Goal: Task Accomplishment & Management: Manage account settings

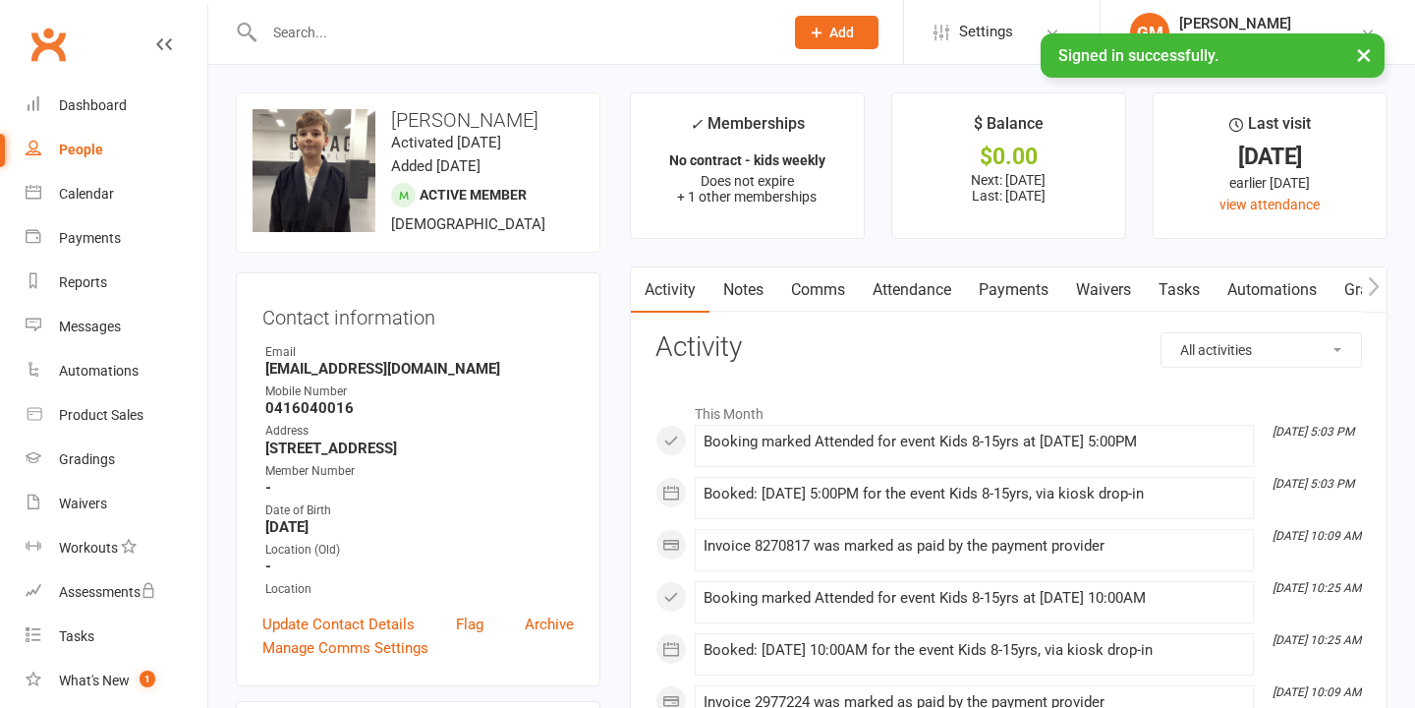
click at [300, 26] on input "text" at bounding box center [513, 33] width 511 height 28
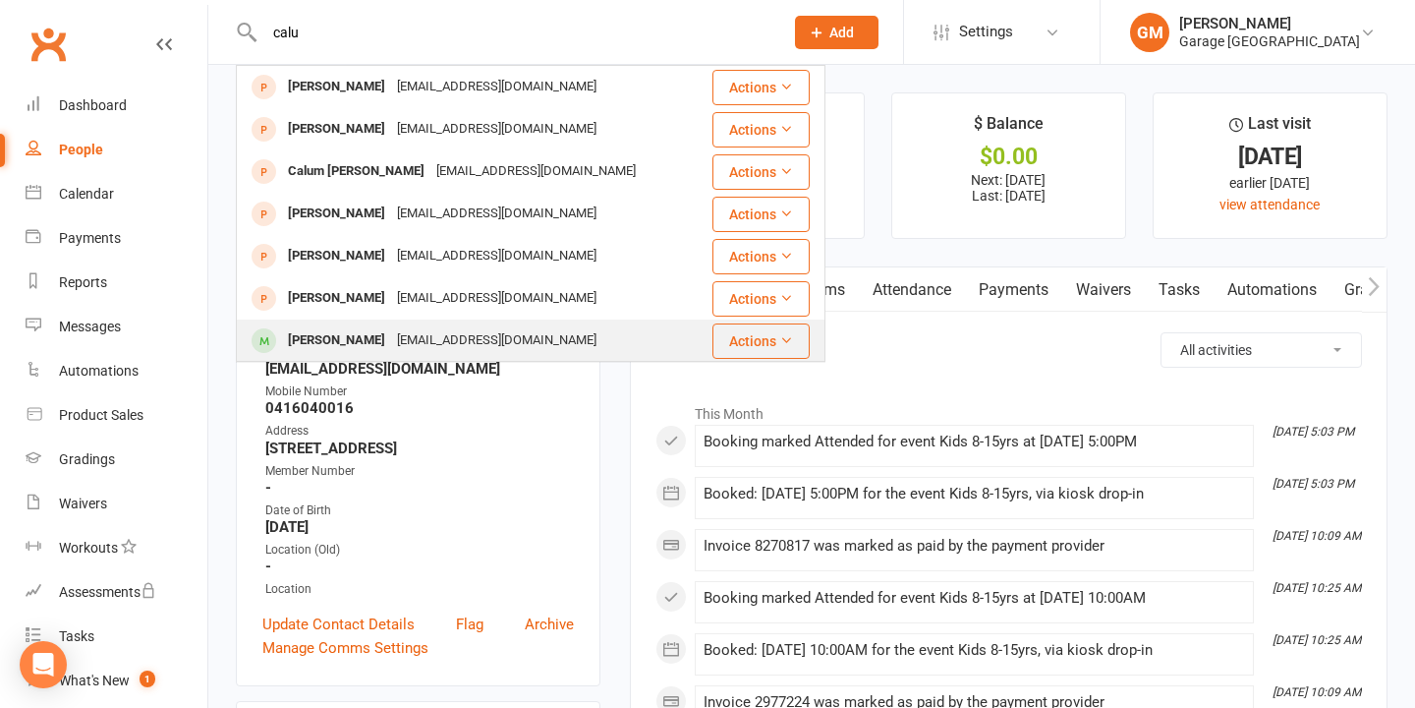
type input "calu"
click at [332, 342] on div "Calum Andrekson" at bounding box center [336, 340] width 109 height 28
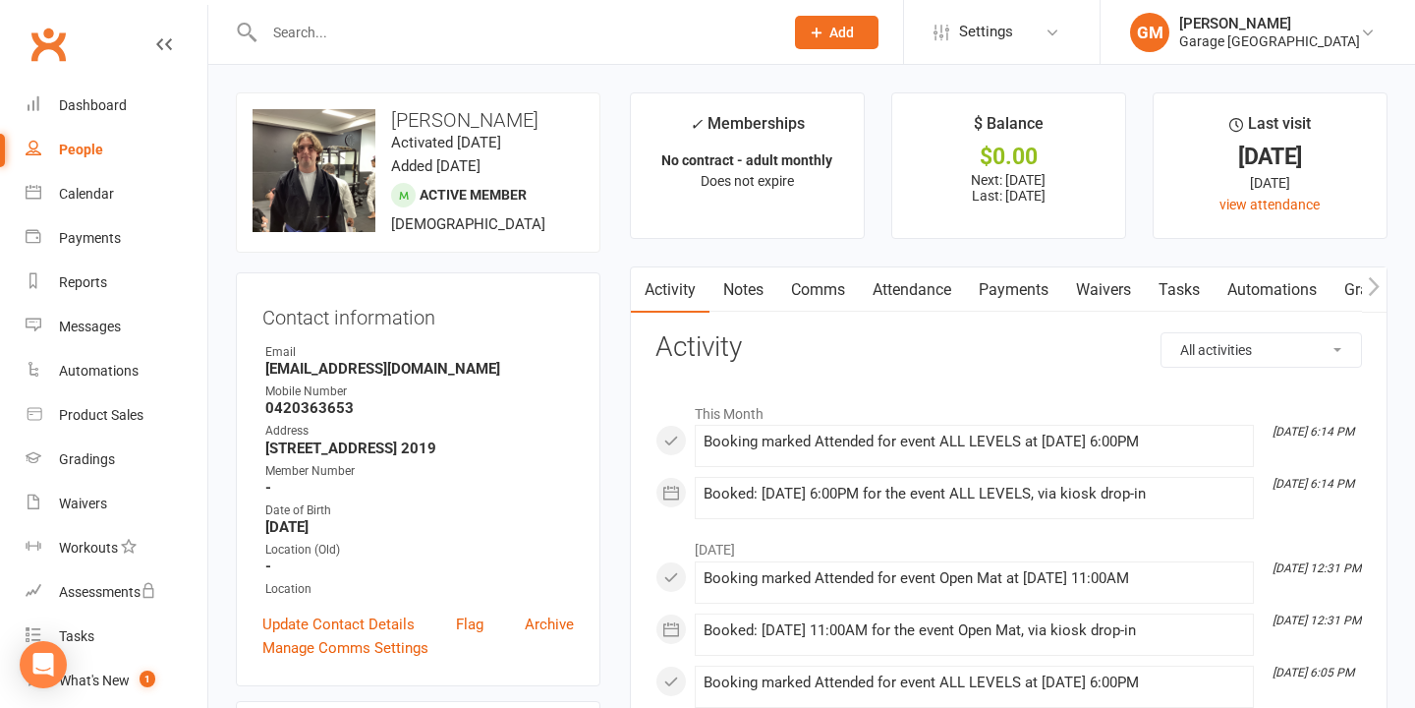
click at [1023, 291] on link "Payments" at bounding box center [1013, 289] width 97 height 45
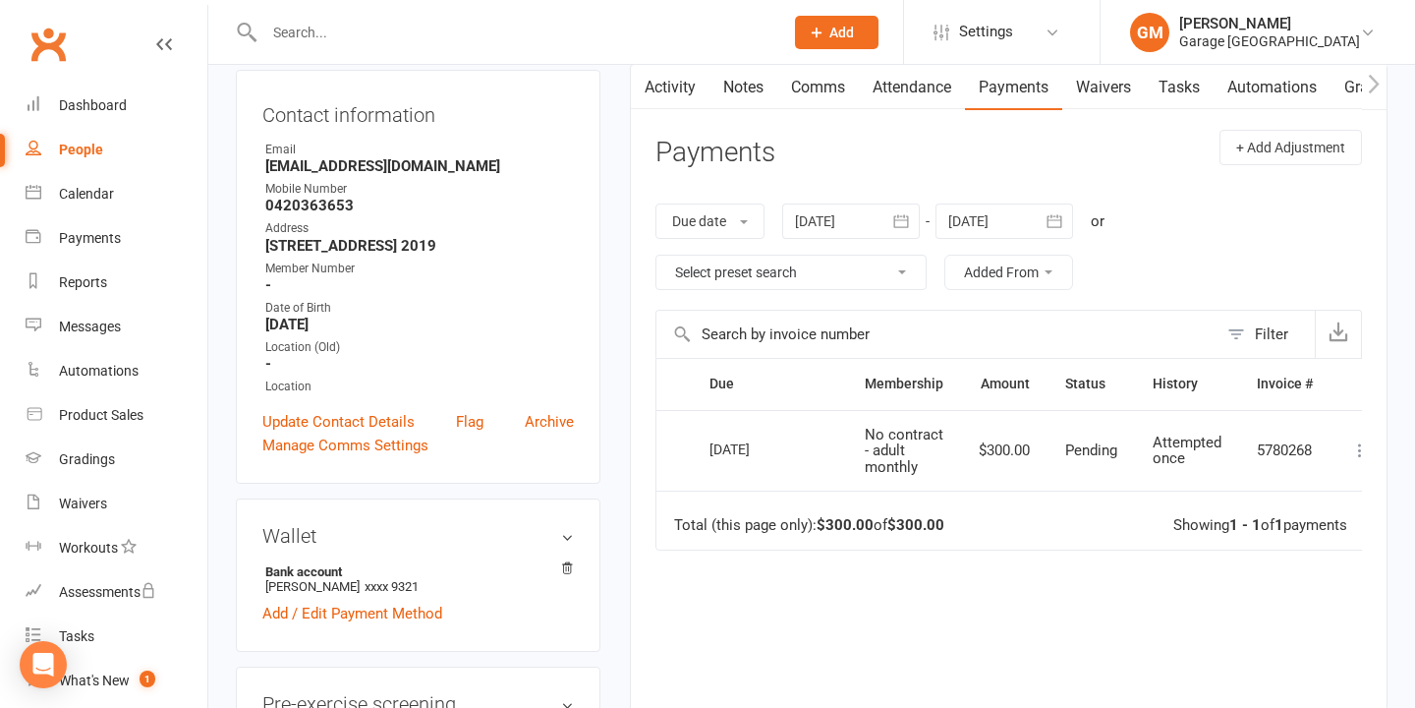
scroll to position [170, 0]
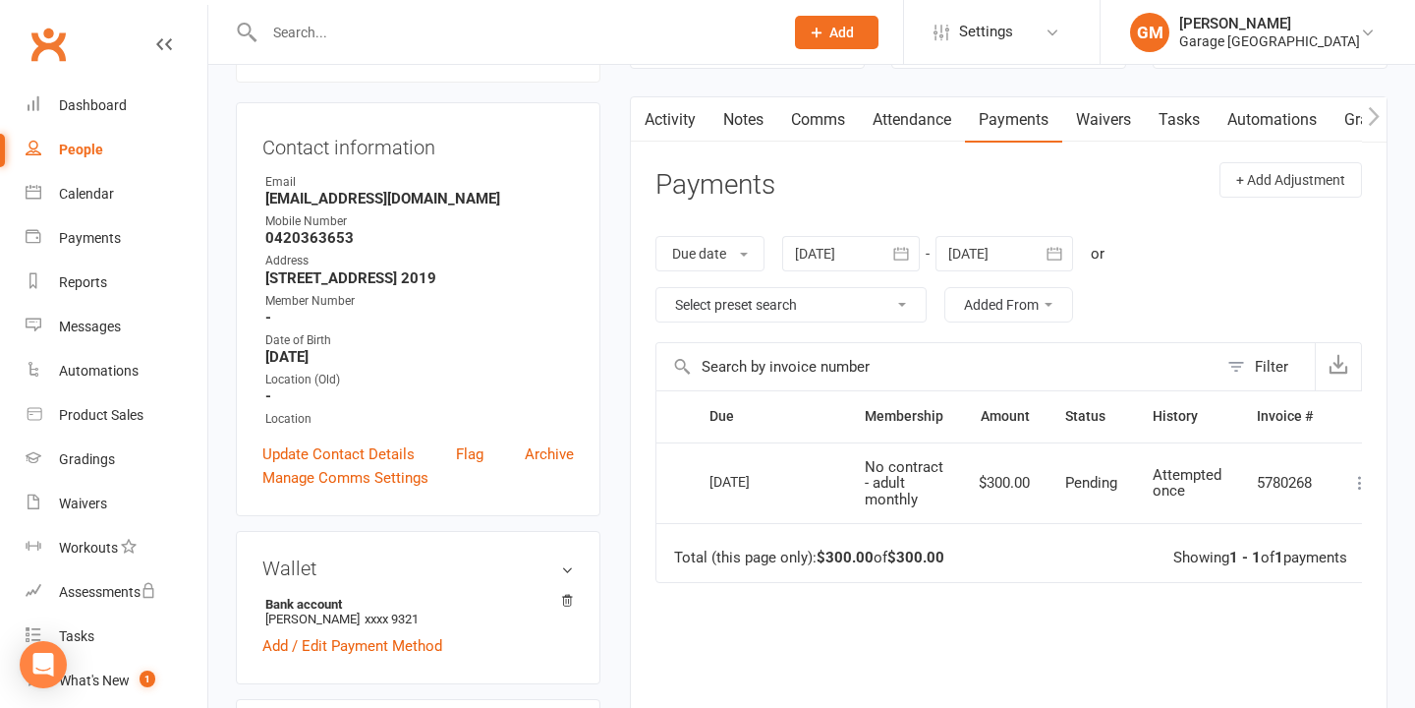
click at [1056, 257] on icon "button" at bounding box center [1055, 254] width 20 height 20
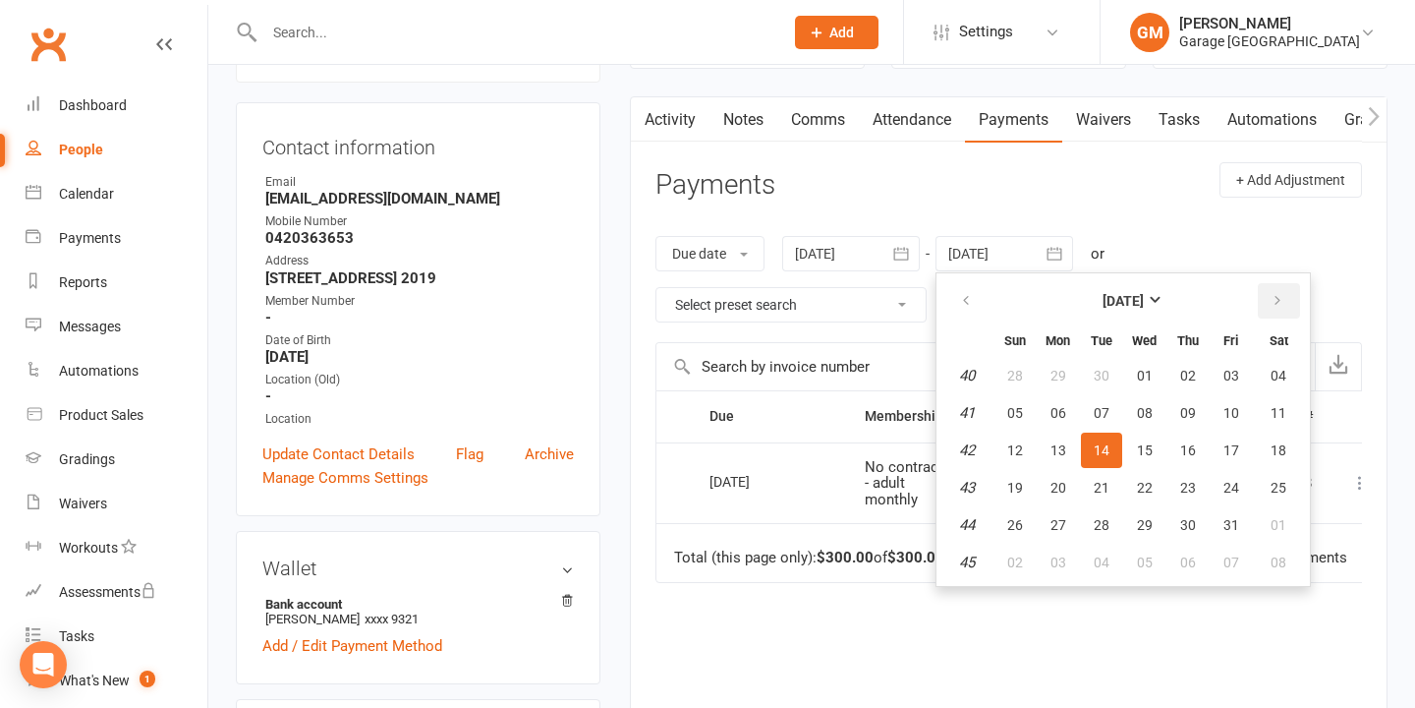
click at [1284, 298] on icon "button" at bounding box center [1278, 301] width 14 height 16
click at [1153, 517] on span "31" at bounding box center [1145, 525] width 16 height 16
type input "31 Dec 2025"
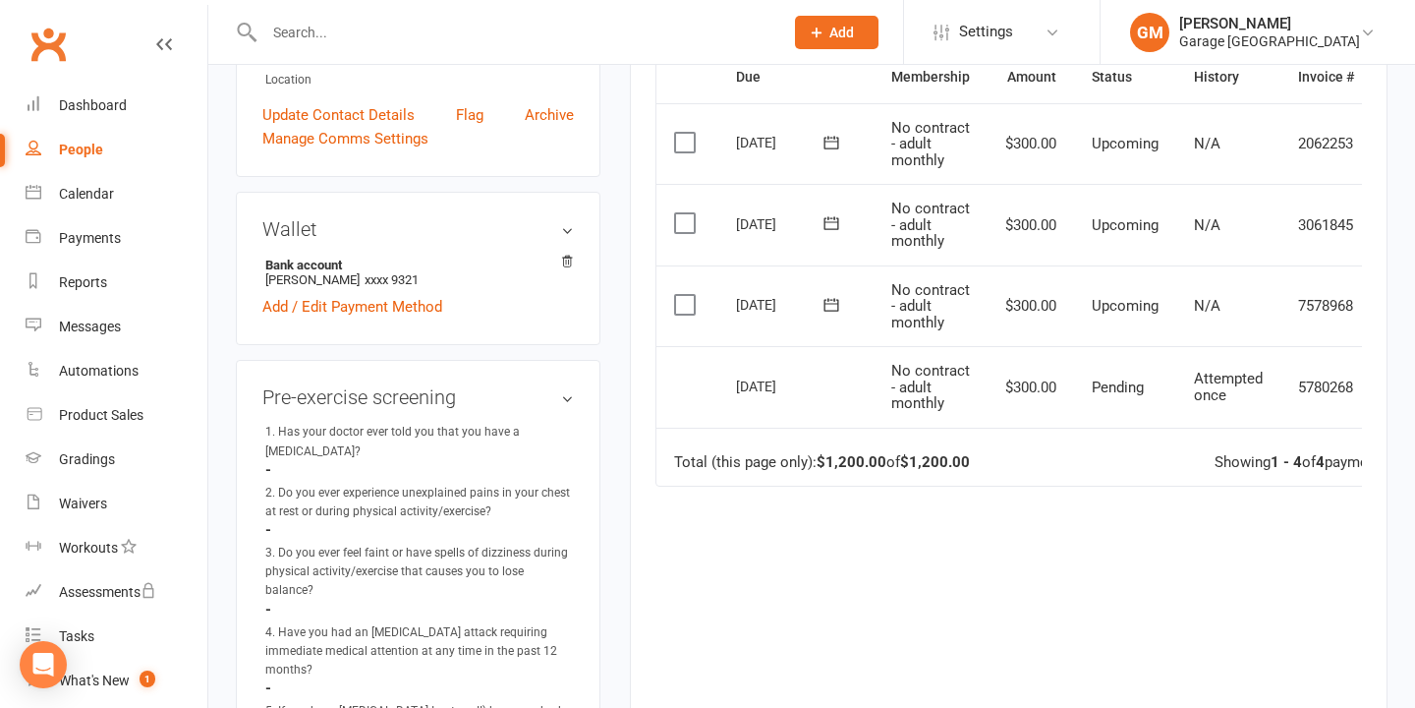
scroll to position [0, 73]
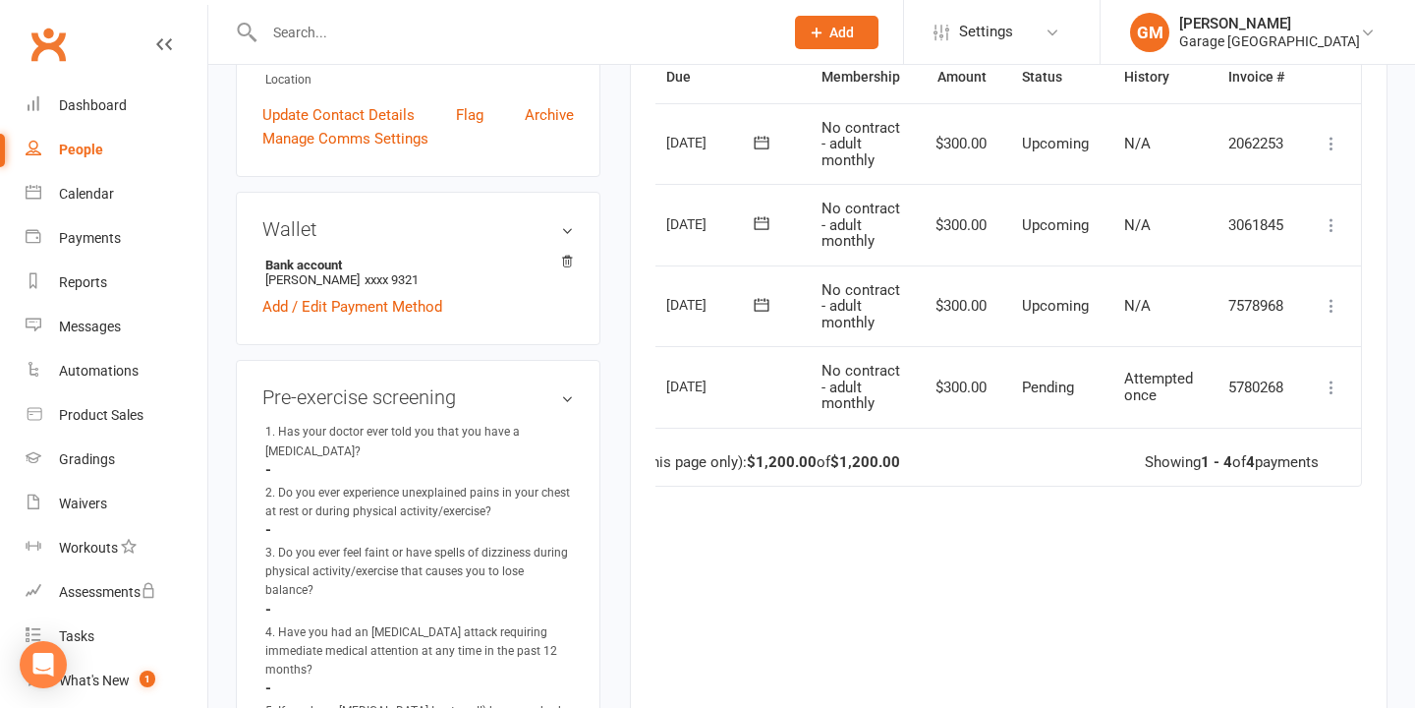
click at [1328, 304] on icon at bounding box center [1332, 306] width 20 height 20
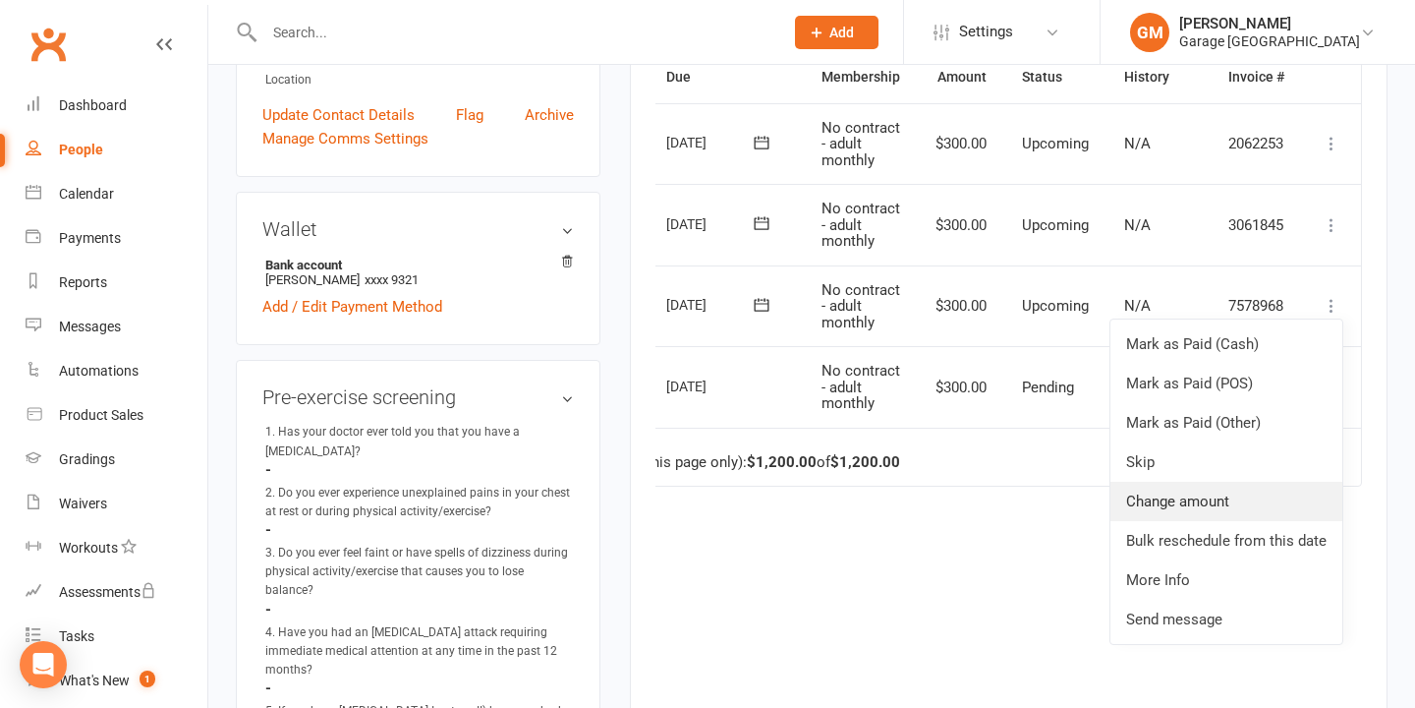
click at [1170, 512] on link "Change amount" at bounding box center [1226, 500] width 232 height 39
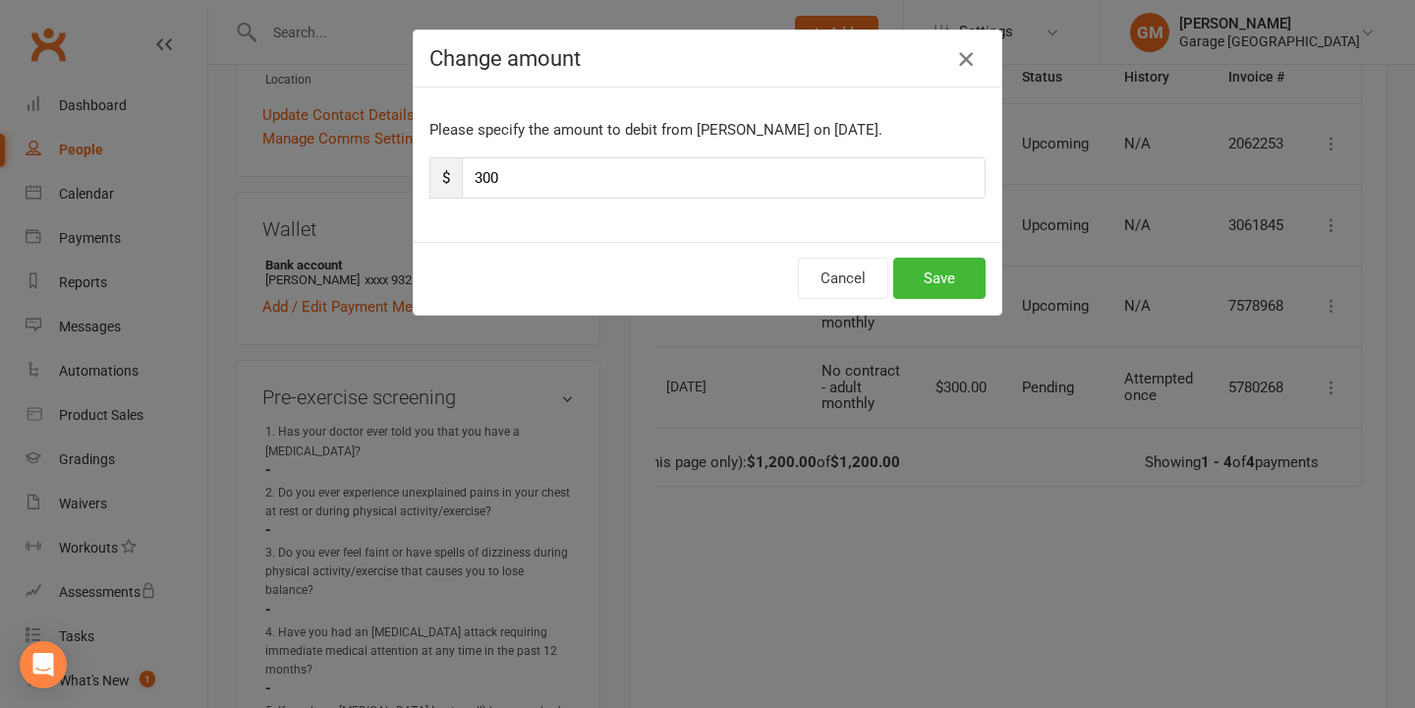
click at [968, 53] on icon "button" at bounding box center [966, 59] width 24 height 24
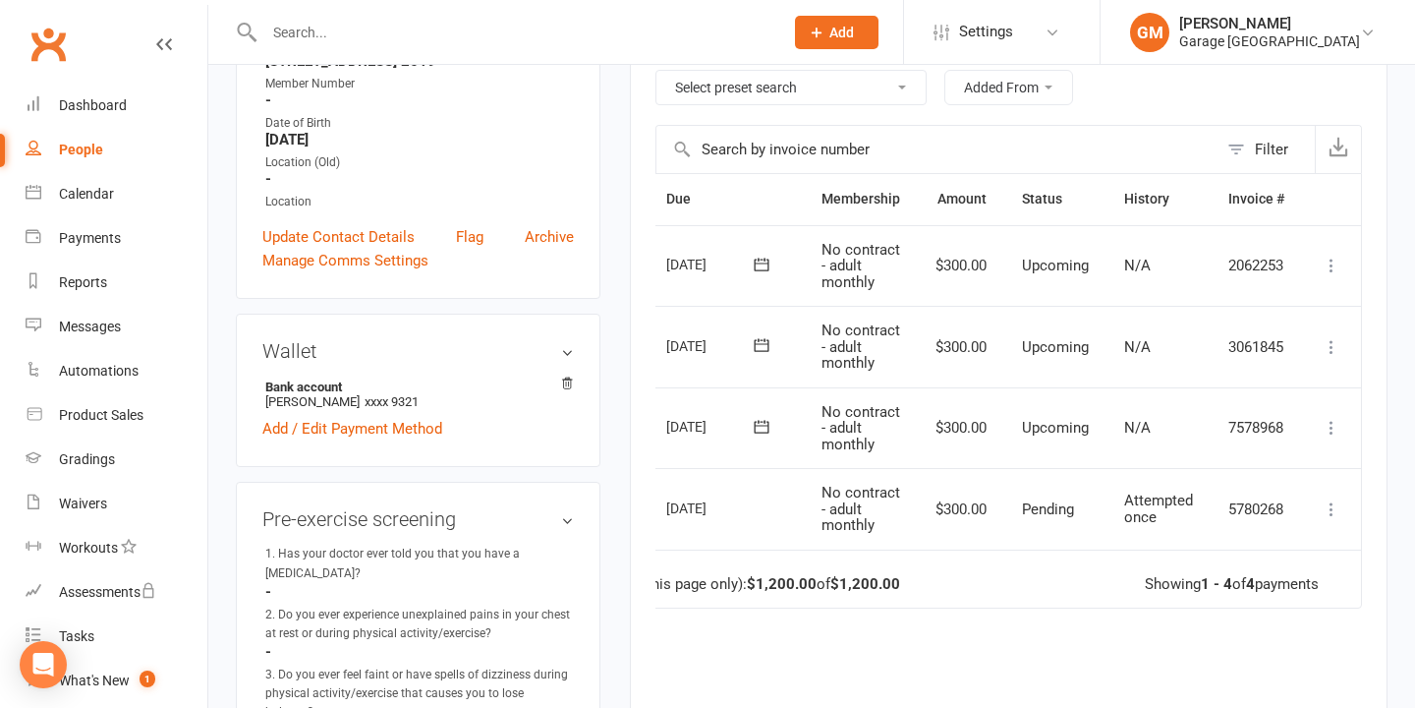
scroll to position [385, 0]
click at [81, 198] on div "Calendar" at bounding box center [86, 194] width 55 height 16
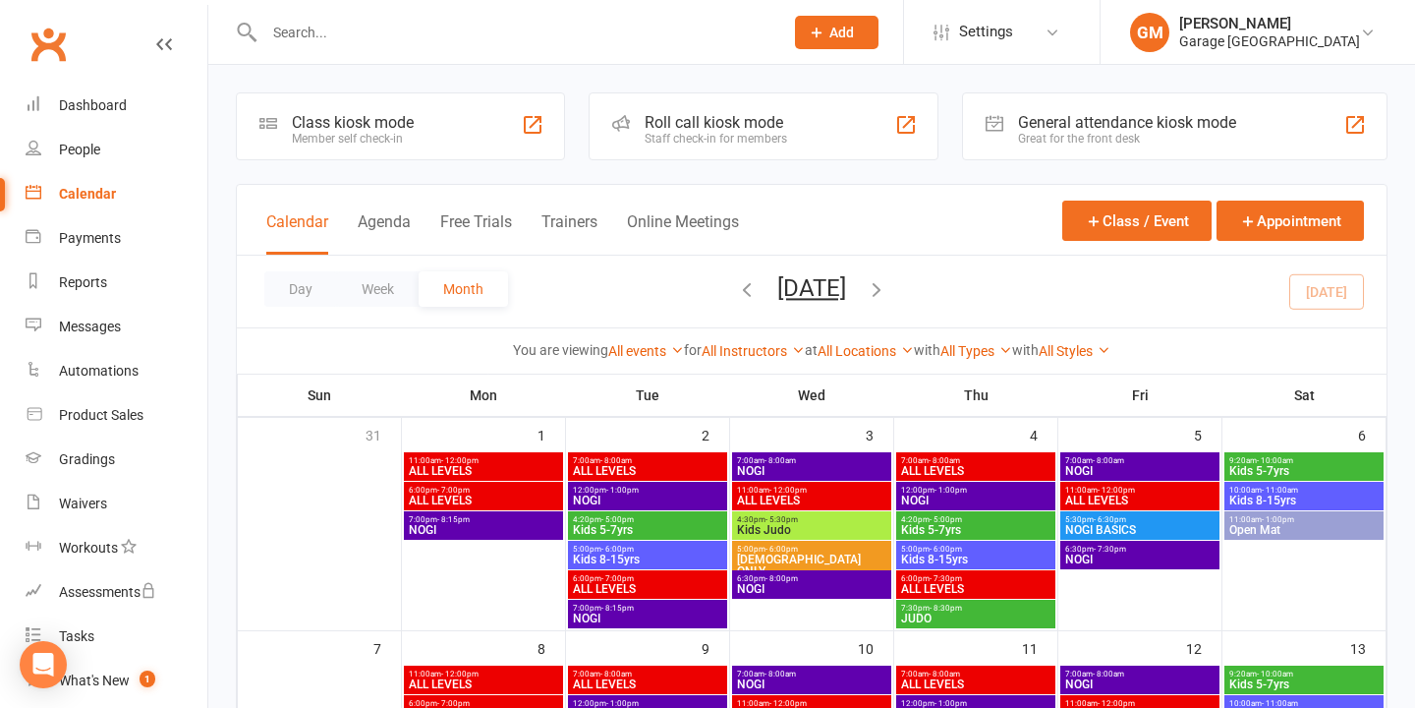
click at [332, 126] on div "Class kiosk mode" at bounding box center [353, 122] width 122 height 19
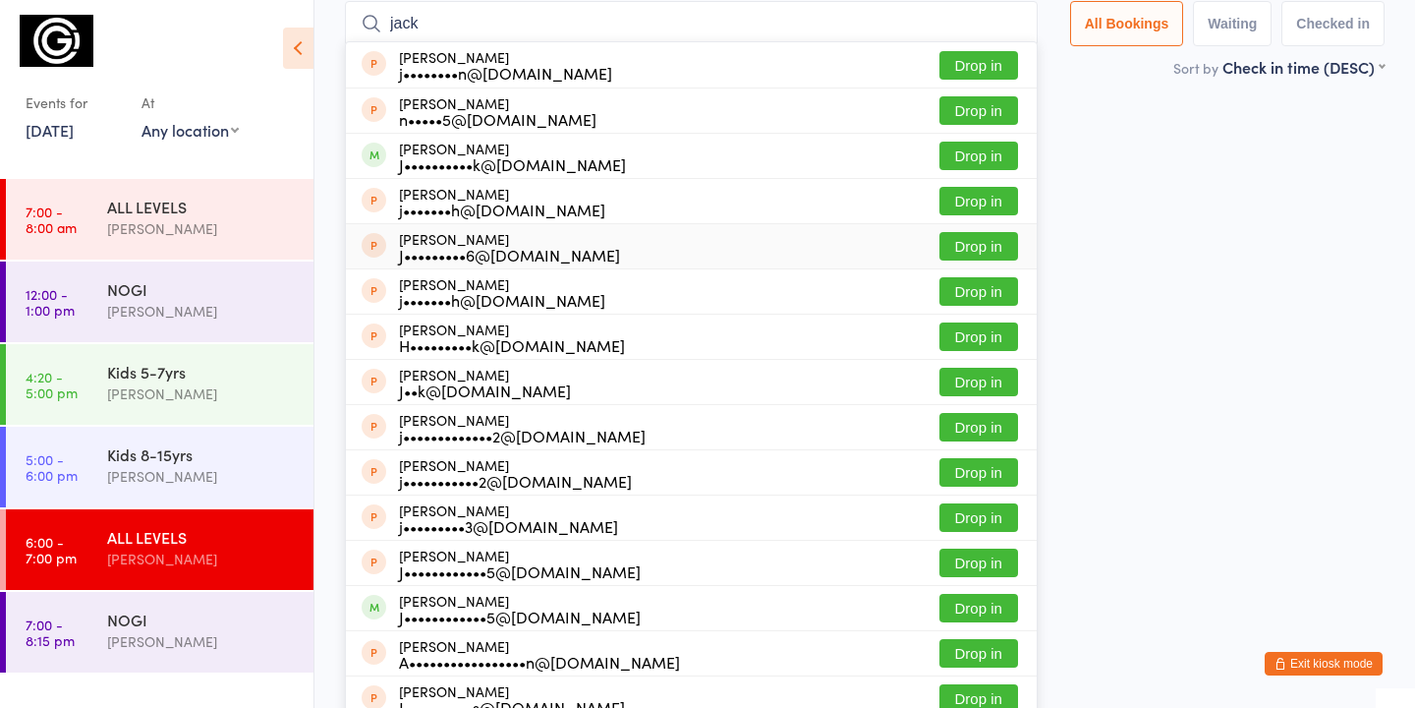
scroll to position [143, 0]
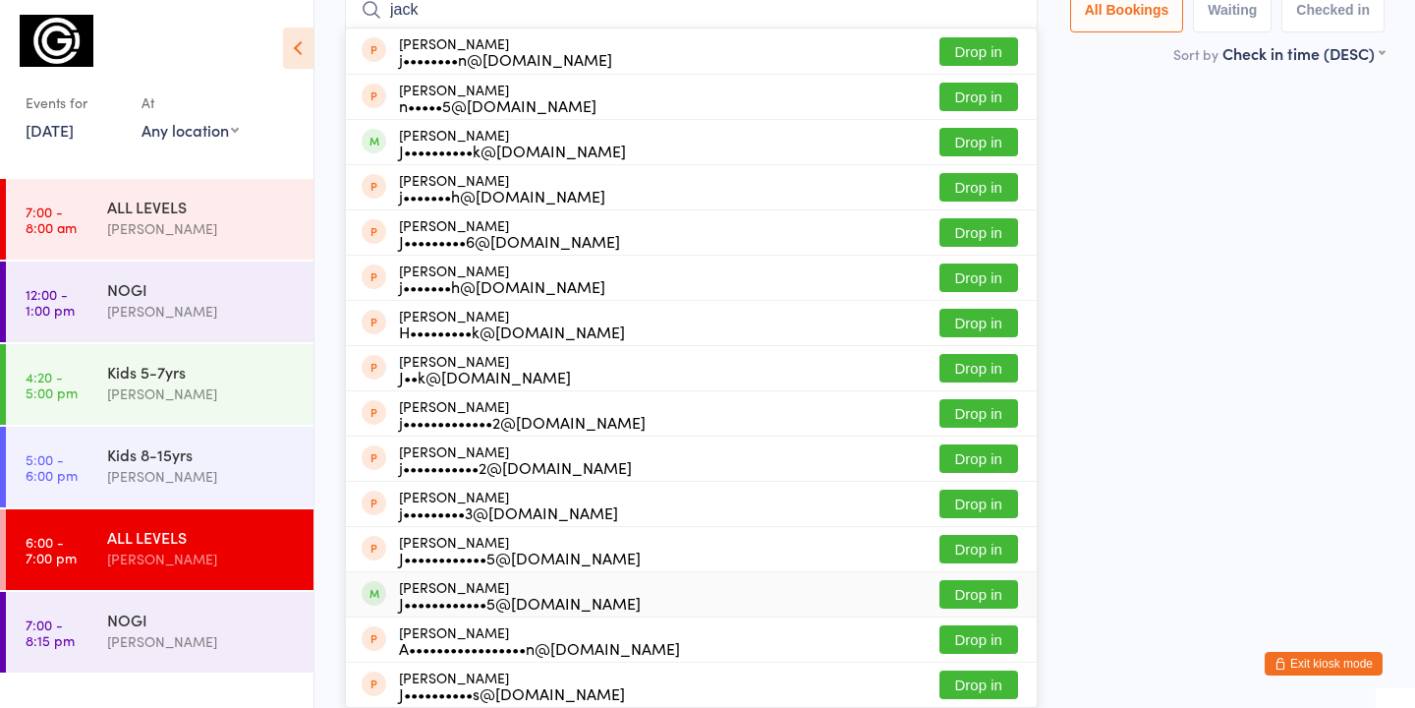
type input "jack"
click at [984, 583] on button "Drop in" at bounding box center [978, 594] width 79 height 28
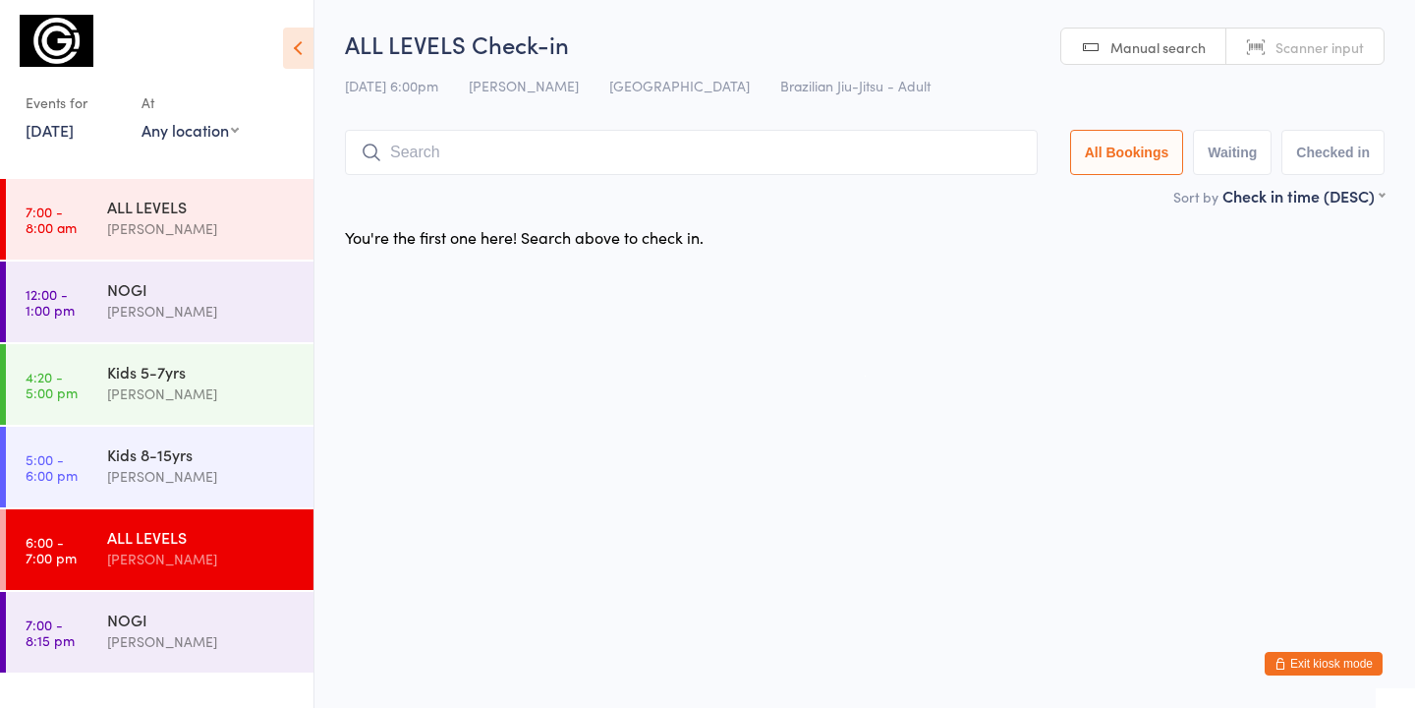
scroll to position [0, 0]
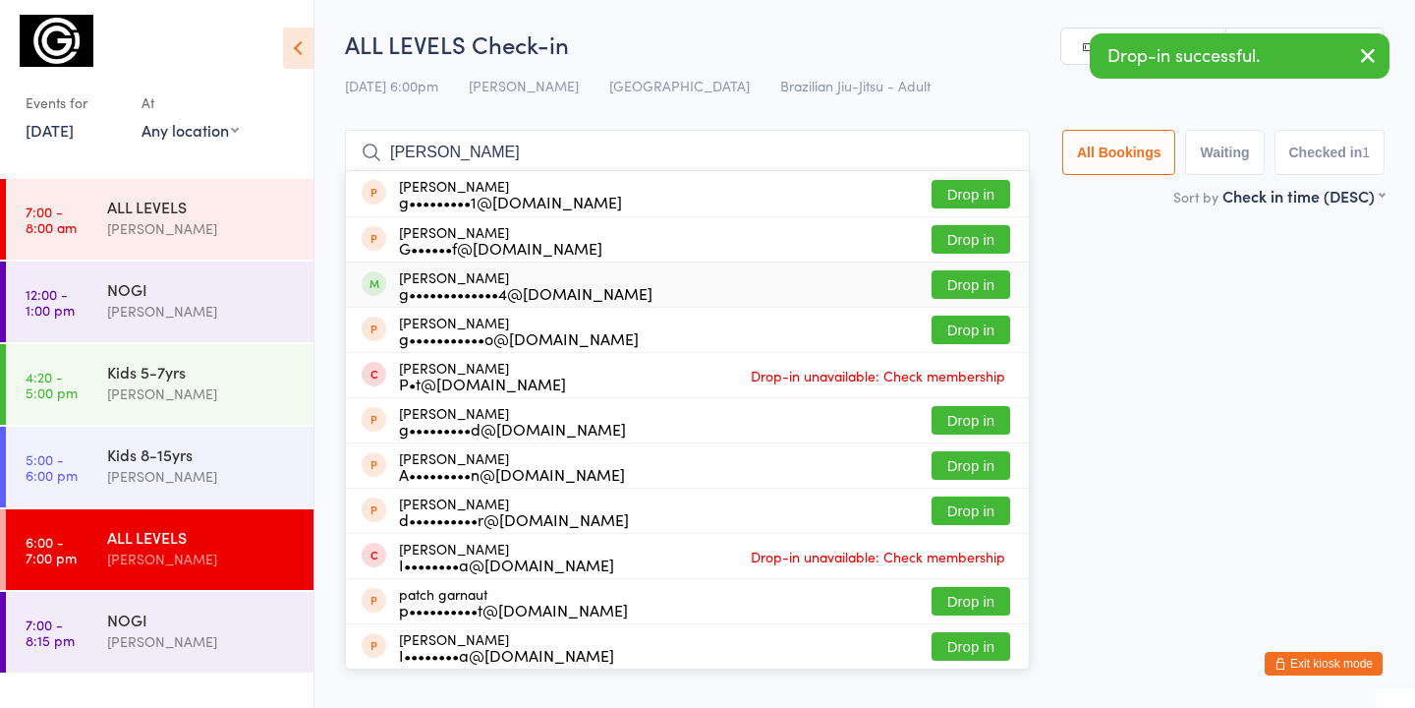
type input "[PERSON_NAME]"
click at [963, 286] on button "Drop in" at bounding box center [971, 284] width 79 height 28
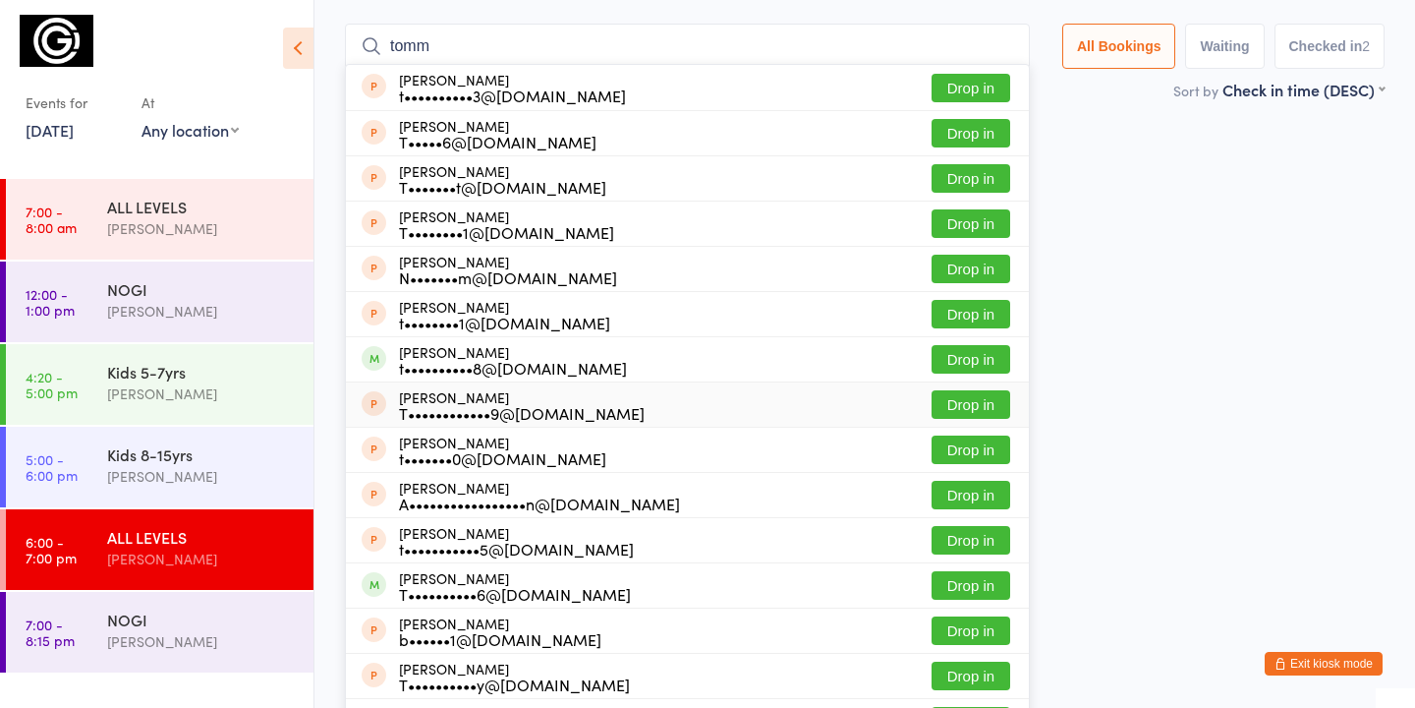
scroll to position [143, 0]
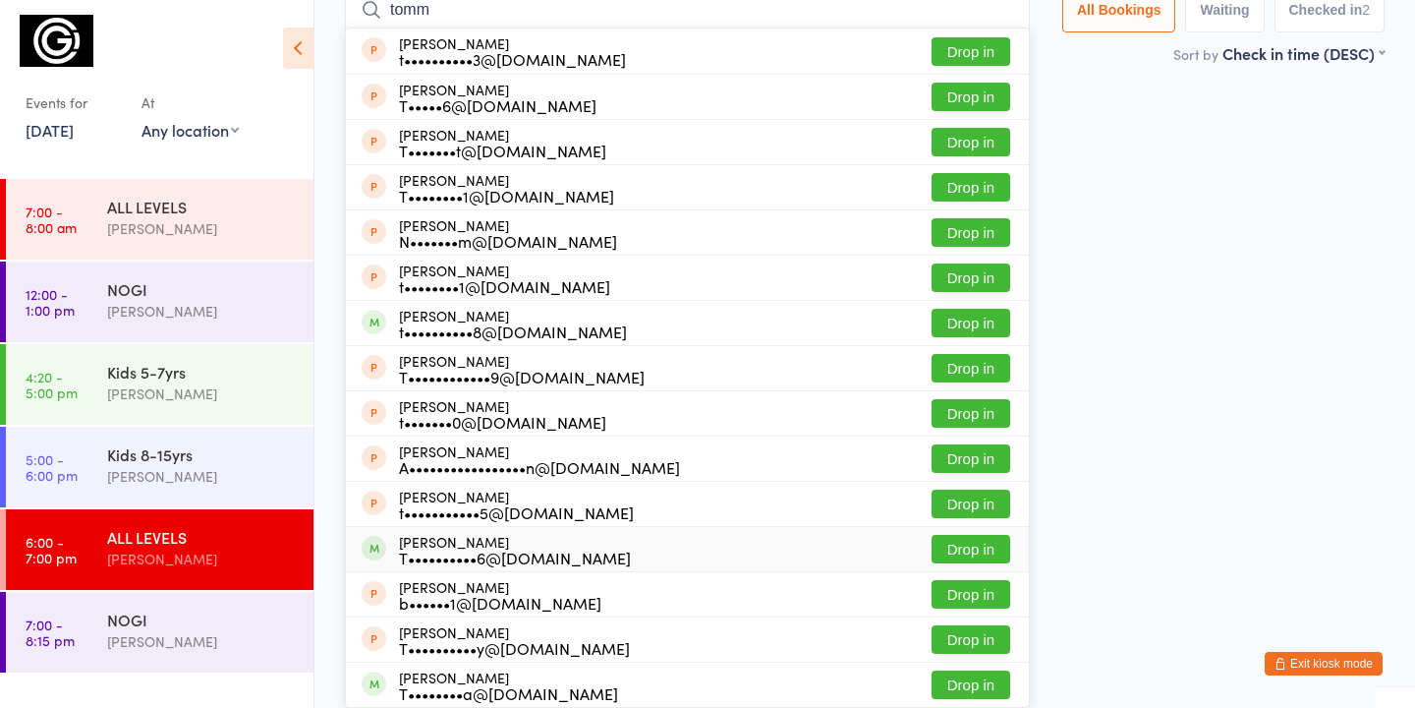
type input "tomm"
click at [962, 547] on button "Drop in" at bounding box center [971, 549] width 79 height 28
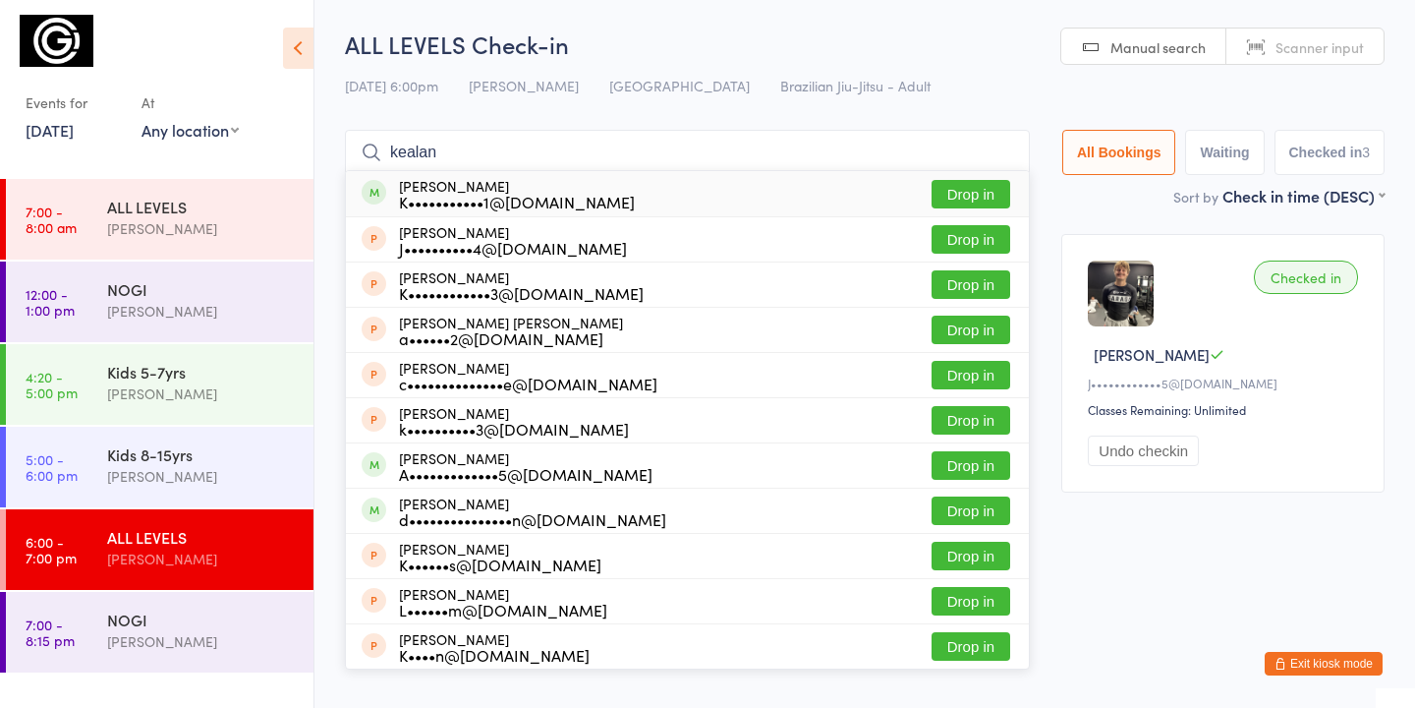
type input "kealan"
click at [979, 188] on button "Drop in" at bounding box center [971, 194] width 79 height 28
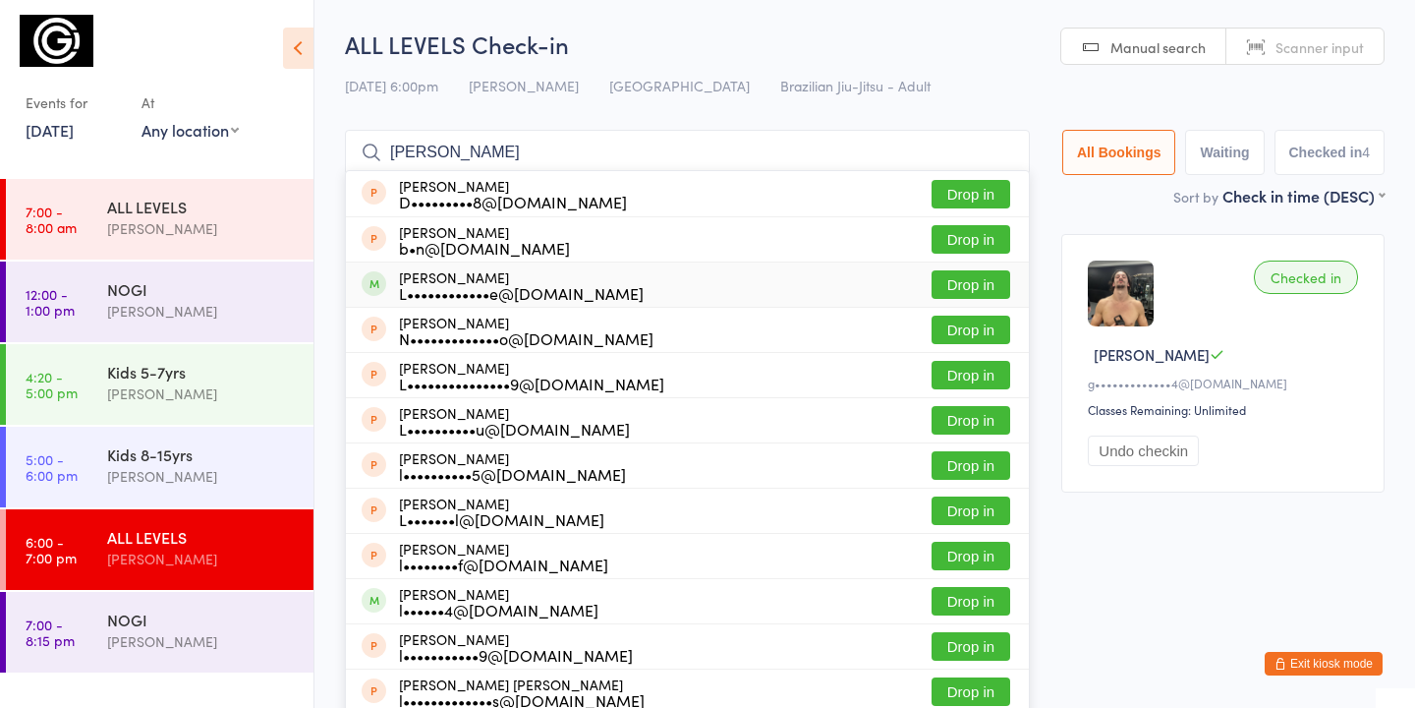
type input "lucas"
click at [985, 287] on button "Drop in" at bounding box center [971, 284] width 79 height 28
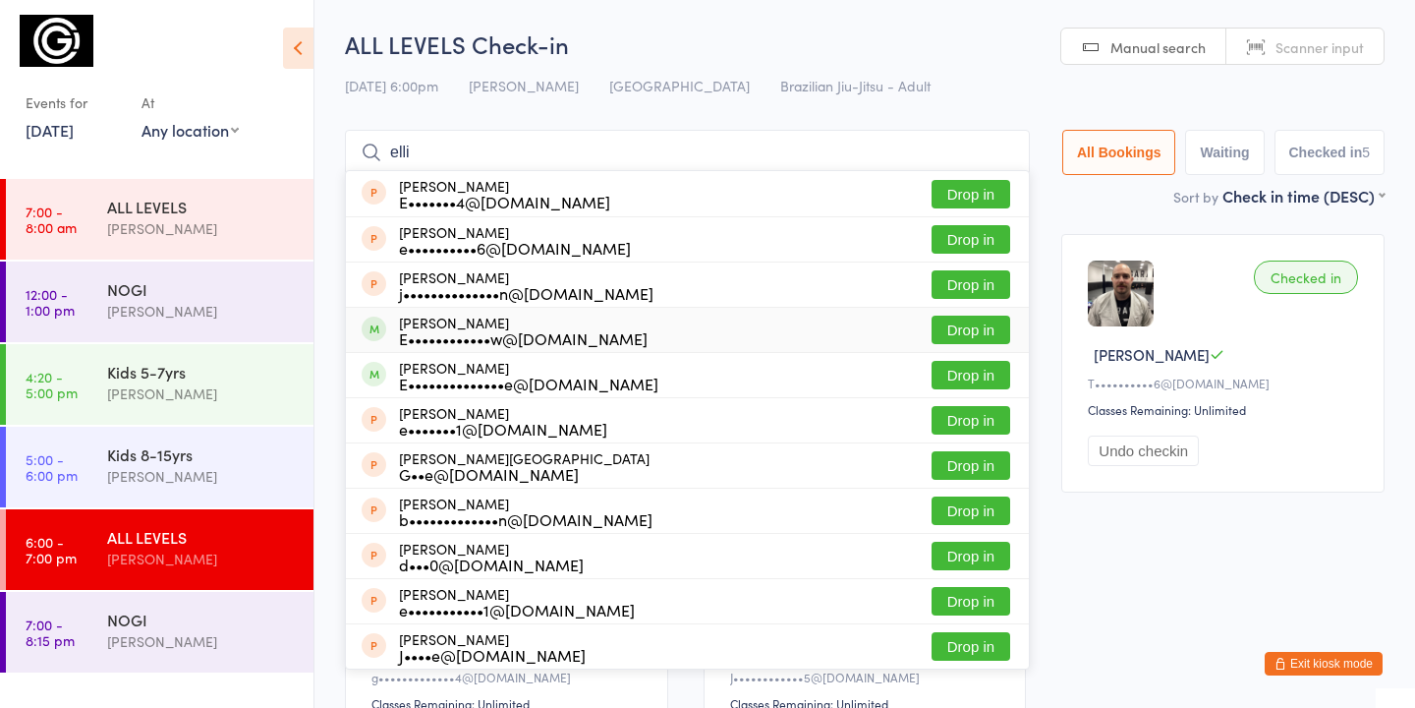
type input "elli"
click at [975, 323] on button "Drop in" at bounding box center [971, 329] width 79 height 28
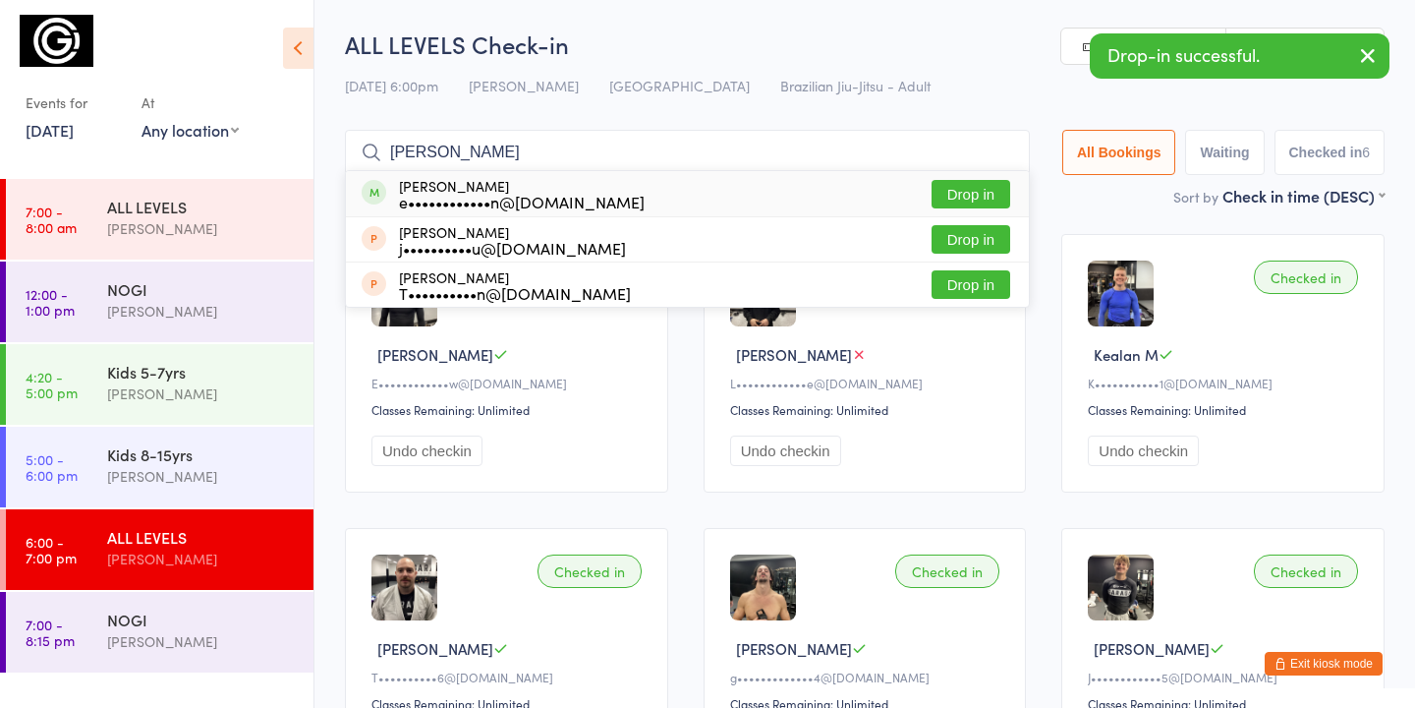
type input "edie"
click at [979, 201] on button "Drop in" at bounding box center [971, 194] width 79 height 28
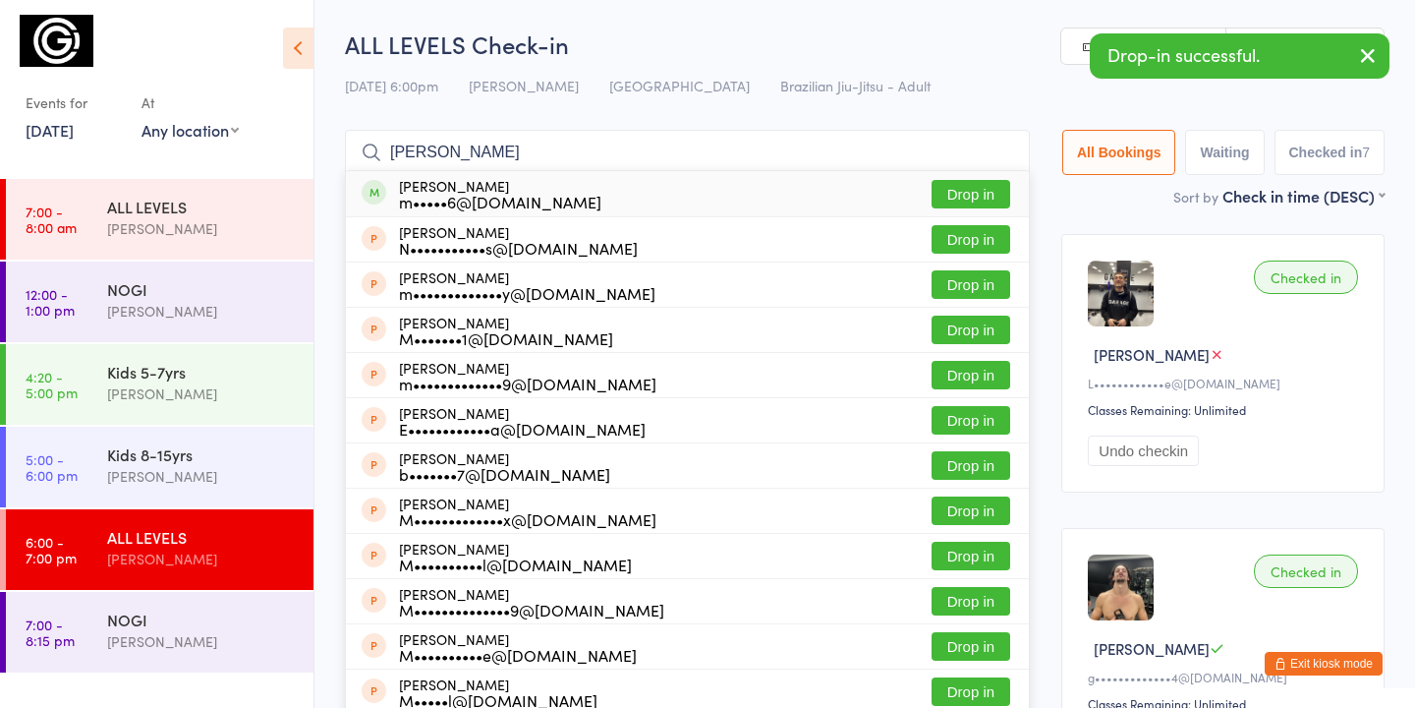
type input "michael de"
click at [973, 194] on button "Drop in" at bounding box center [971, 194] width 79 height 28
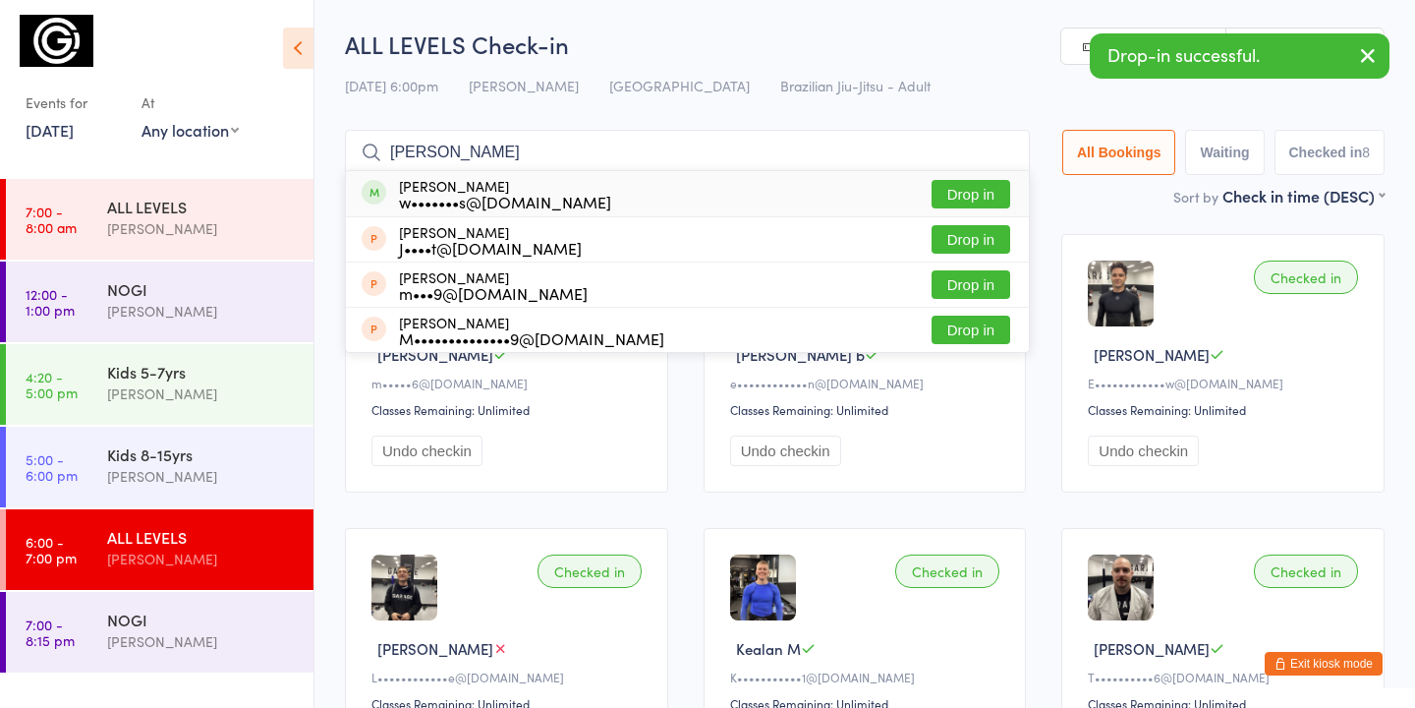
type input "merten"
click at [949, 189] on button "Drop in" at bounding box center [971, 194] width 79 height 28
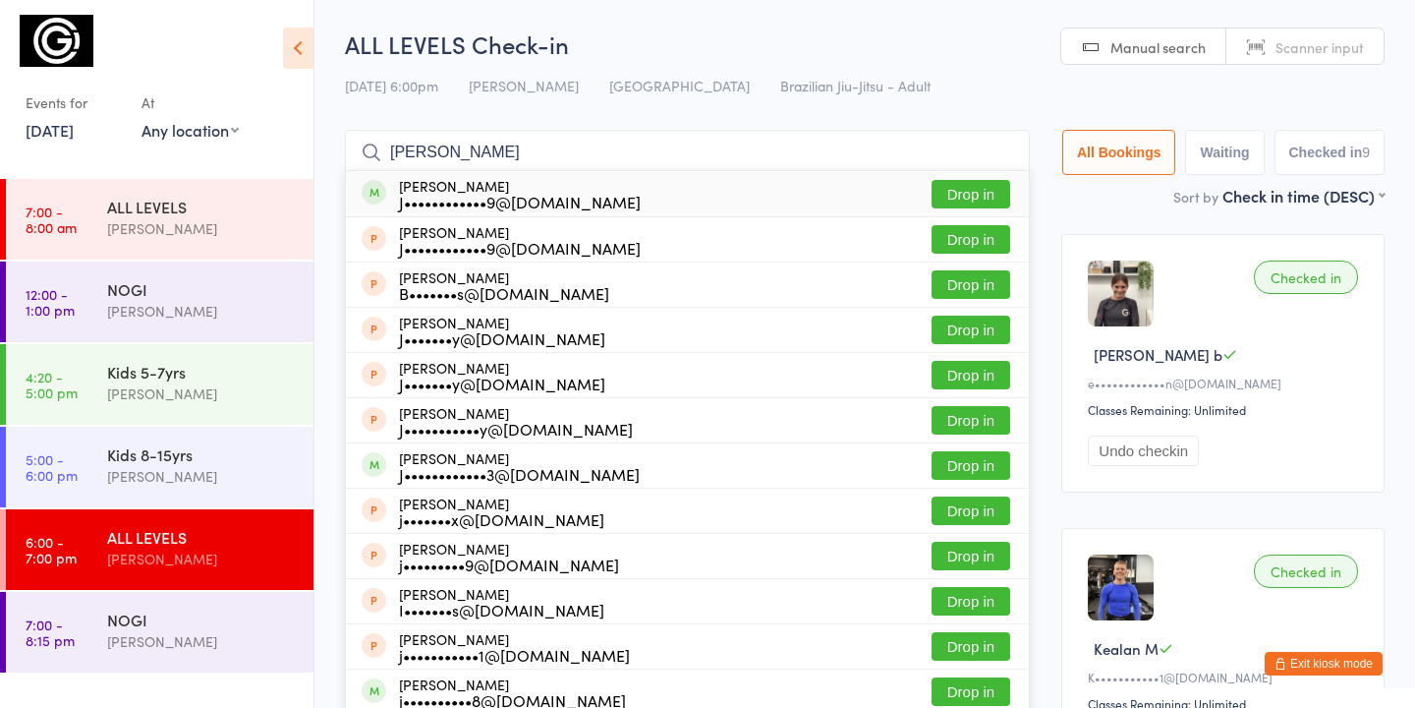
type input "james clear"
click at [962, 192] on button "Drop in" at bounding box center [971, 194] width 79 height 28
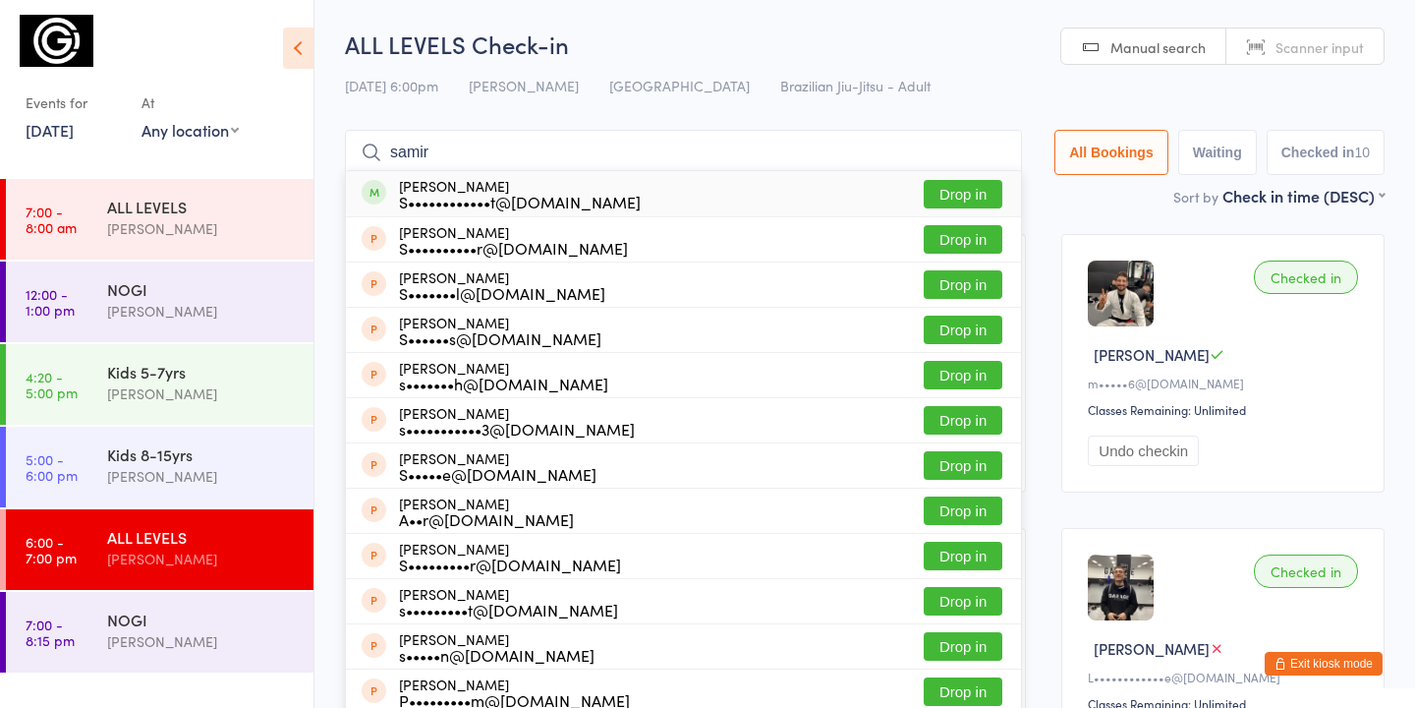
type input "samir"
click at [966, 194] on button "Drop in" at bounding box center [963, 194] width 79 height 28
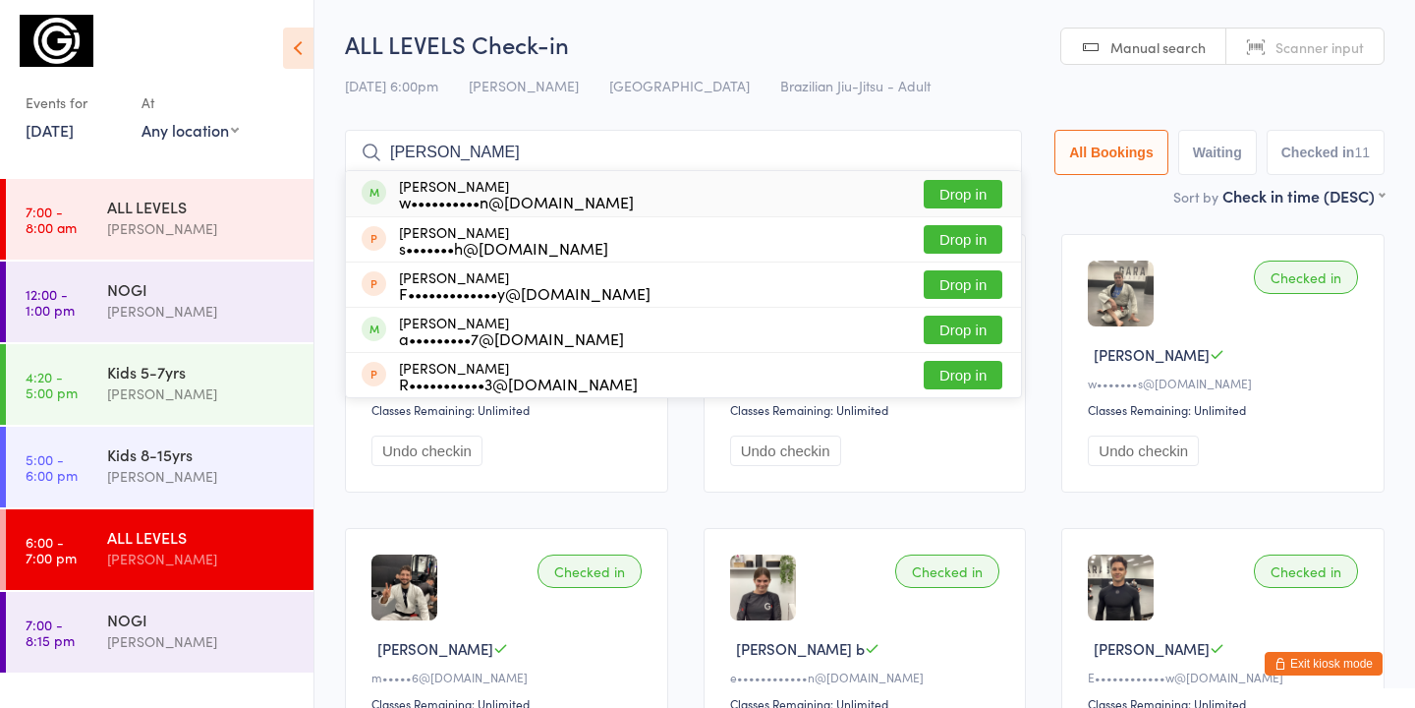
type input "wade"
click at [943, 188] on button "Drop in" at bounding box center [963, 194] width 79 height 28
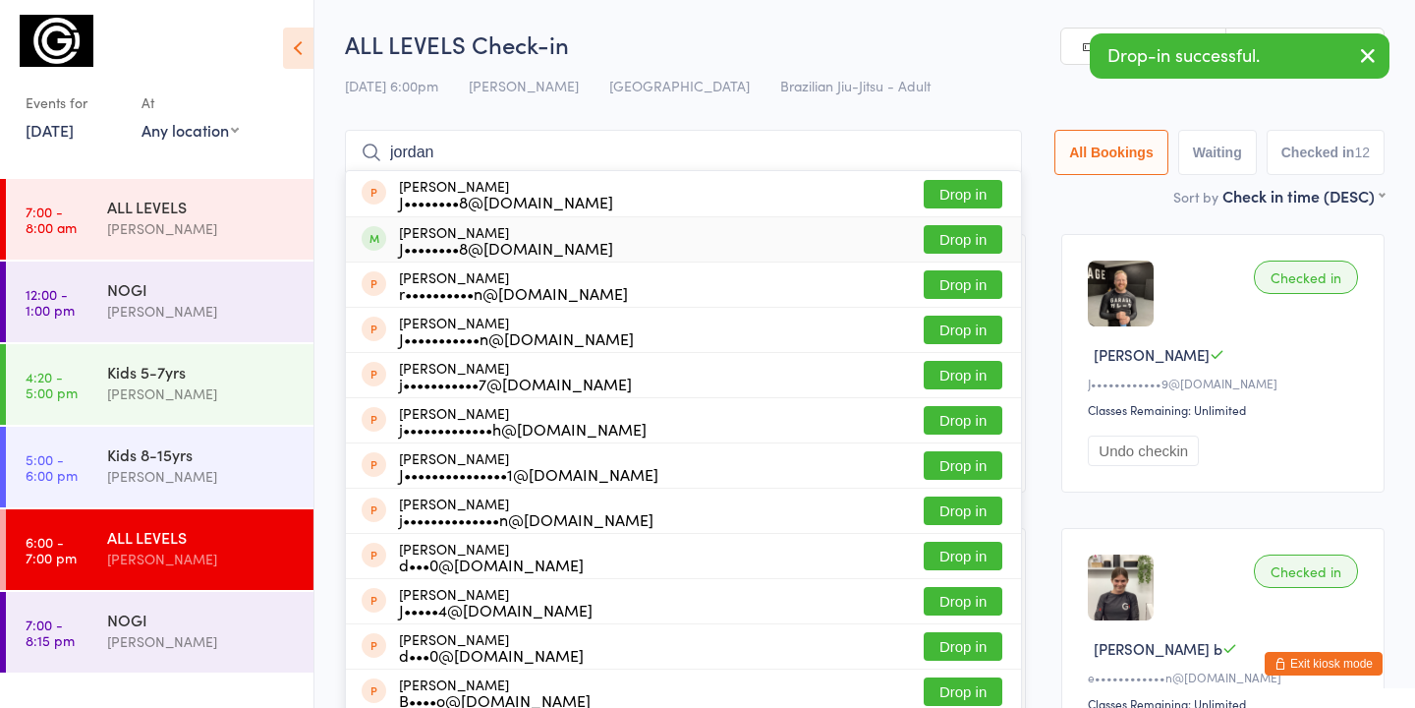
type input "jordan"
click at [951, 238] on button "Drop in" at bounding box center [963, 239] width 79 height 28
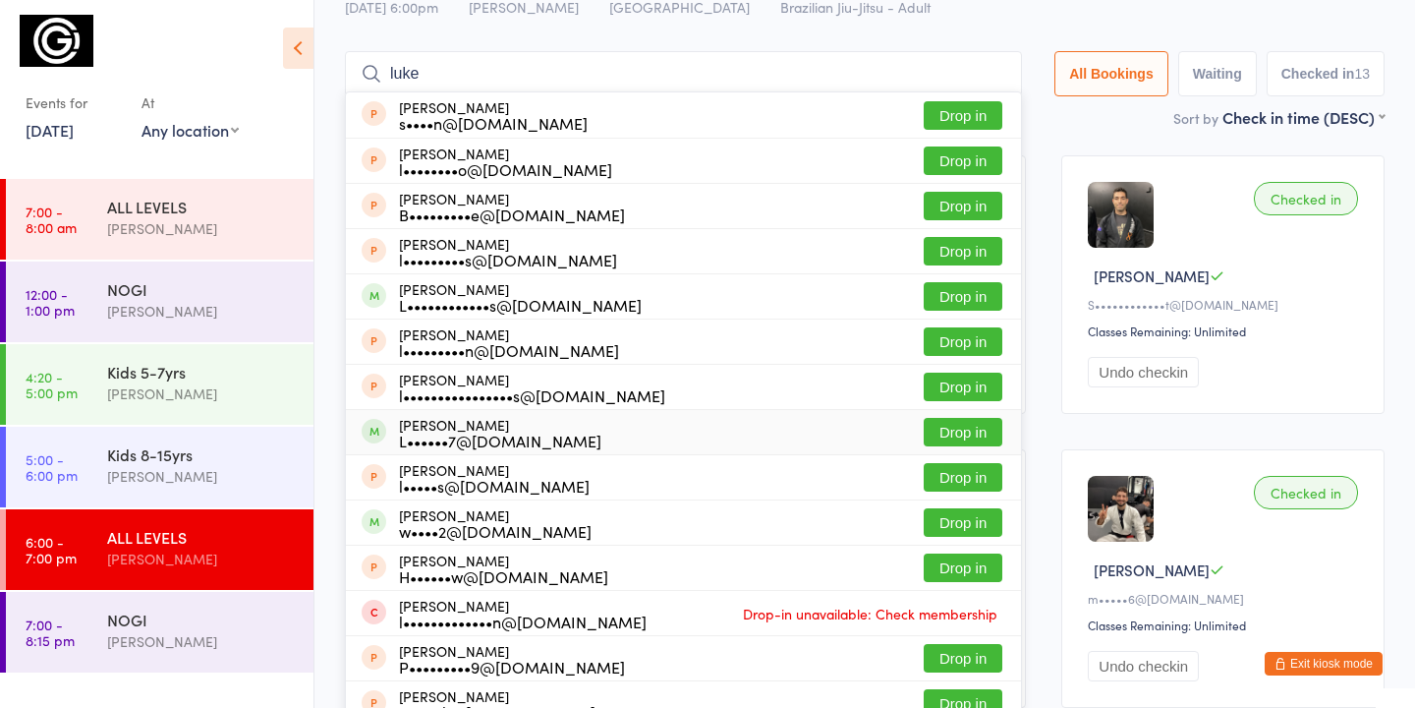
scroll to position [85, 0]
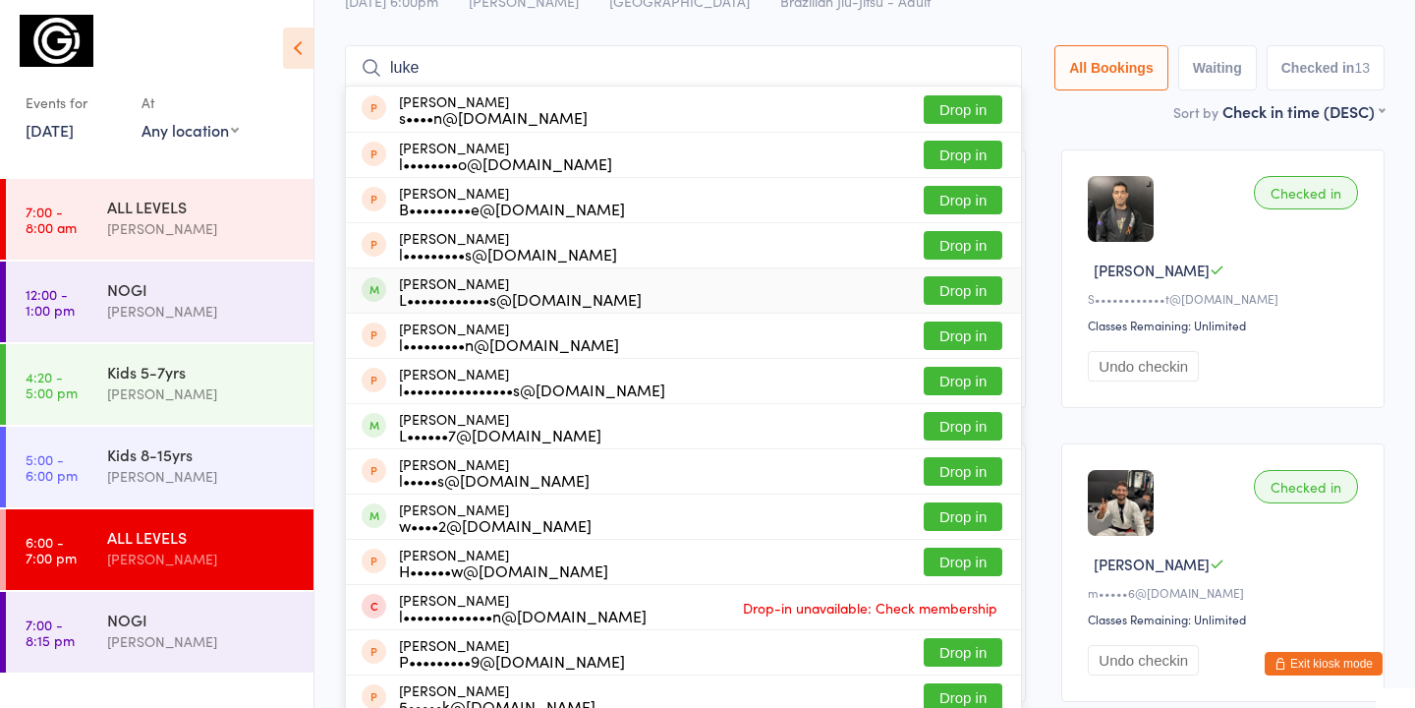
type input "luke"
click at [987, 283] on button "Drop in" at bounding box center [963, 290] width 79 height 28
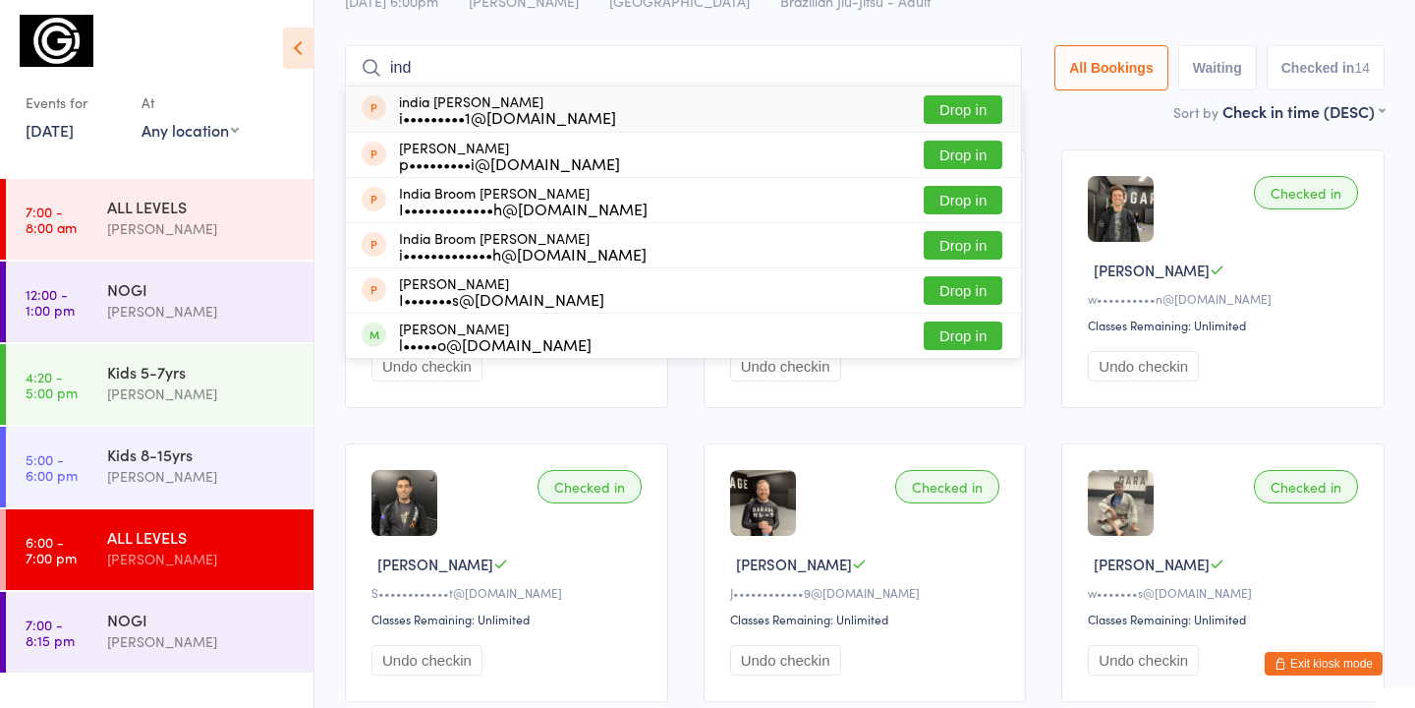
type input "ind"
click at [954, 111] on button "Drop in" at bounding box center [963, 109] width 79 height 28
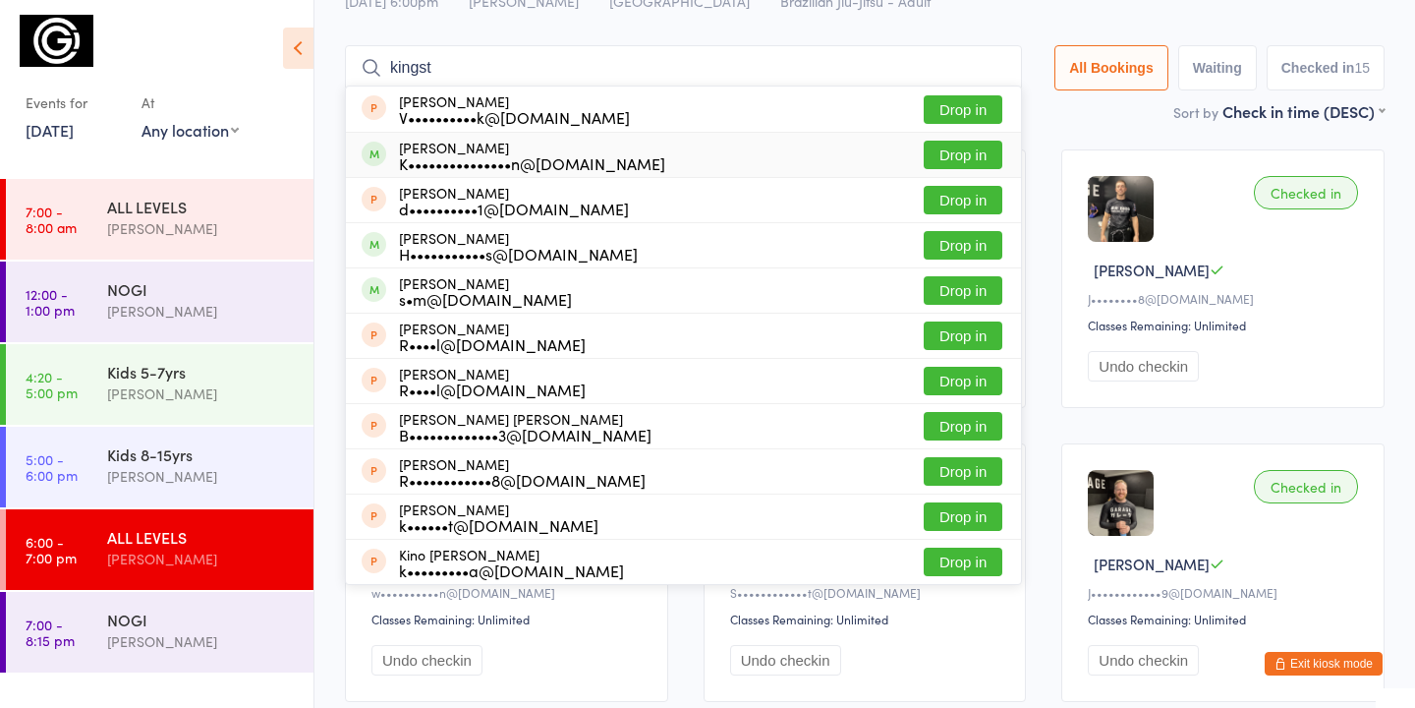
type input "kingst"
click at [960, 157] on button "Drop in" at bounding box center [963, 155] width 79 height 28
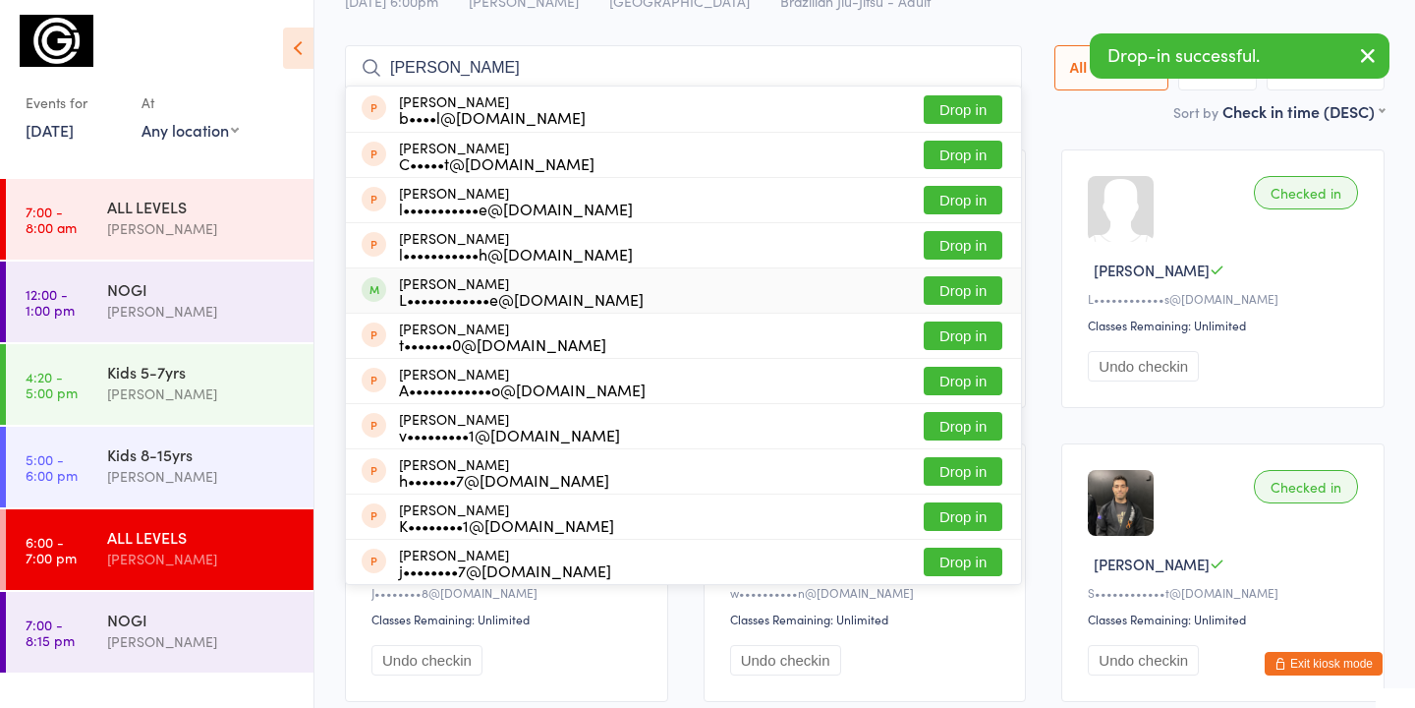
type input "lach"
click at [985, 293] on button "Drop in" at bounding box center [963, 290] width 79 height 28
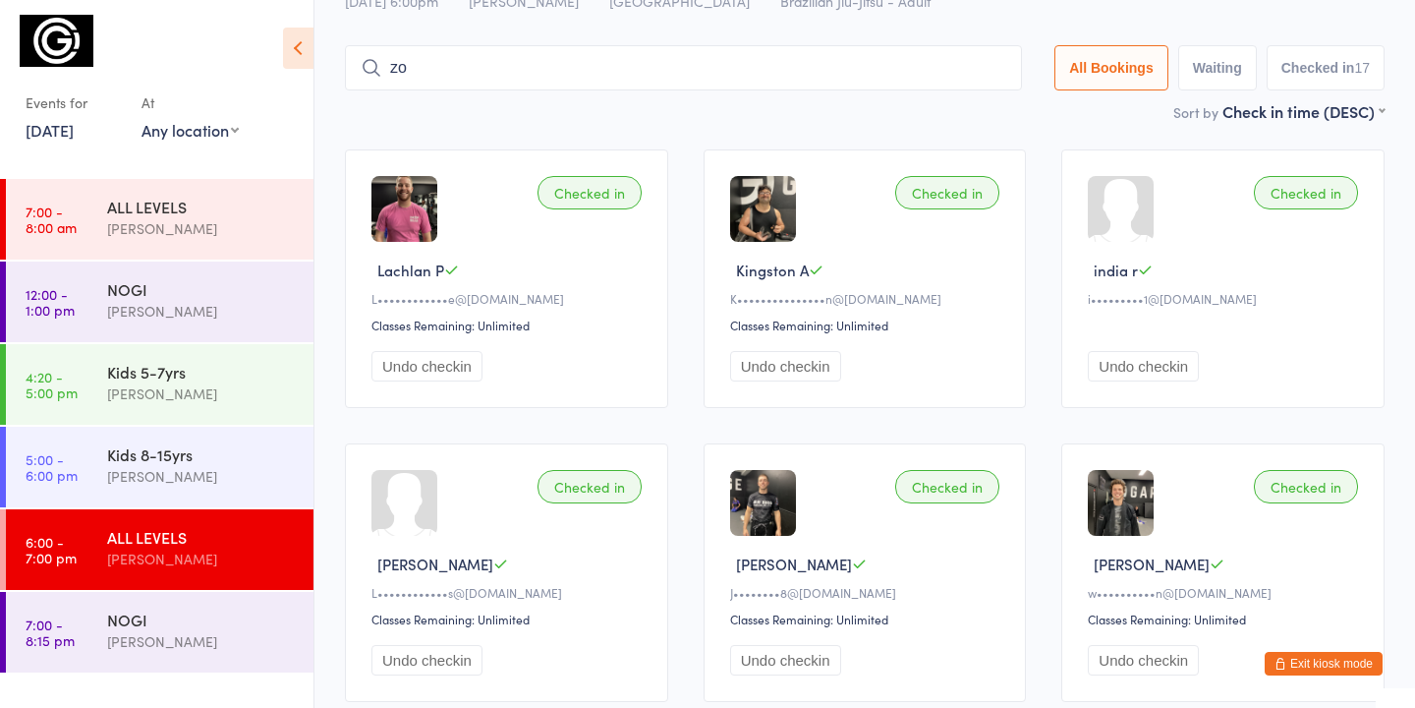
type input "z"
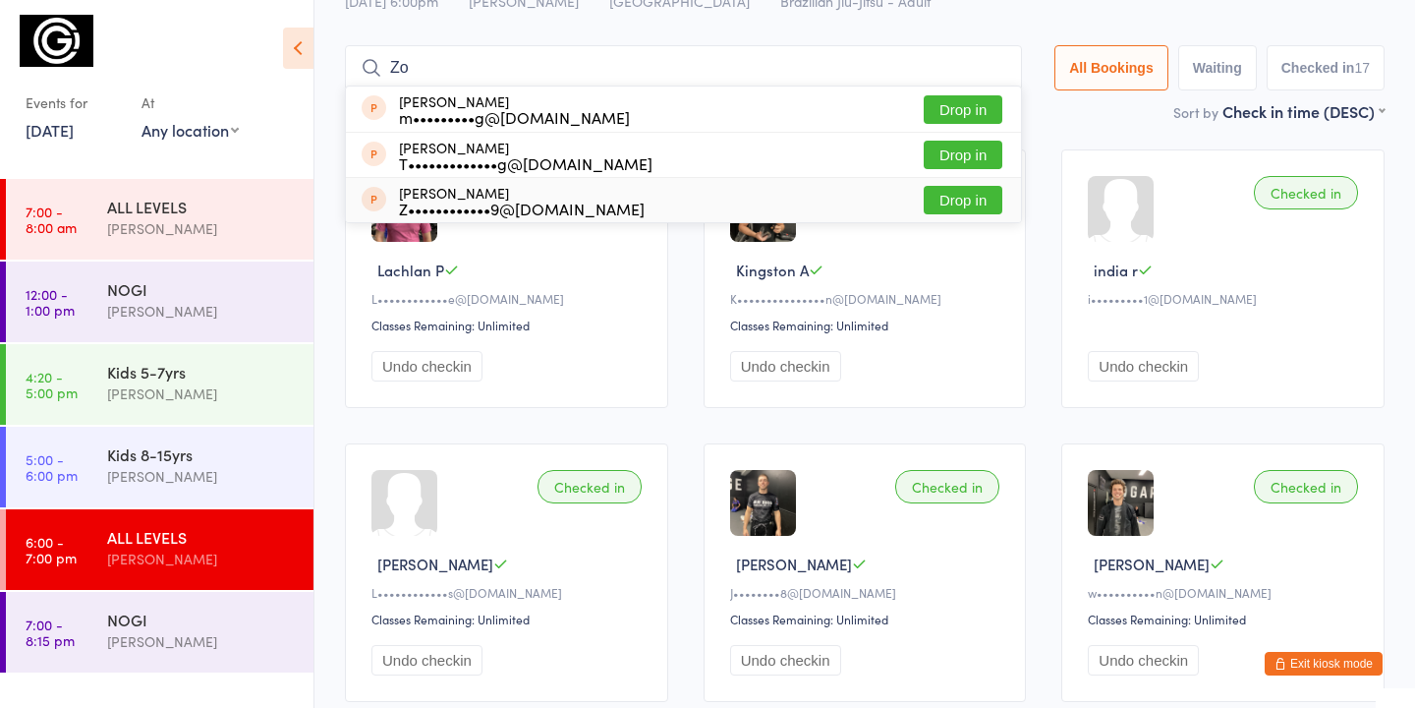
type input "Z"
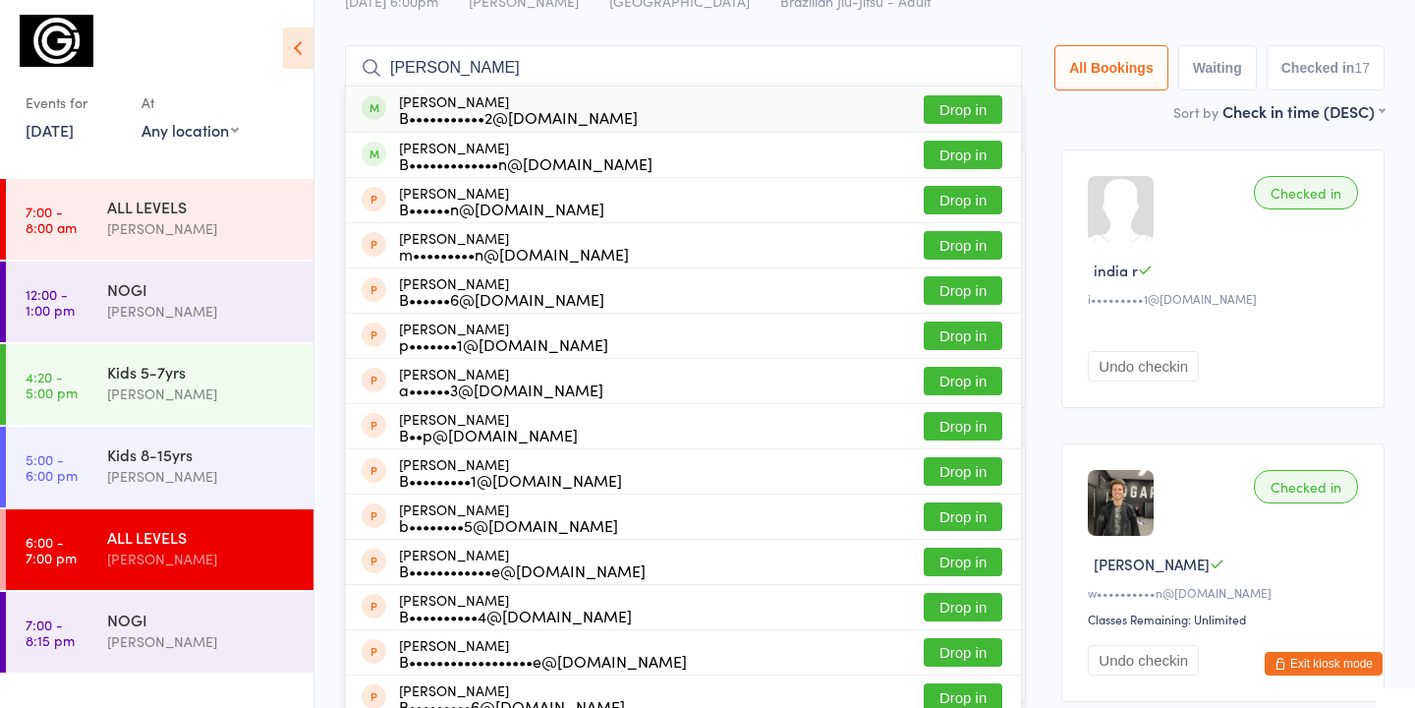
type input "ben mo"
click at [956, 107] on button "Drop in" at bounding box center [963, 109] width 79 height 28
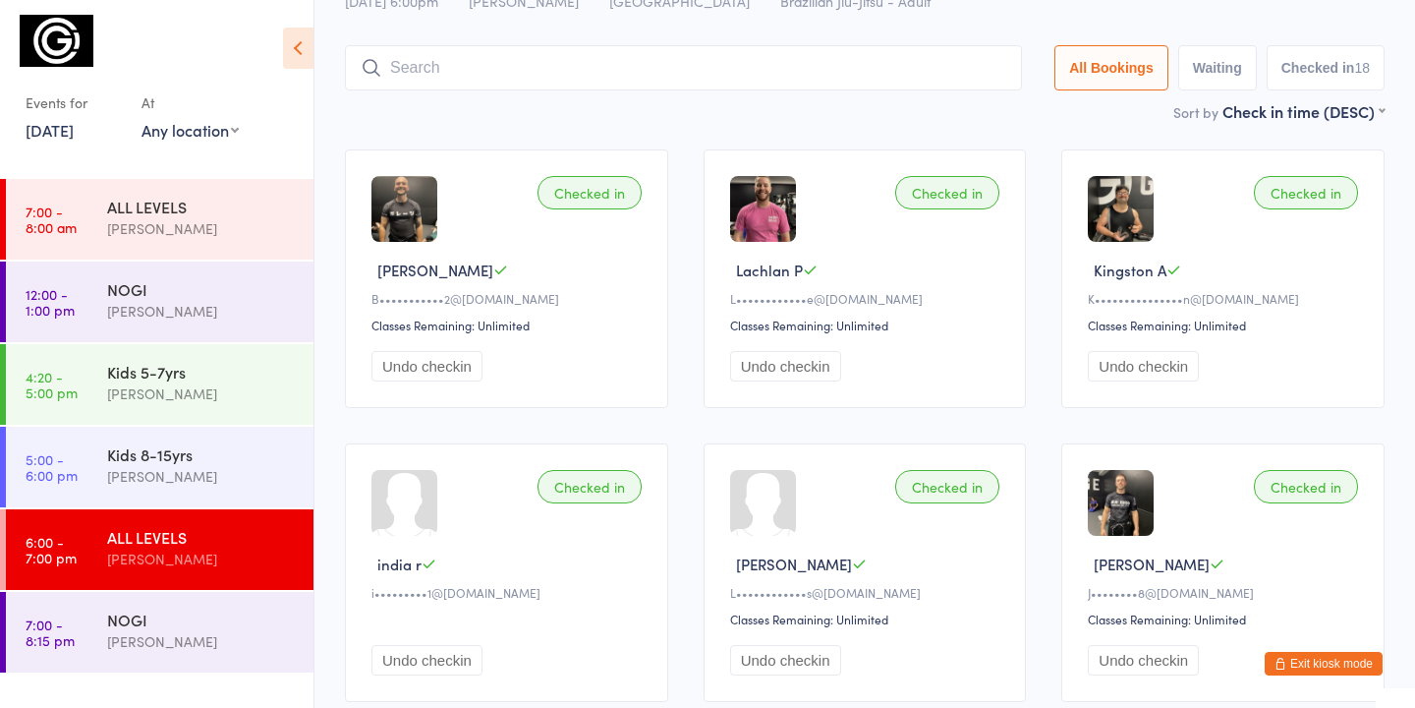
click at [401, 67] on input "search" at bounding box center [683, 67] width 677 height 45
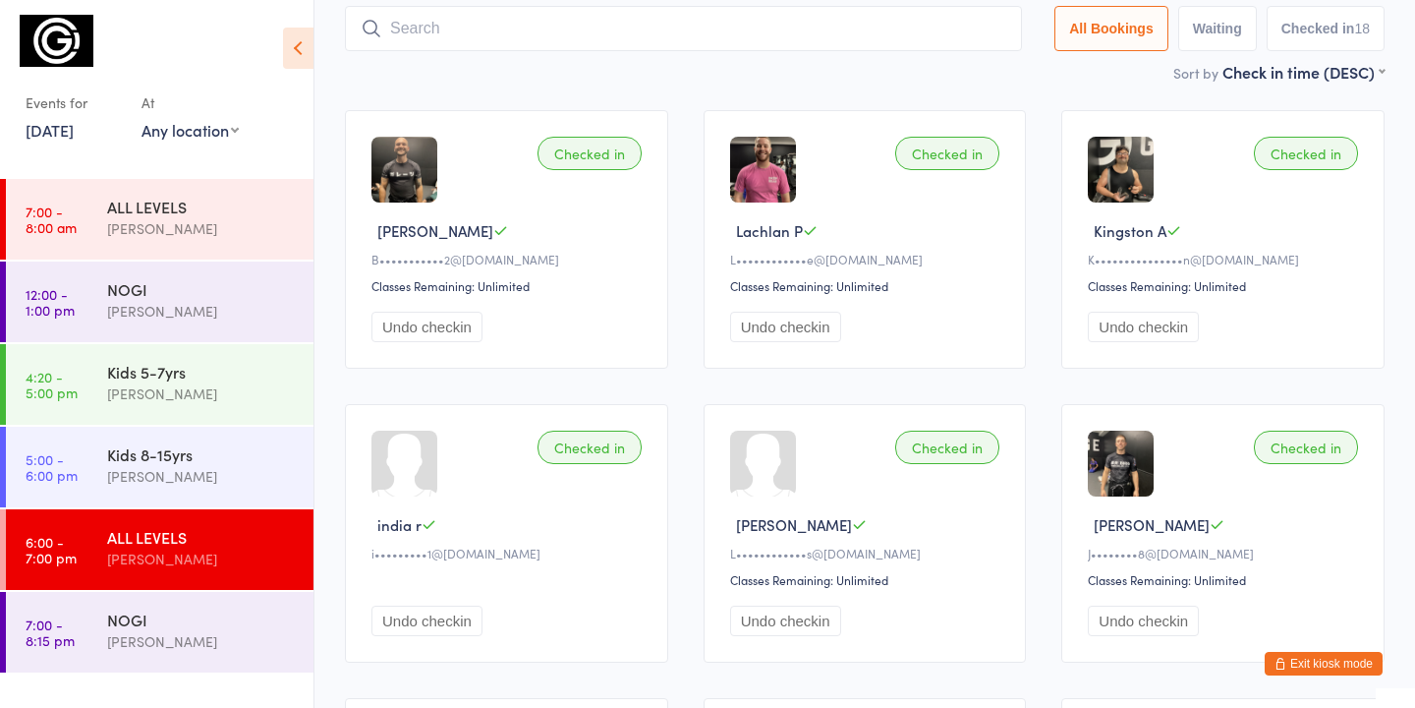
scroll to position [131, 0]
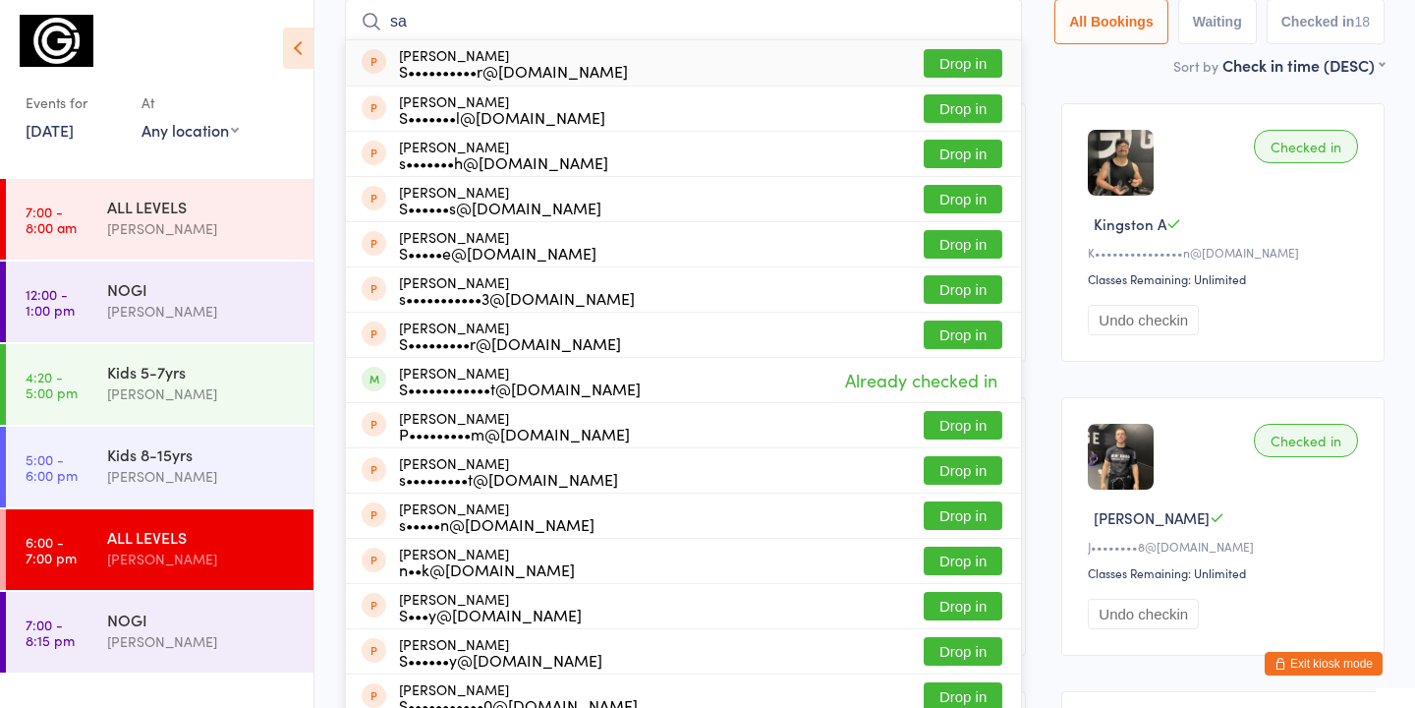
type input "s"
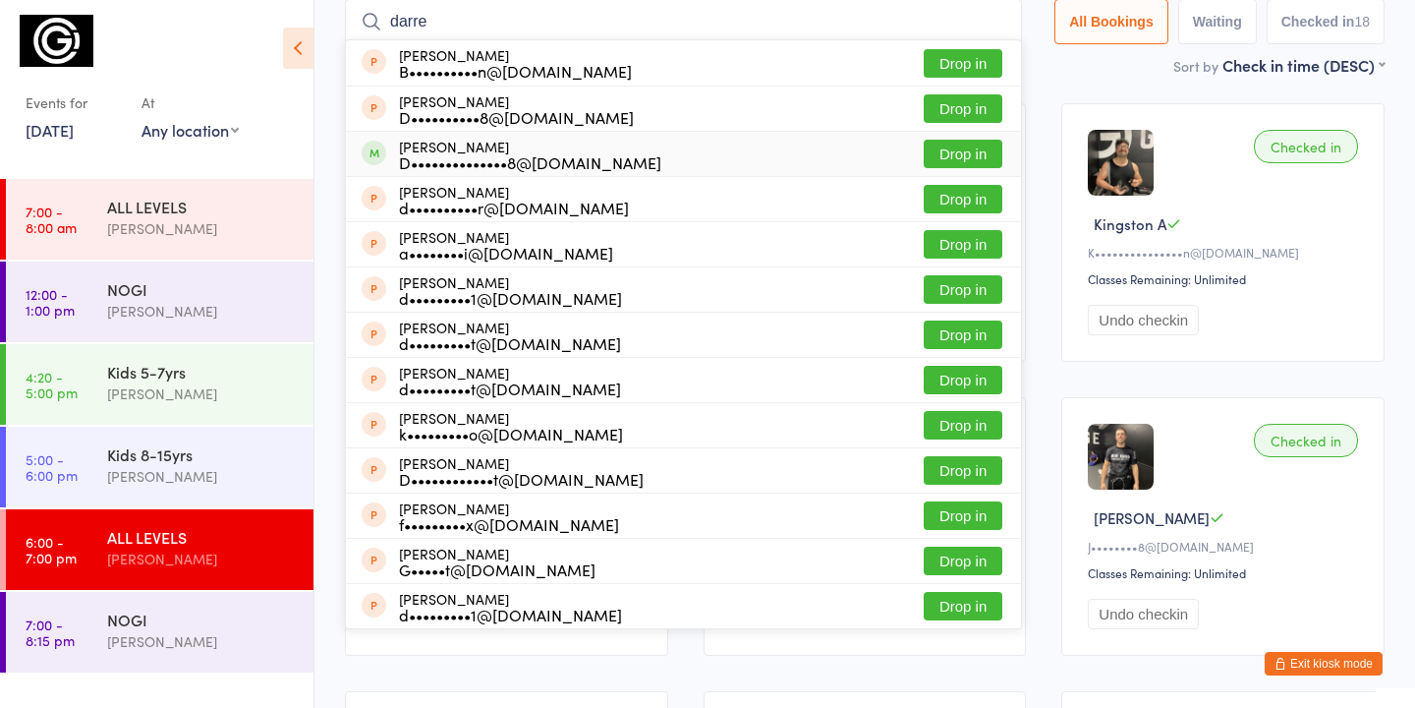
type input "darre"
click at [959, 151] on button "Drop in" at bounding box center [963, 154] width 79 height 28
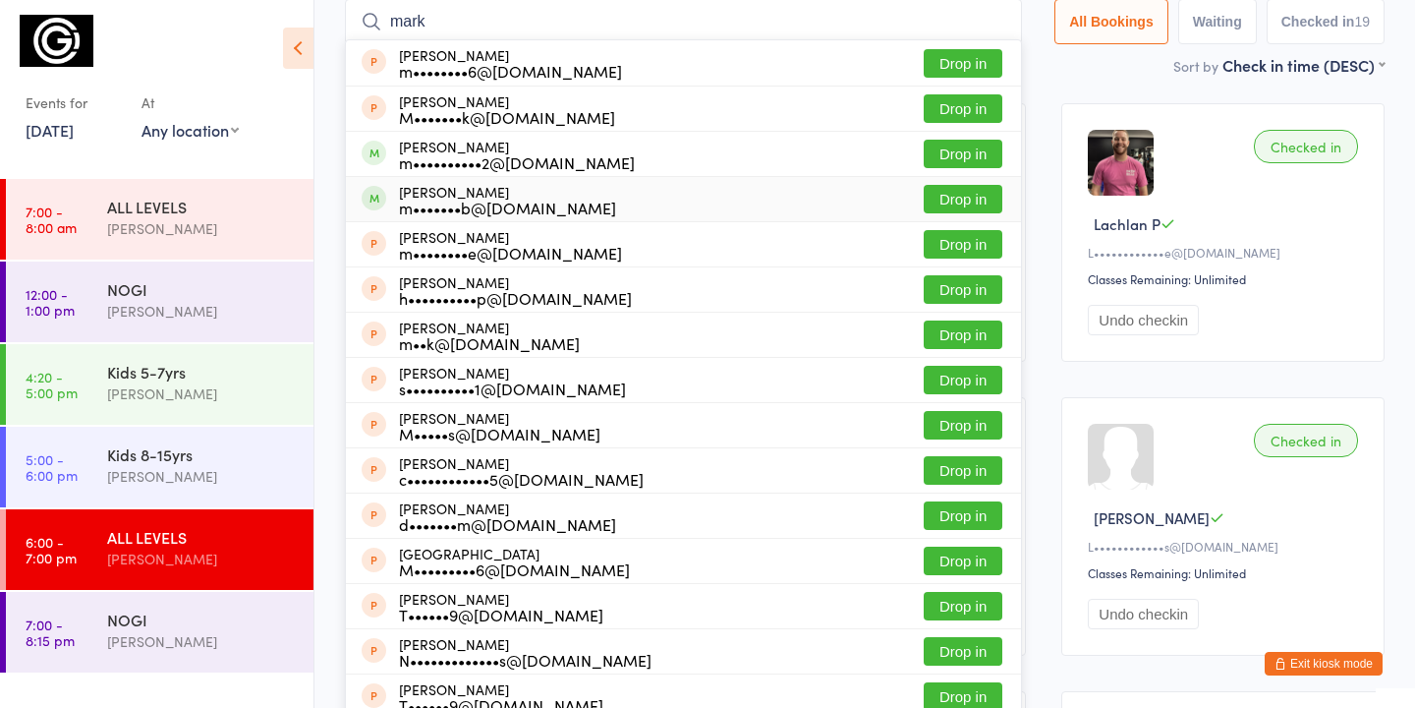
type input "mark"
click at [938, 198] on button "Drop in" at bounding box center [963, 199] width 79 height 28
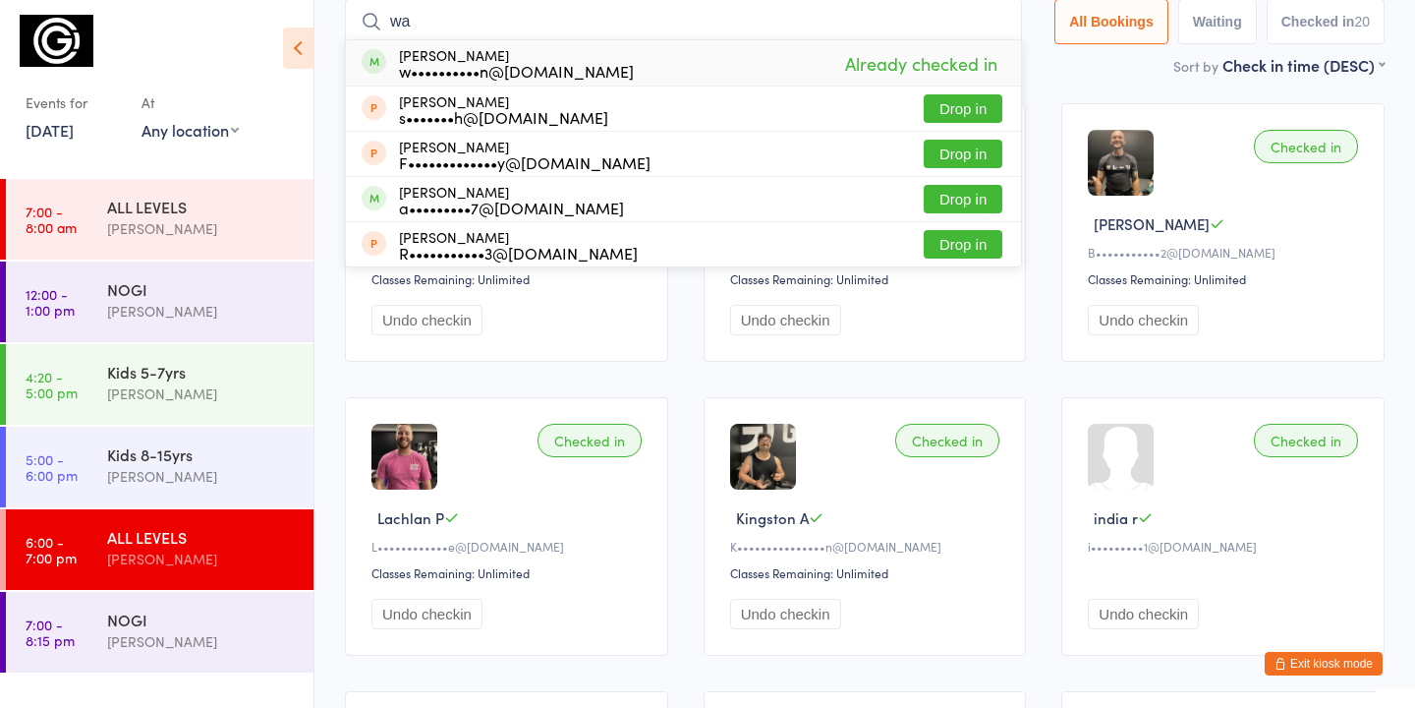
type input "w"
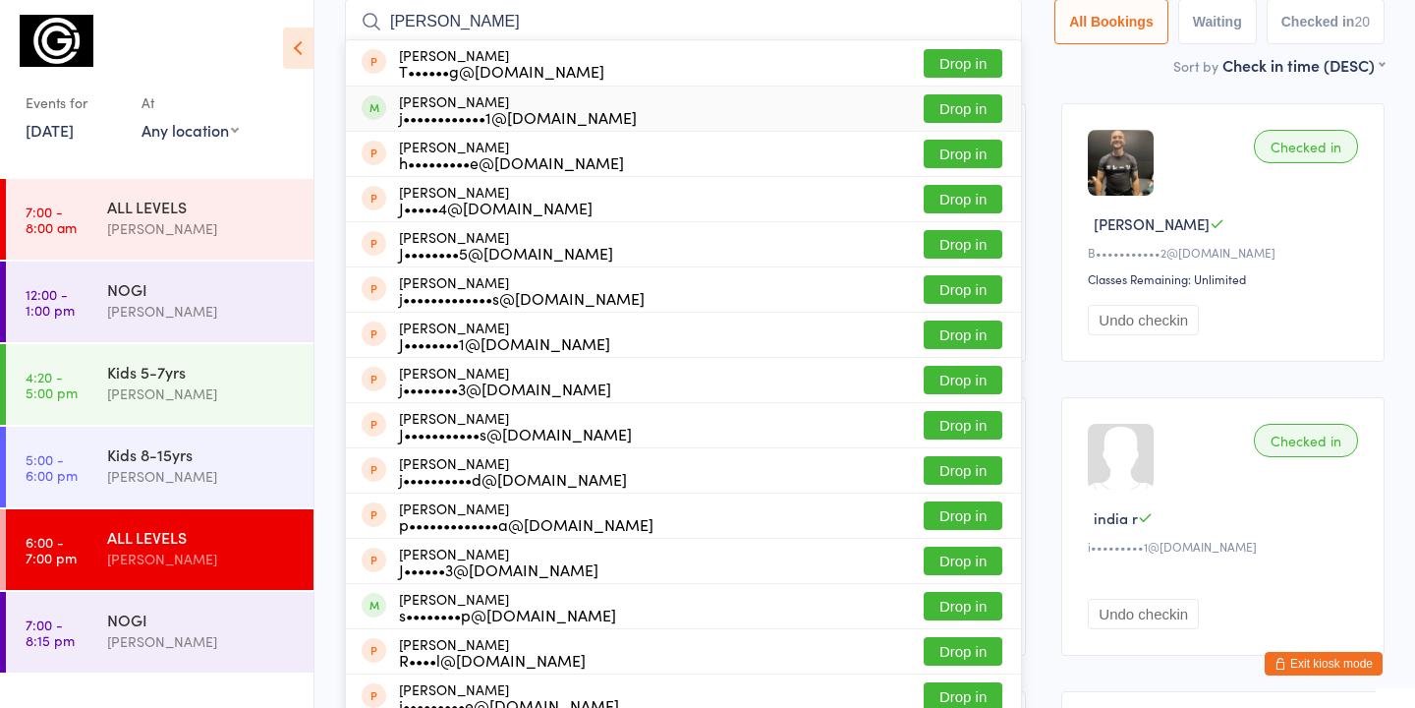
type input "josh ro"
click at [966, 111] on button "Drop in" at bounding box center [963, 108] width 79 height 28
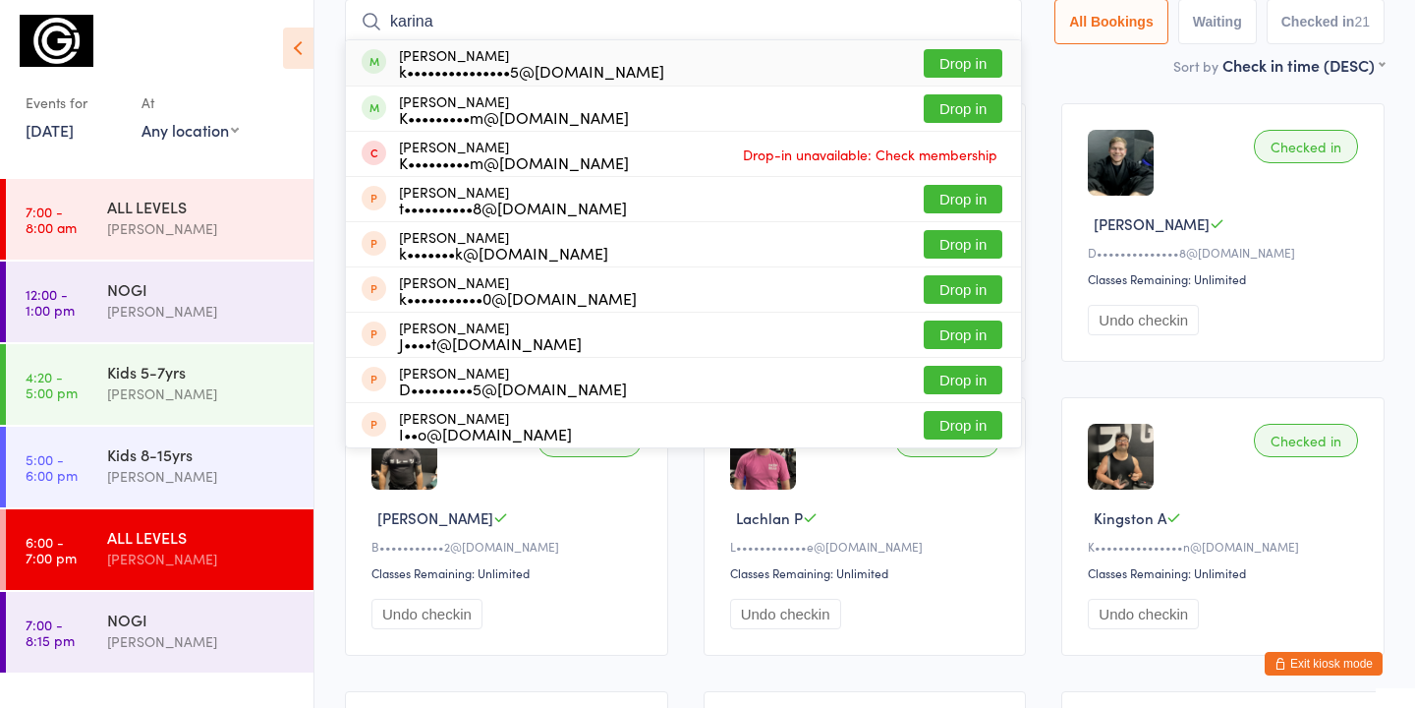
type input "karina"
click at [951, 58] on button "Drop in" at bounding box center [963, 63] width 79 height 28
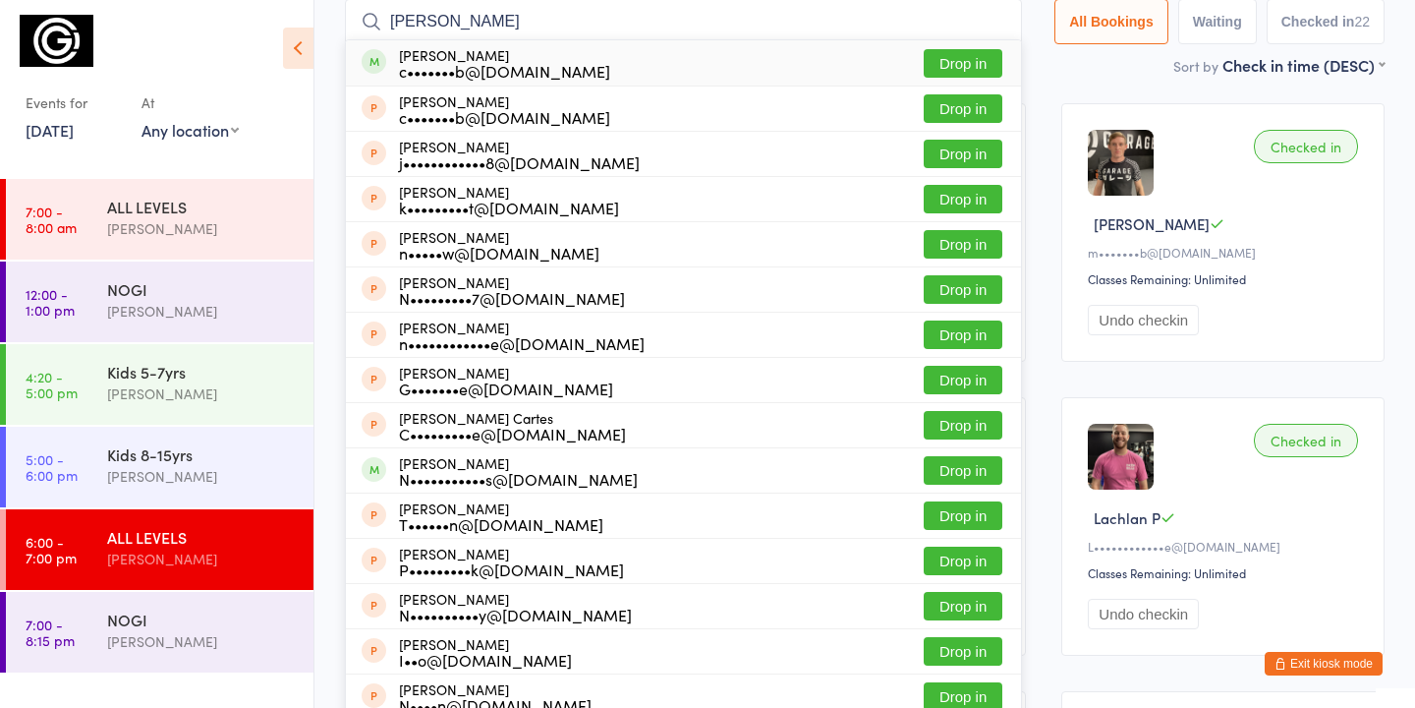
type input "nick carter"
click at [947, 67] on button "Drop in" at bounding box center [963, 63] width 79 height 28
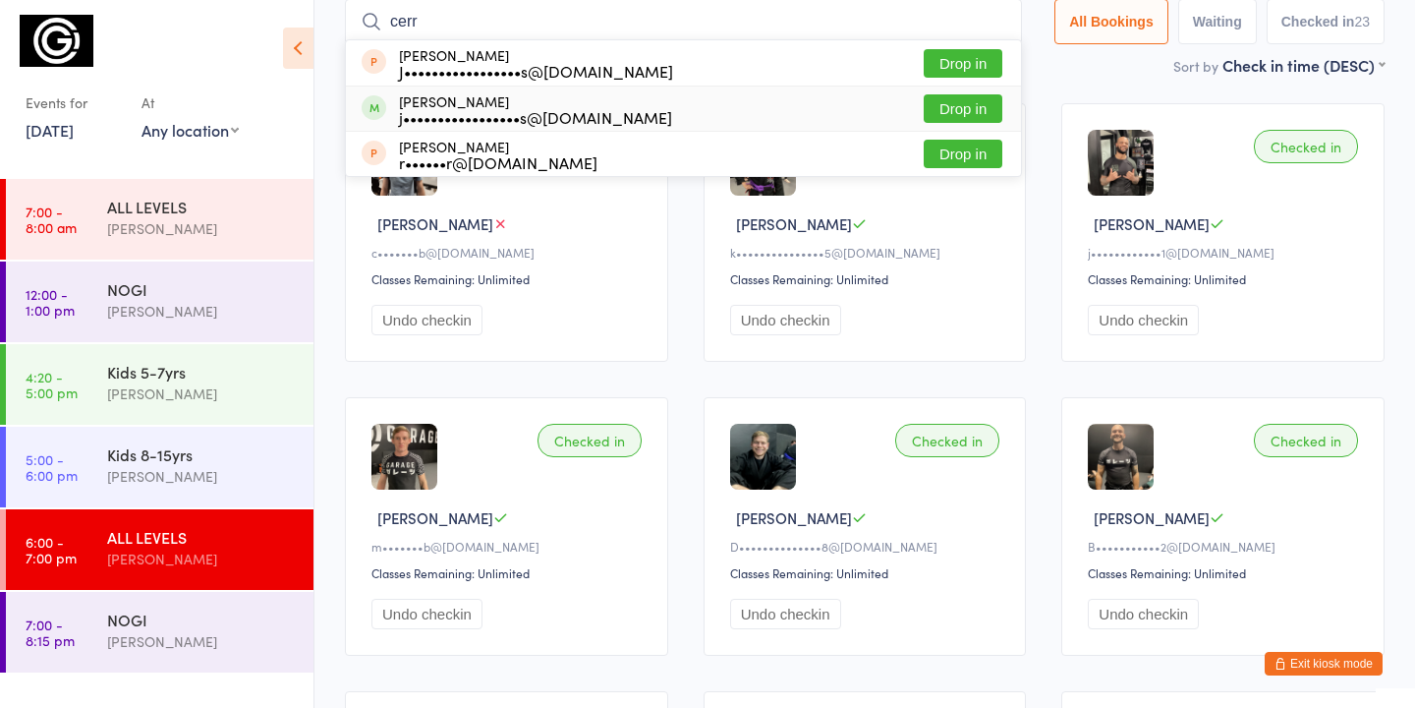
type input "cerr"
click at [945, 108] on button "Drop in" at bounding box center [963, 108] width 79 height 28
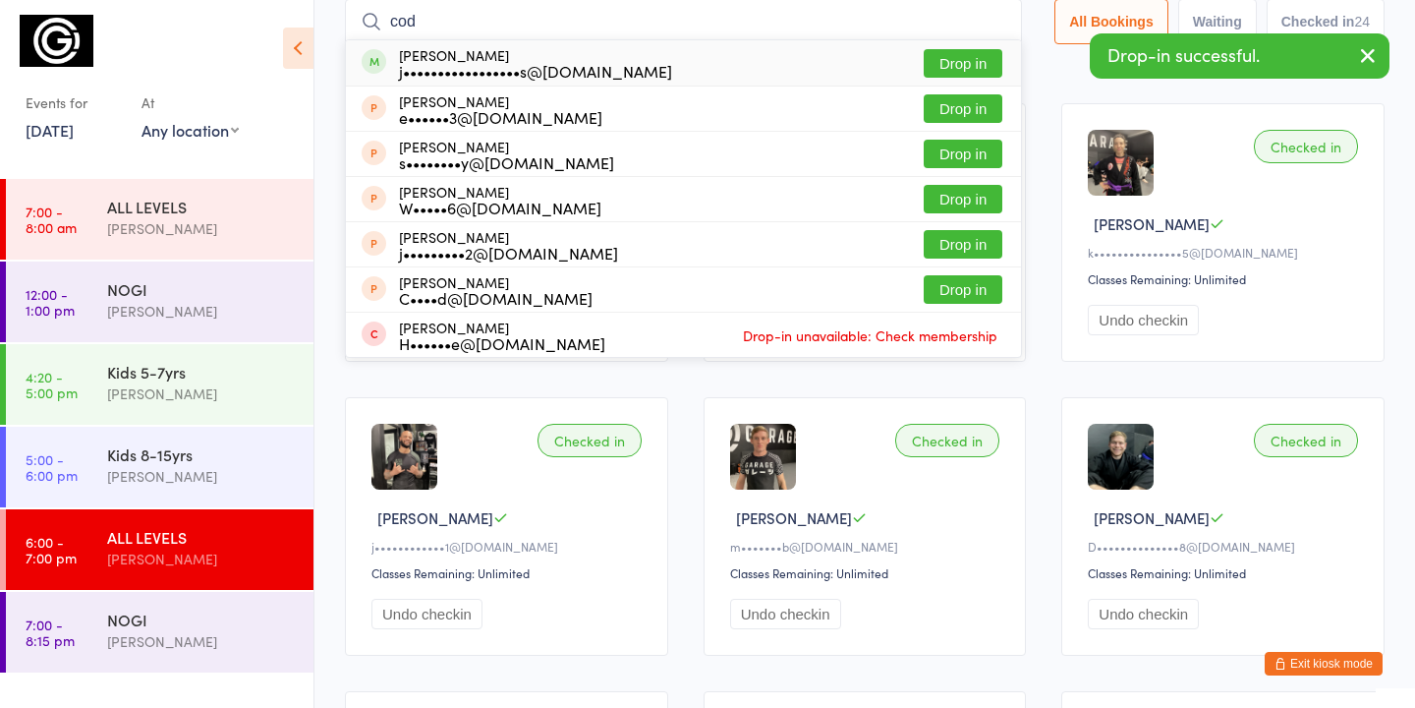
type input "cod"
click at [964, 70] on button "Drop in" at bounding box center [963, 63] width 79 height 28
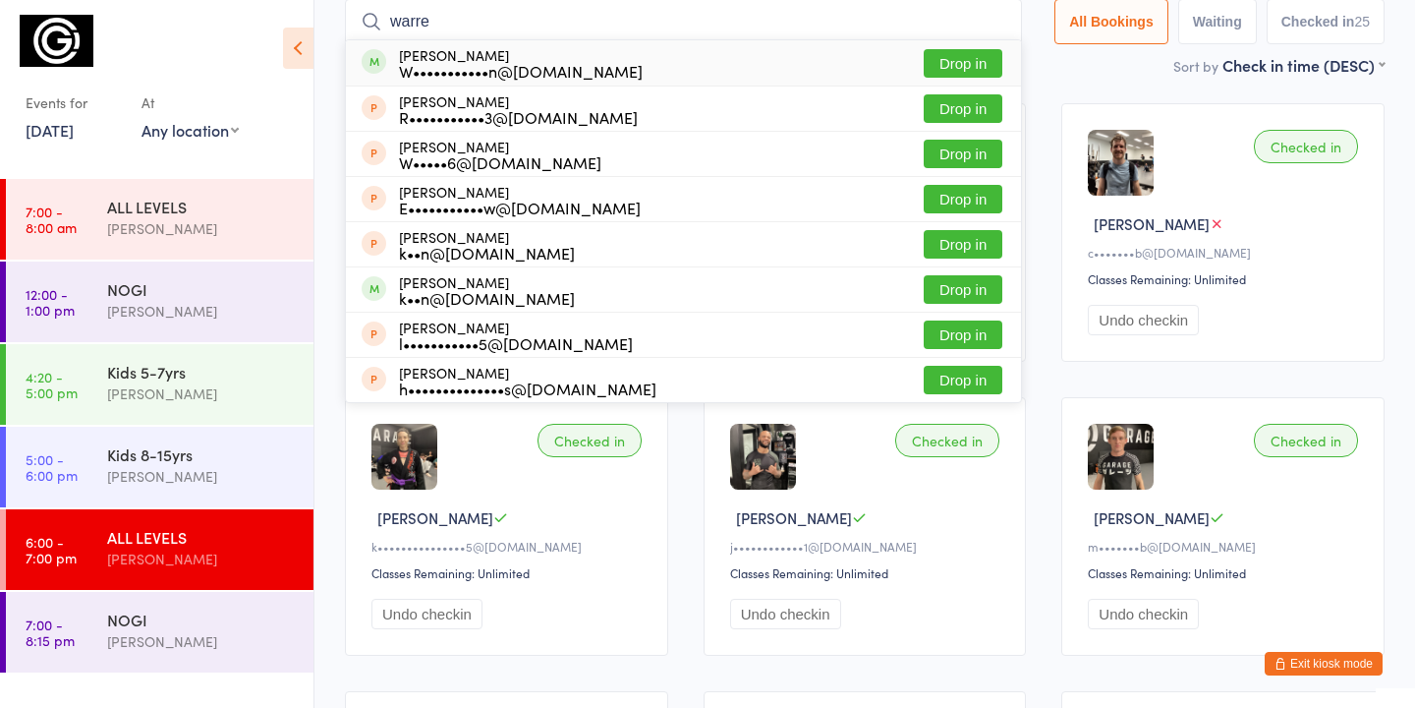
type input "warre"
click at [948, 56] on button "Drop in" at bounding box center [963, 63] width 79 height 28
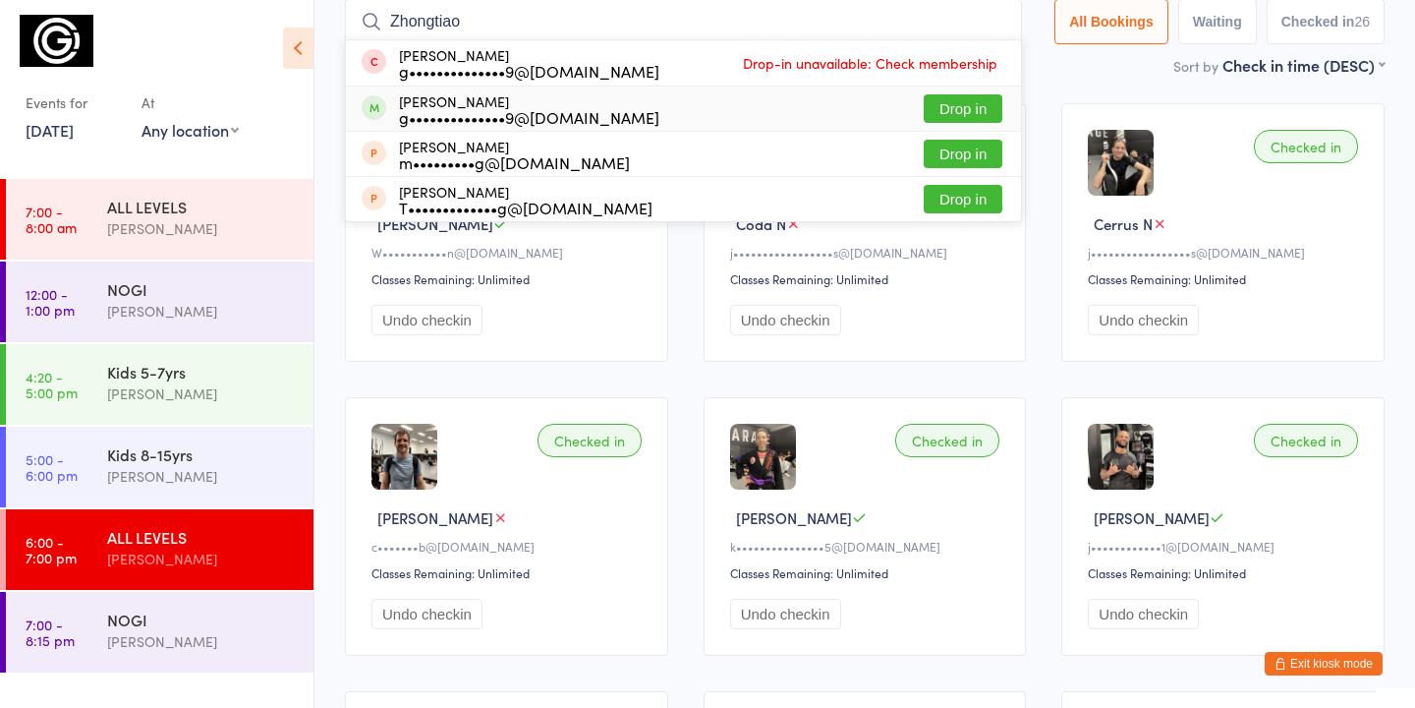
type input "Zhongtiao"
click at [945, 113] on button "Drop in" at bounding box center [963, 108] width 79 height 28
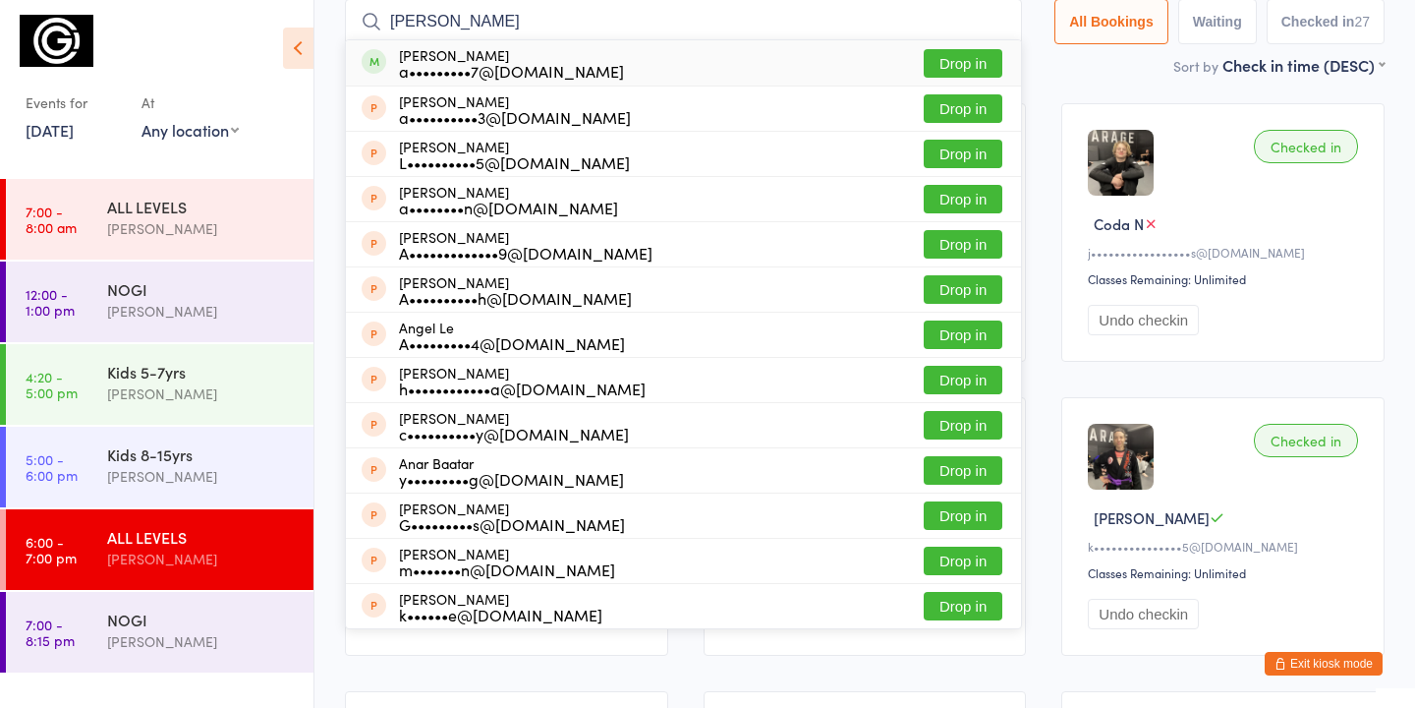
type input "ann"
click at [964, 55] on button "Drop in" at bounding box center [963, 63] width 79 height 28
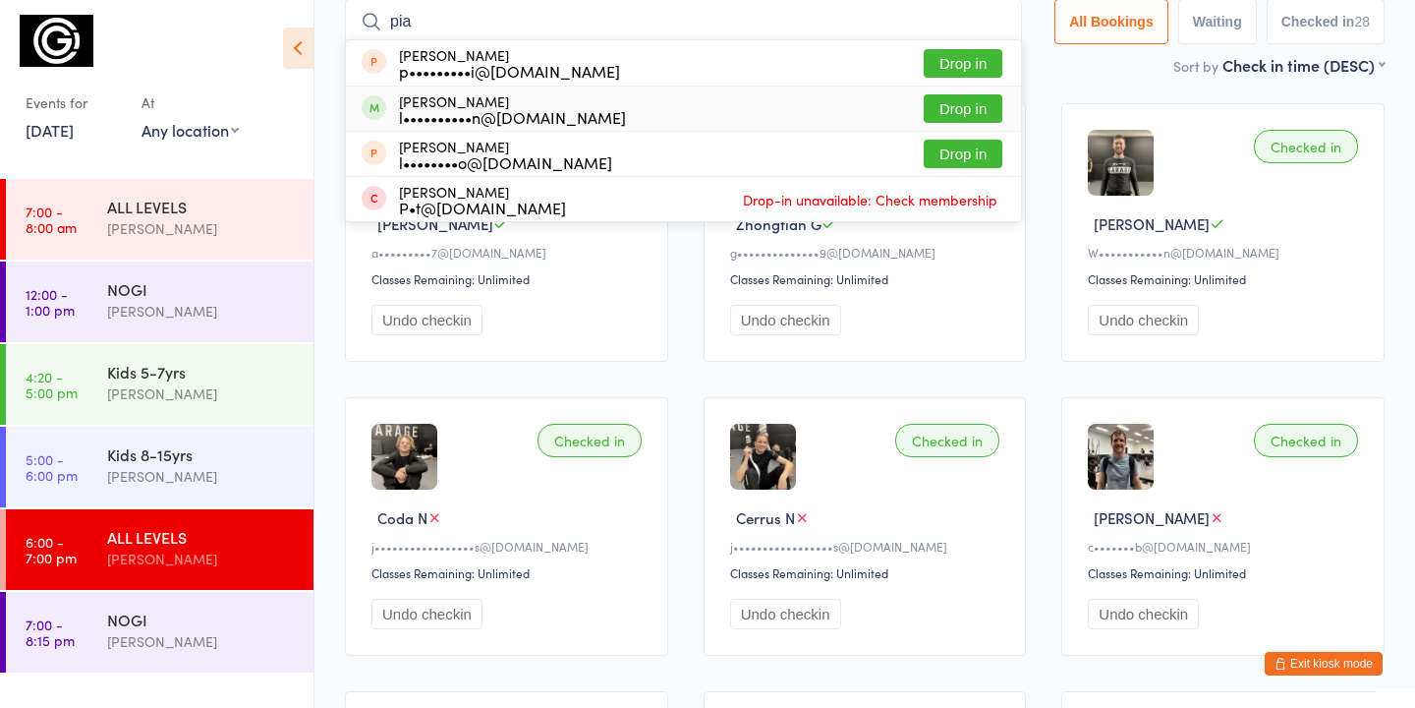
type input "pia"
click at [980, 106] on button "Drop in" at bounding box center [963, 108] width 79 height 28
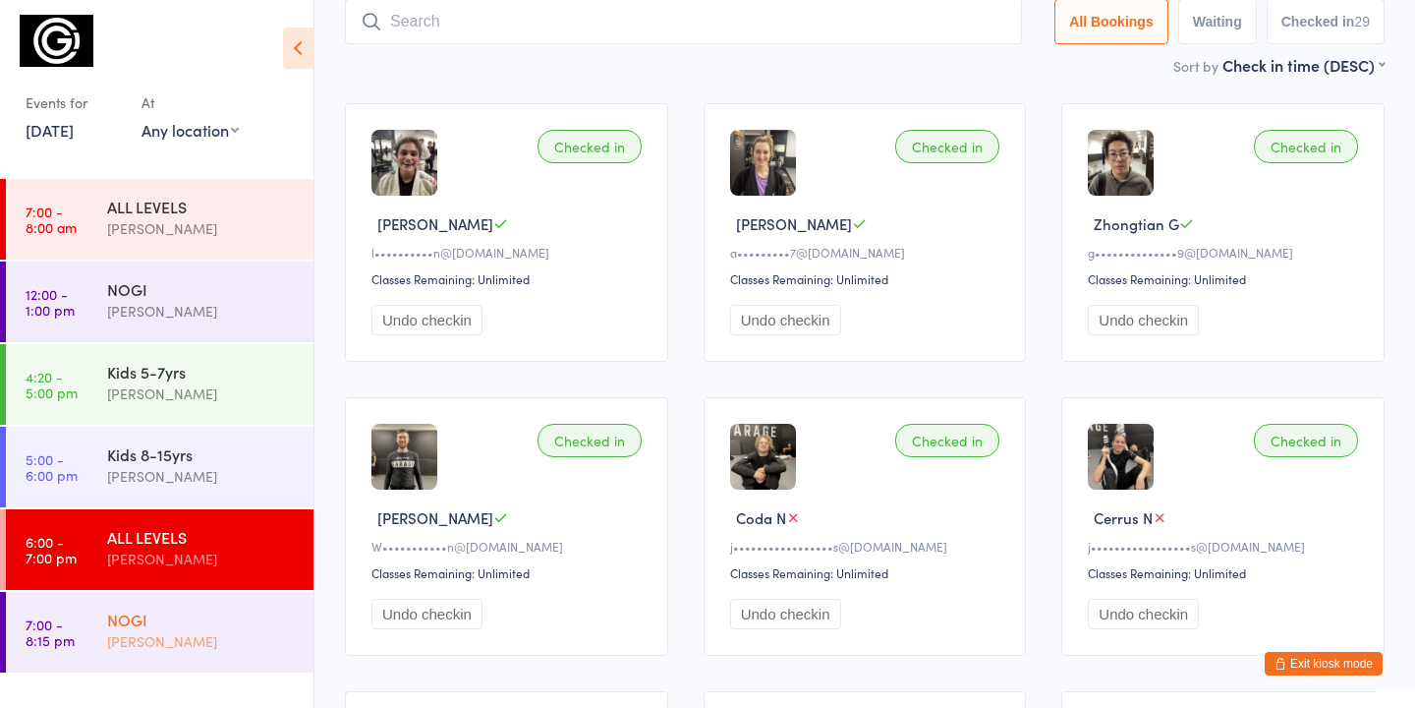
click at [174, 625] on div "NOGI" at bounding box center [202, 619] width 190 height 22
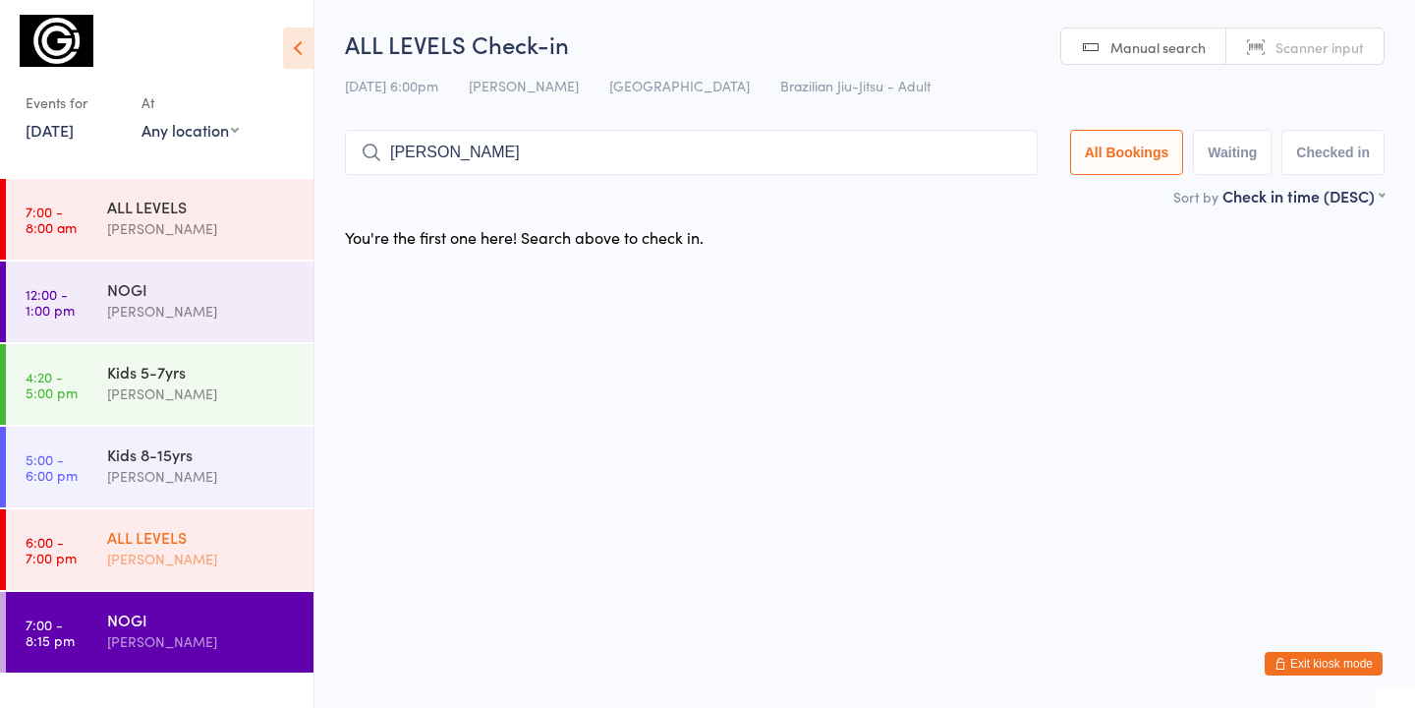
type input "finn"
click at [181, 531] on div "ALL LEVELS" at bounding box center [202, 537] width 190 height 22
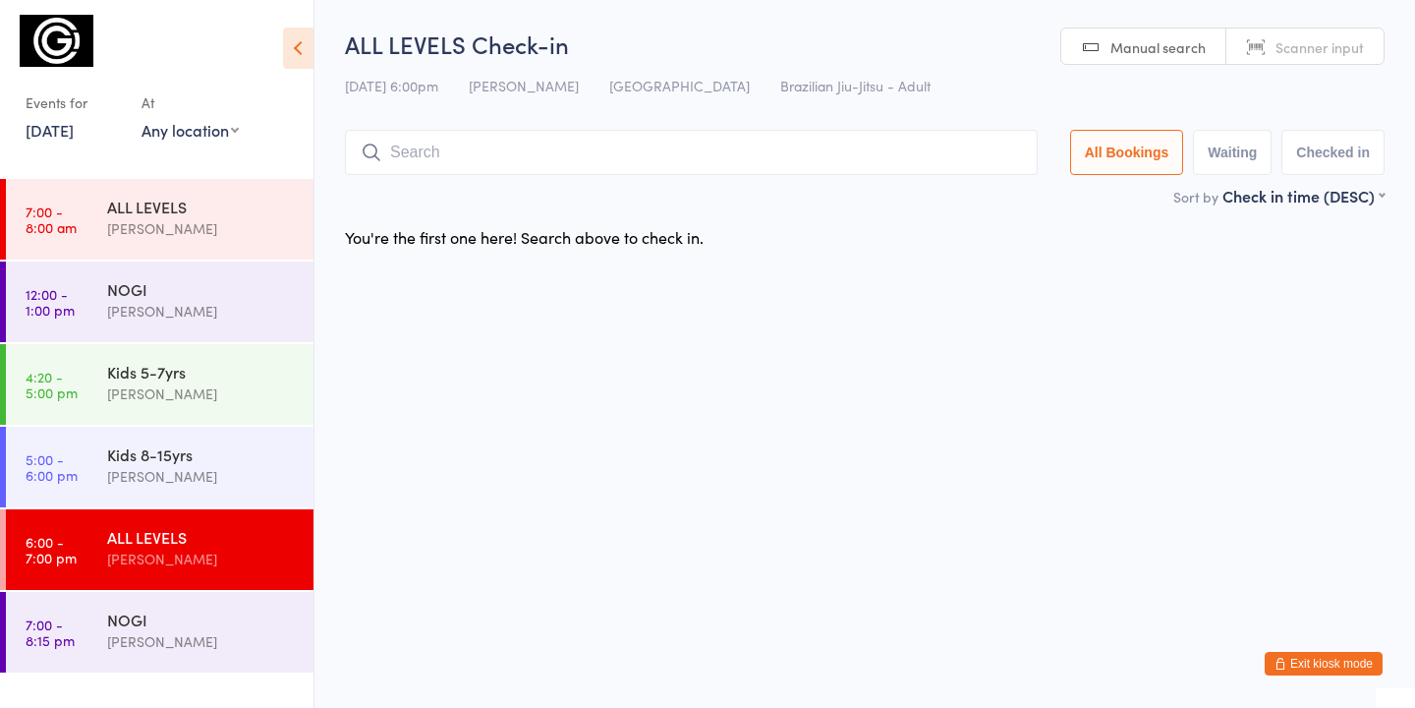
click at [721, 348] on html "You have now entered Kiosk Mode. Members will be able to check themselves in us…" at bounding box center [707, 354] width 1415 height 708
click at [168, 639] on div "[PERSON_NAME]" at bounding box center [202, 641] width 190 height 23
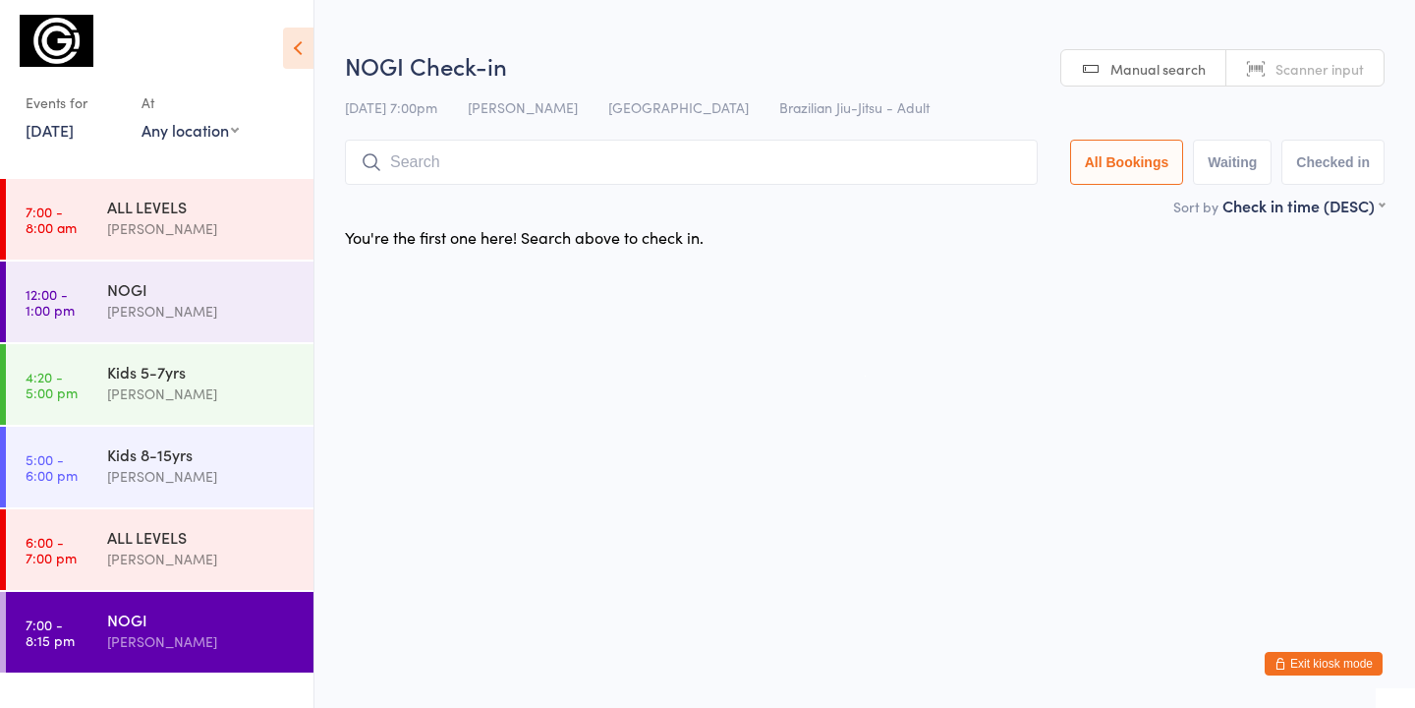
click at [432, 164] on input "search" at bounding box center [691, 162] width 693 height 45
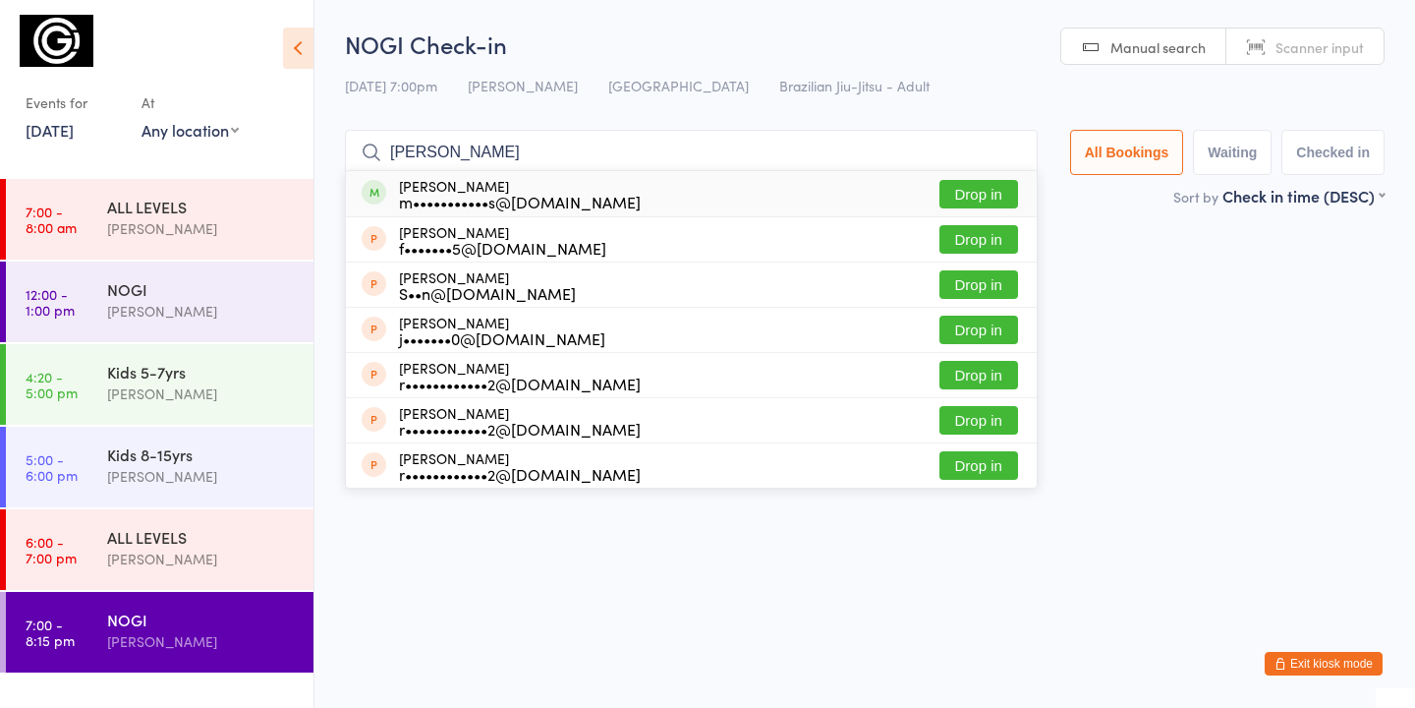
type input "finn"
click at [992, 197] on button "Drop in" at bounding box center [978, 194] width 79 height 28
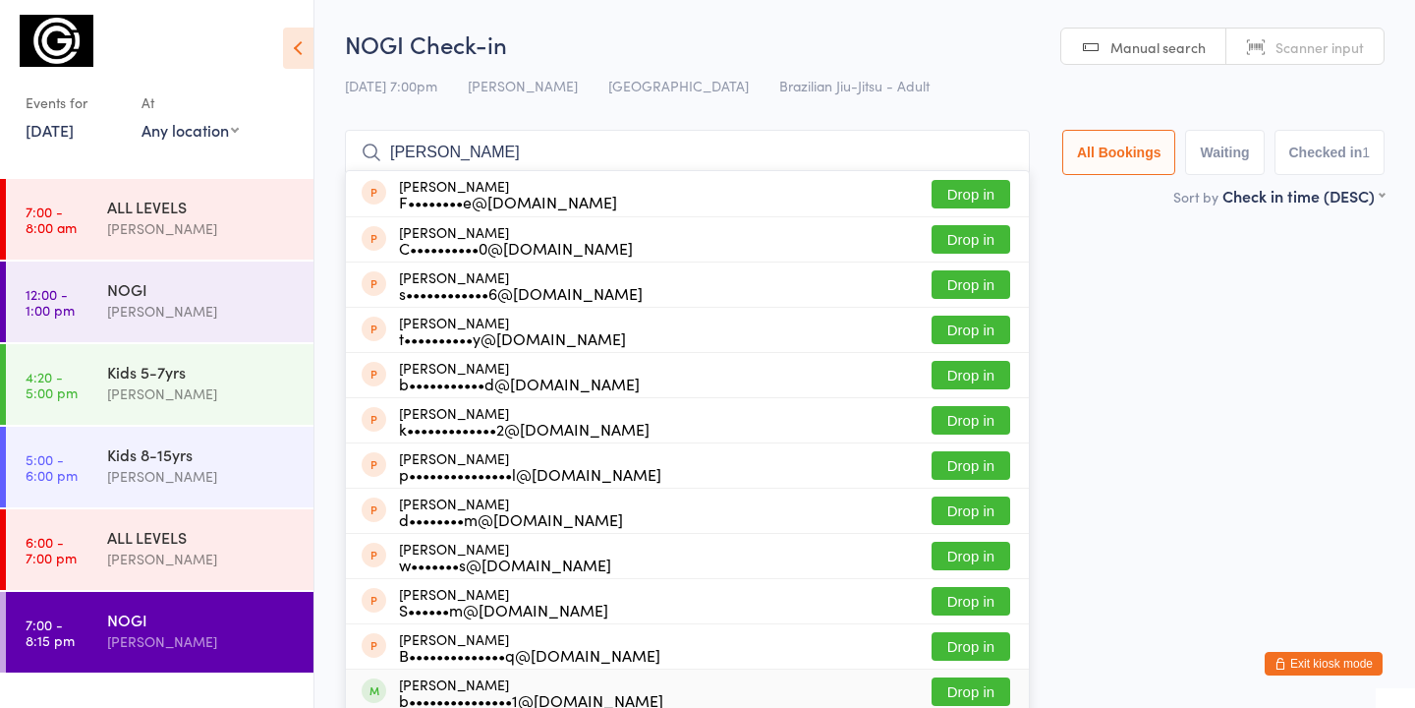
type input "barr"
click at [960, 693] on button "Drop in" at bounding box center [971, 691] width 79 height 28
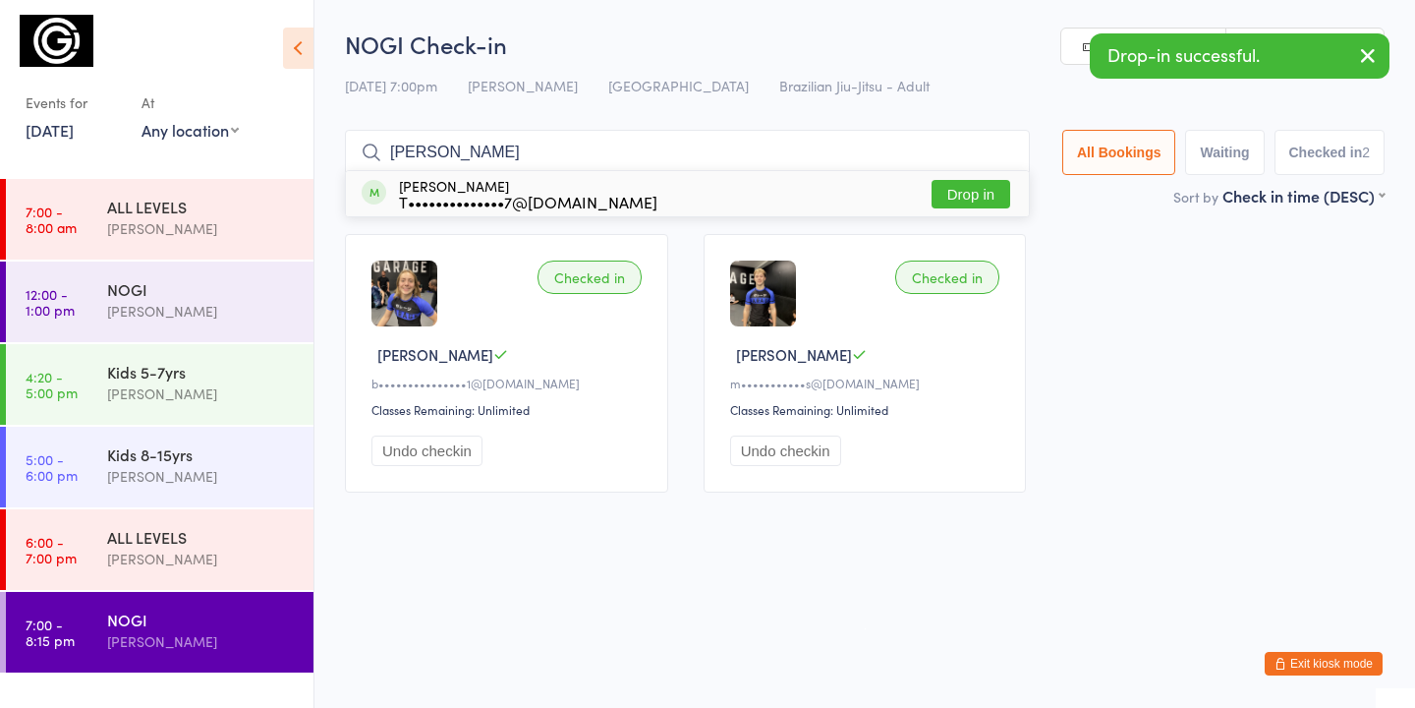
type input "tito"
click at [976, 200] on button "Drop in" at bounding box center [971, 194] width 79 height 28
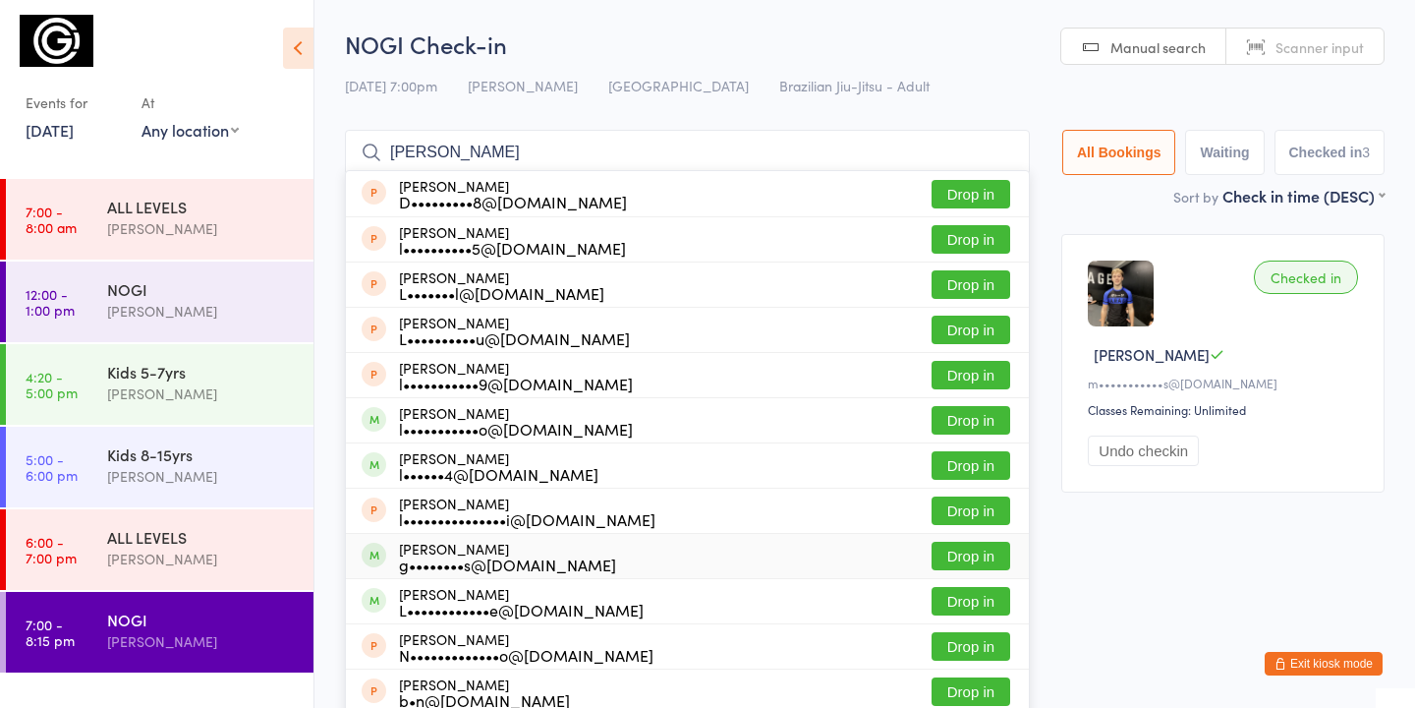
type input "luca"
click at [975, 558] on button "Drop in" at bounding box center [971, 555] width 79 height 28
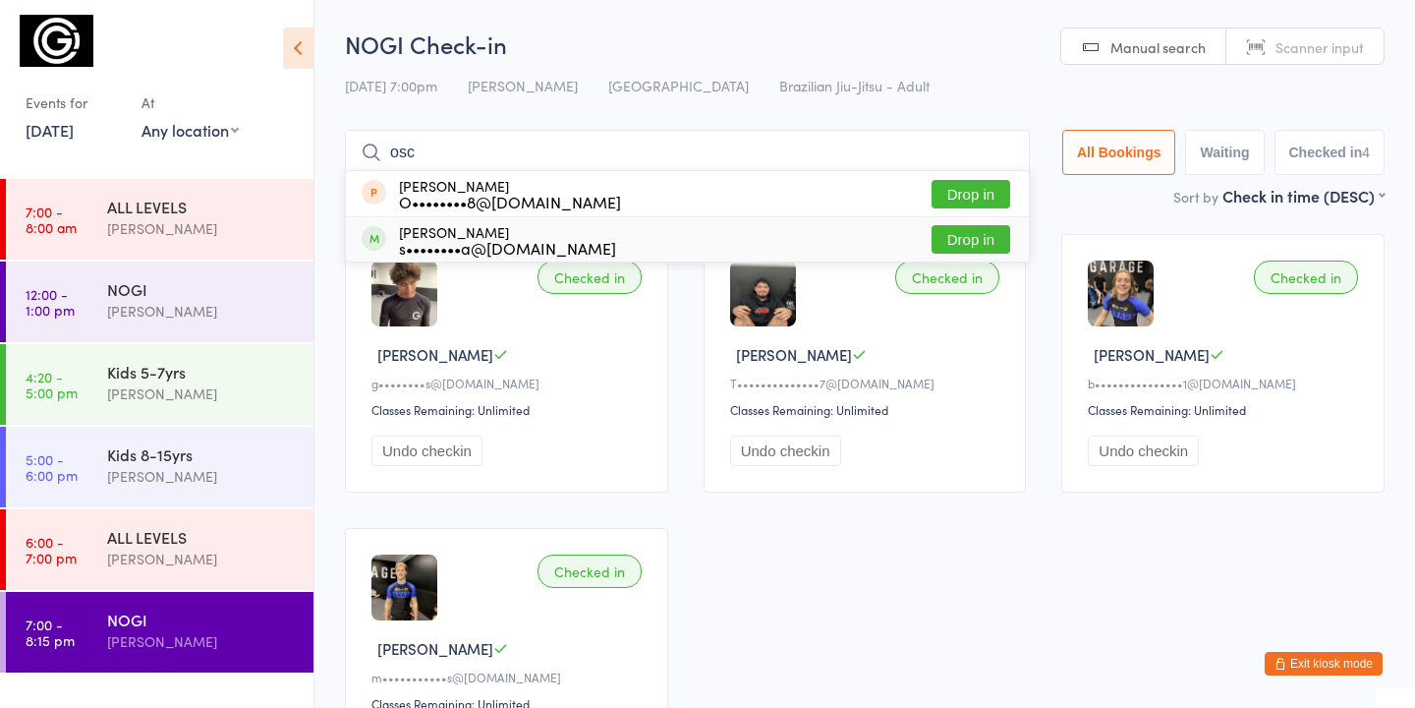
type input "osc"
click at [975, 238] on button "Drop in" at bounding box center [971, 239] width 79 height 28
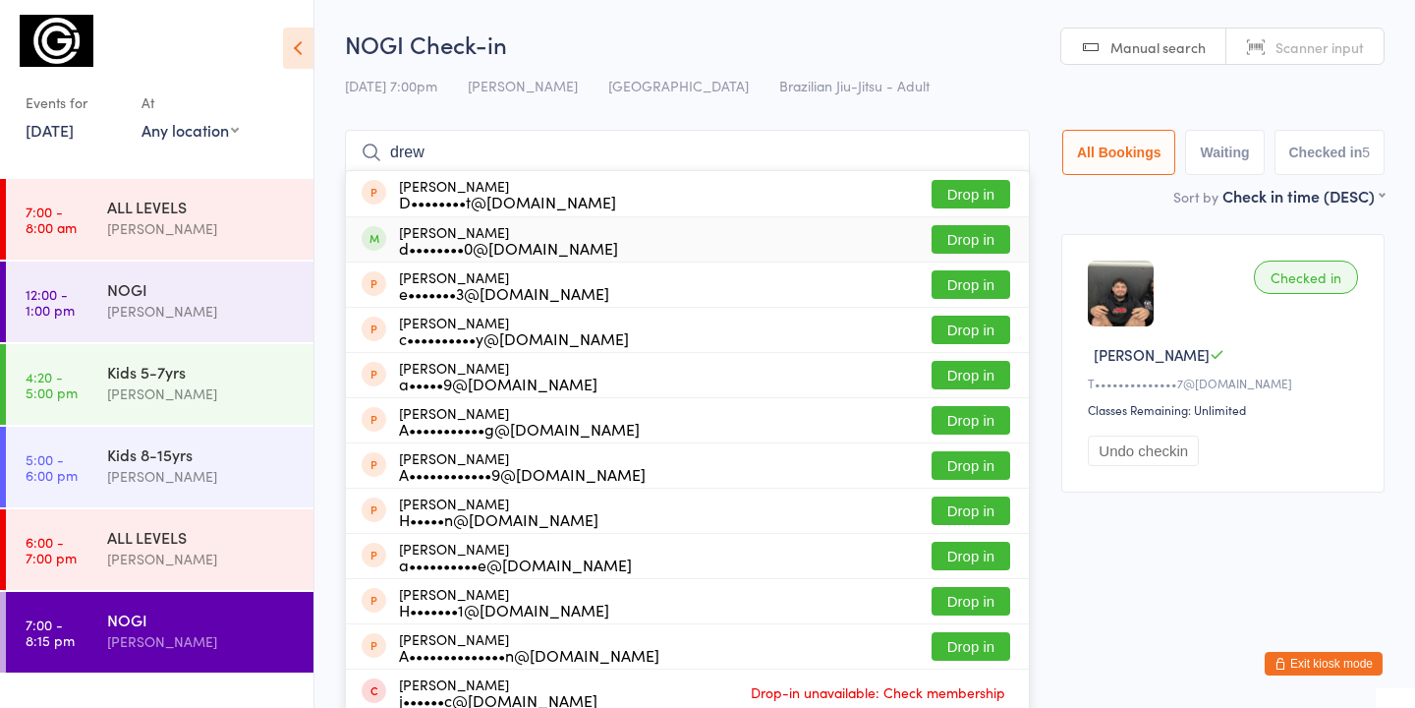
type input "drew"
click at [953, 242] on button "Drop in" at bounding box center [971, 239] width 79 height 28
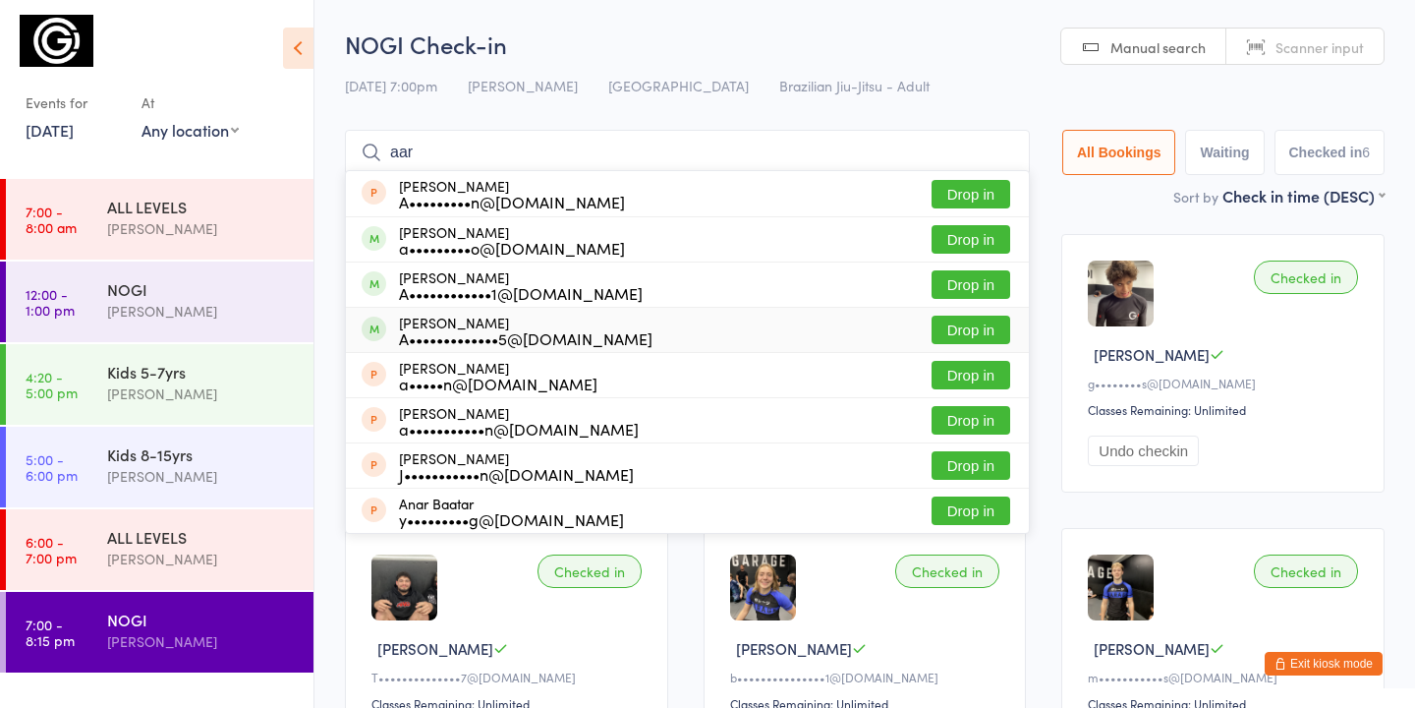
type input "aar"
click at [976, 324] on button "Drop in" at bounding box center [971, 329] width 79 height 28
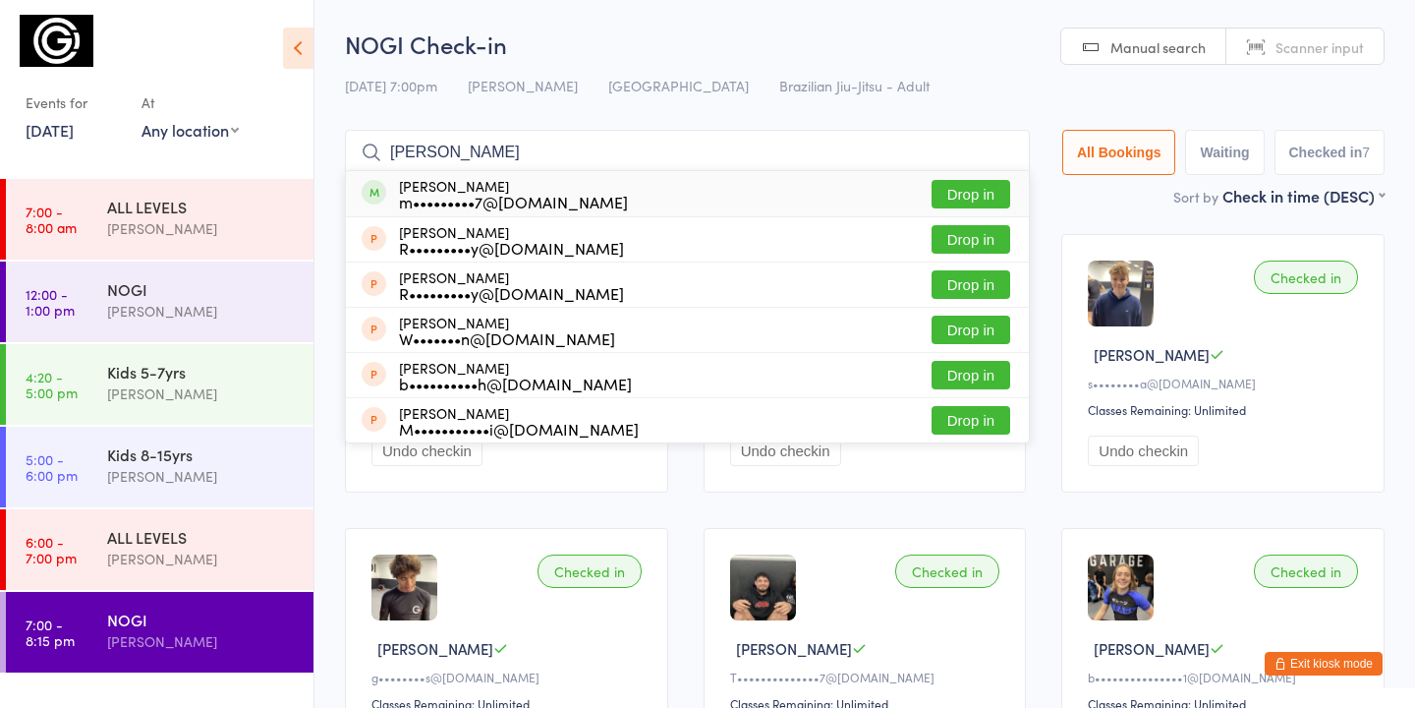
type input "[PERSON_NAME]"
click at [975, 190] on button "Drop in" at bounding box center [971, 194] width 79 height 28
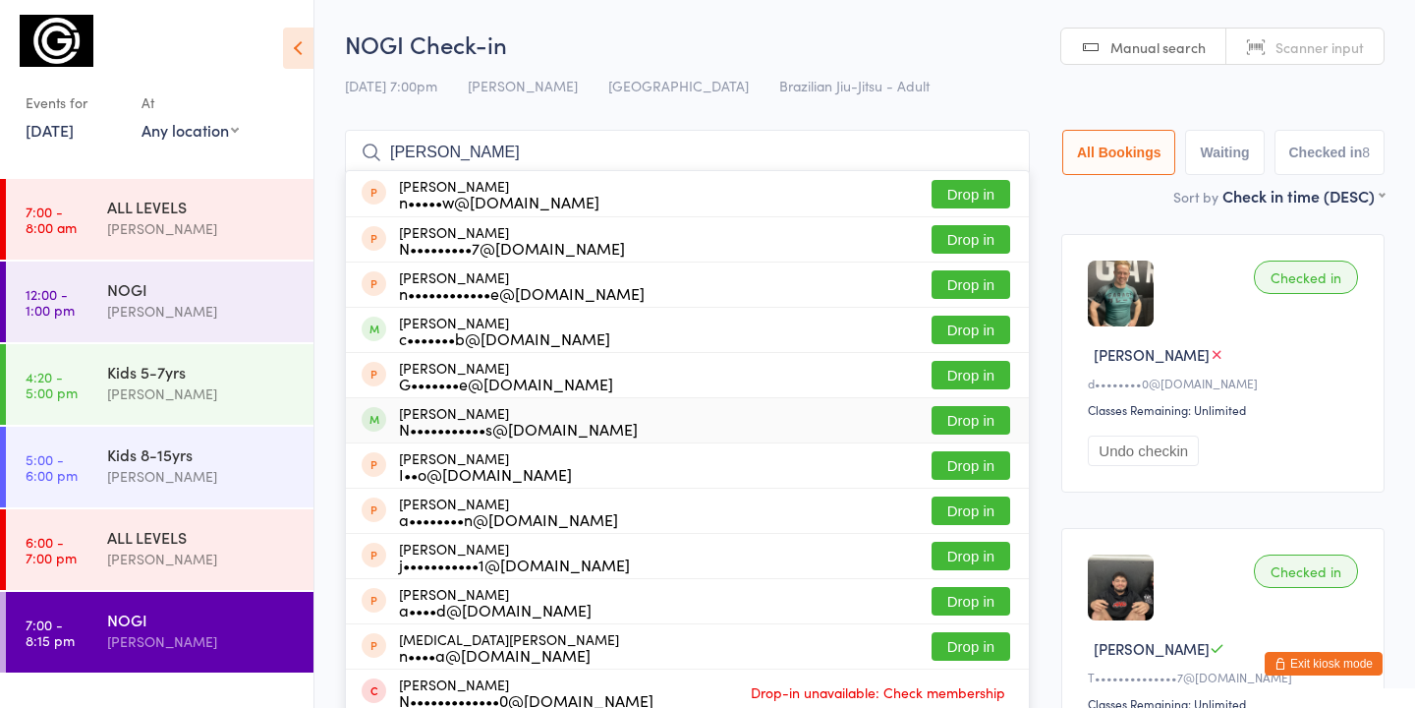
type input "nick"
click at [958, 427] on button "Drop in" at bounding box center [971, 420] width 79 height 28
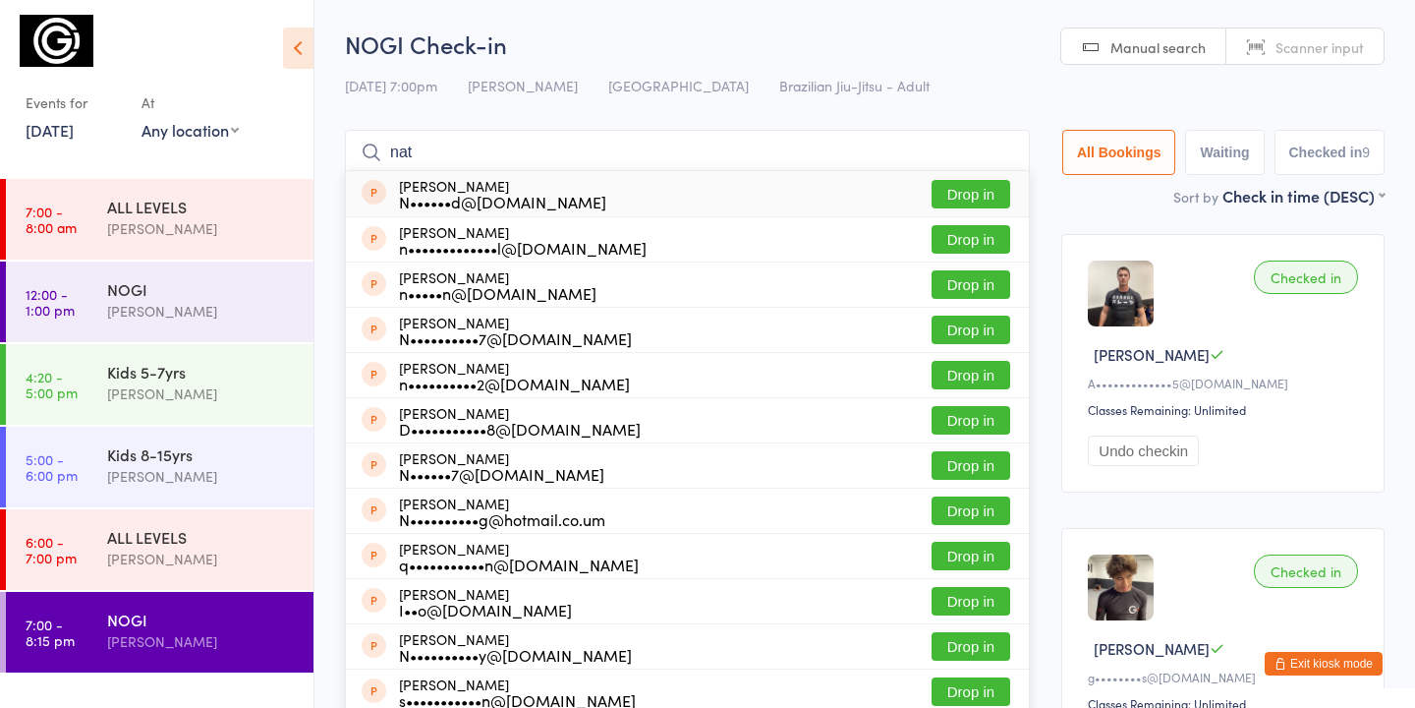
type input "nat"
click at [954, 205] on button "Drop in" at bounding box center [971, 194] width 79 height 28
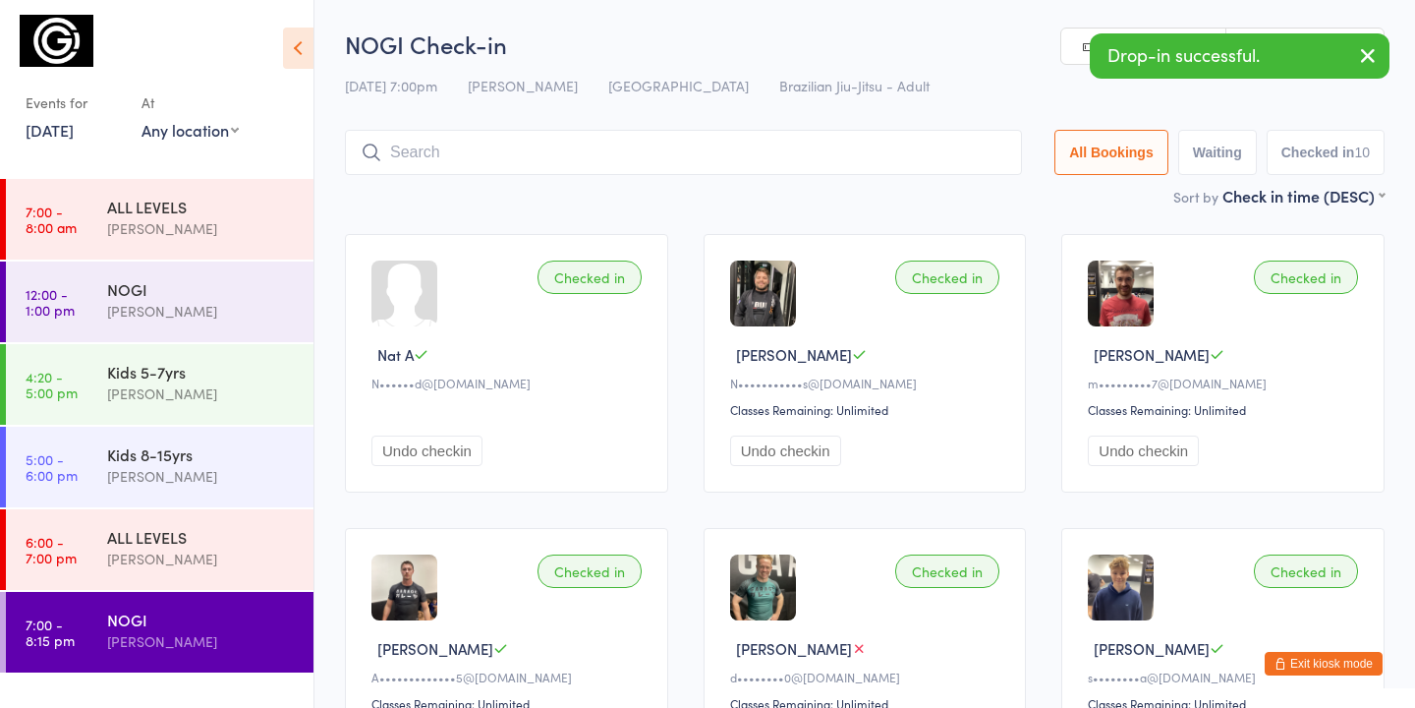
click at [1348, 659] on button "Exit kiosk mode" at bounding box center [1324, 663] width 118 height 24
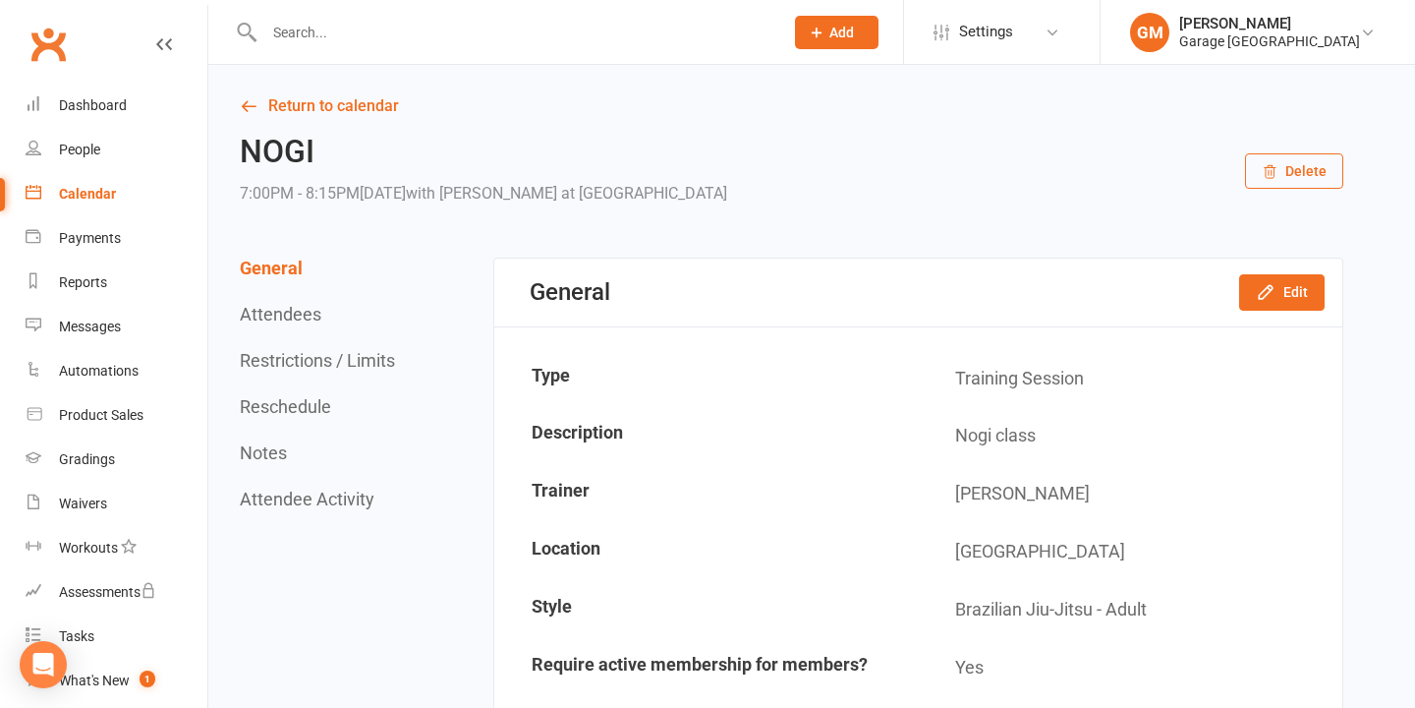
click at [345, 17] on div at bounding box center [503, 32] width 534 height 64
click at [345, 28] on input "text" at bounding box center [513, 33] width 511 height 28
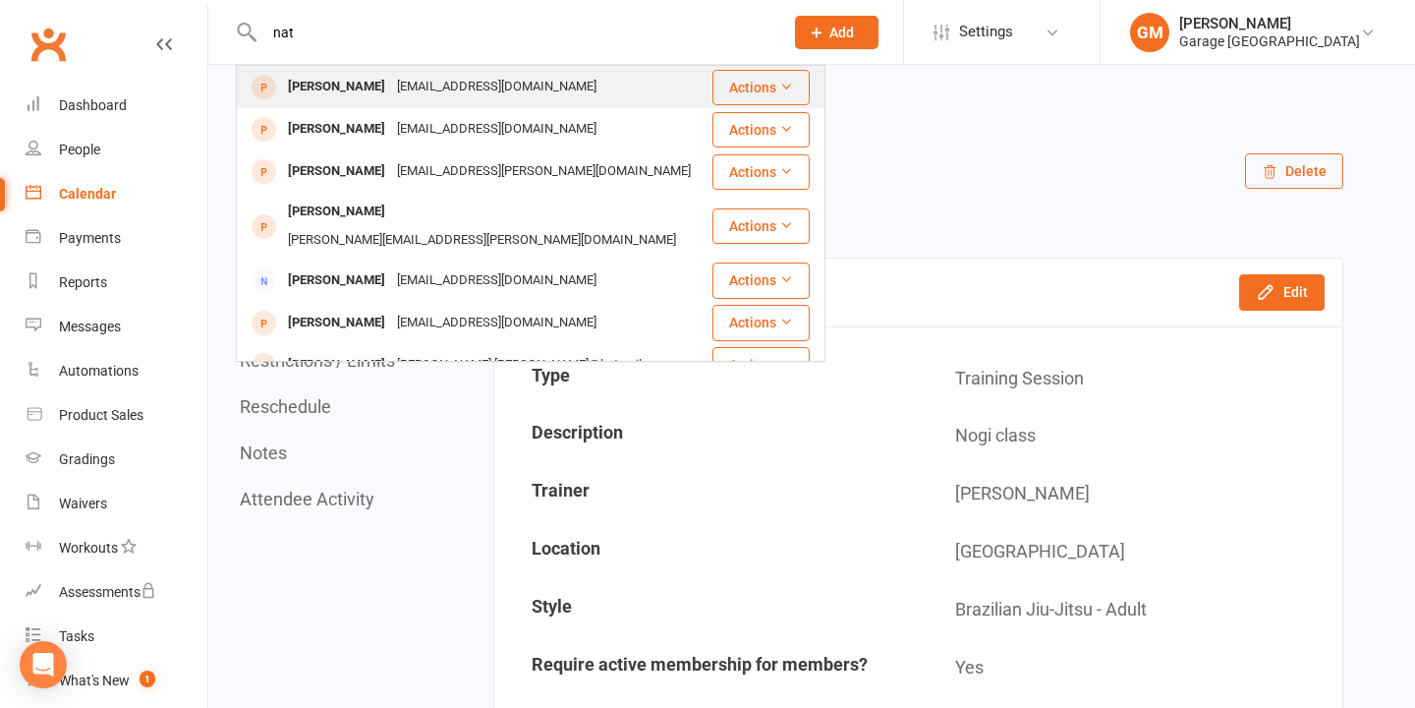
type input "nat"
click at [324, 91] on div "Nat Ahmed" at bounding box center [336, 87] width 109 height 28
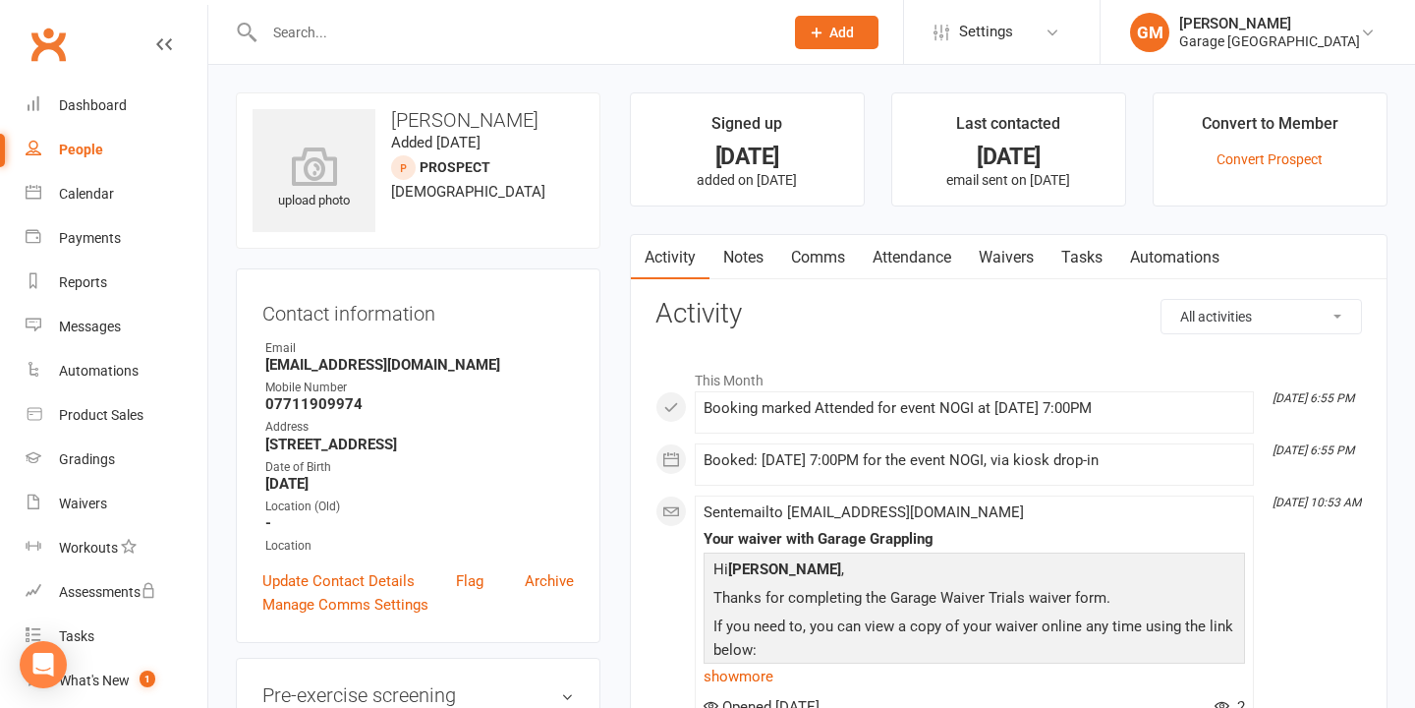
click at [1266, 147] on li "Convert to Member Convert Prospect" at bounding box center [1270, 149] width 235 height 114
click at [1265, 158] on link "Convert Prospect" at bounding box center [1270, 159] width 106 height 16
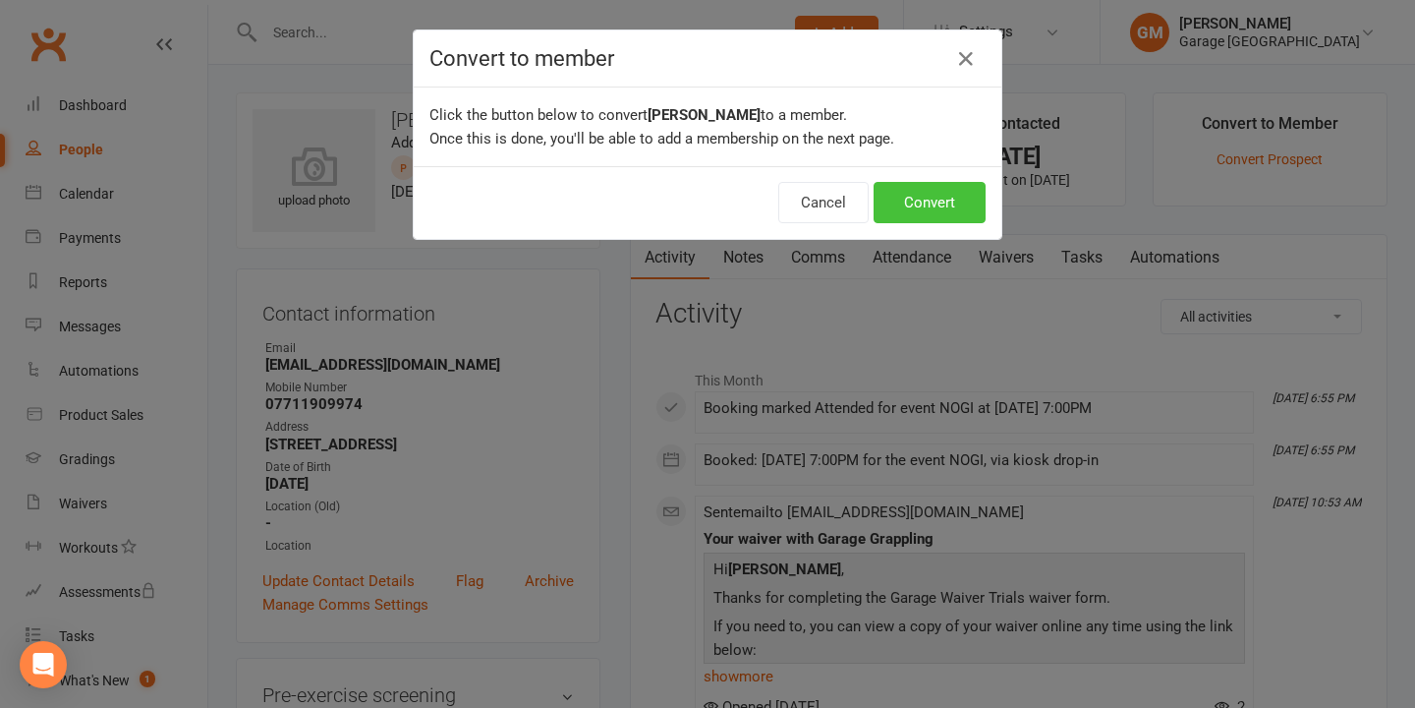
click at [955, 202] on button "Convert" at bounding box center [930, 202] width 112 height 41
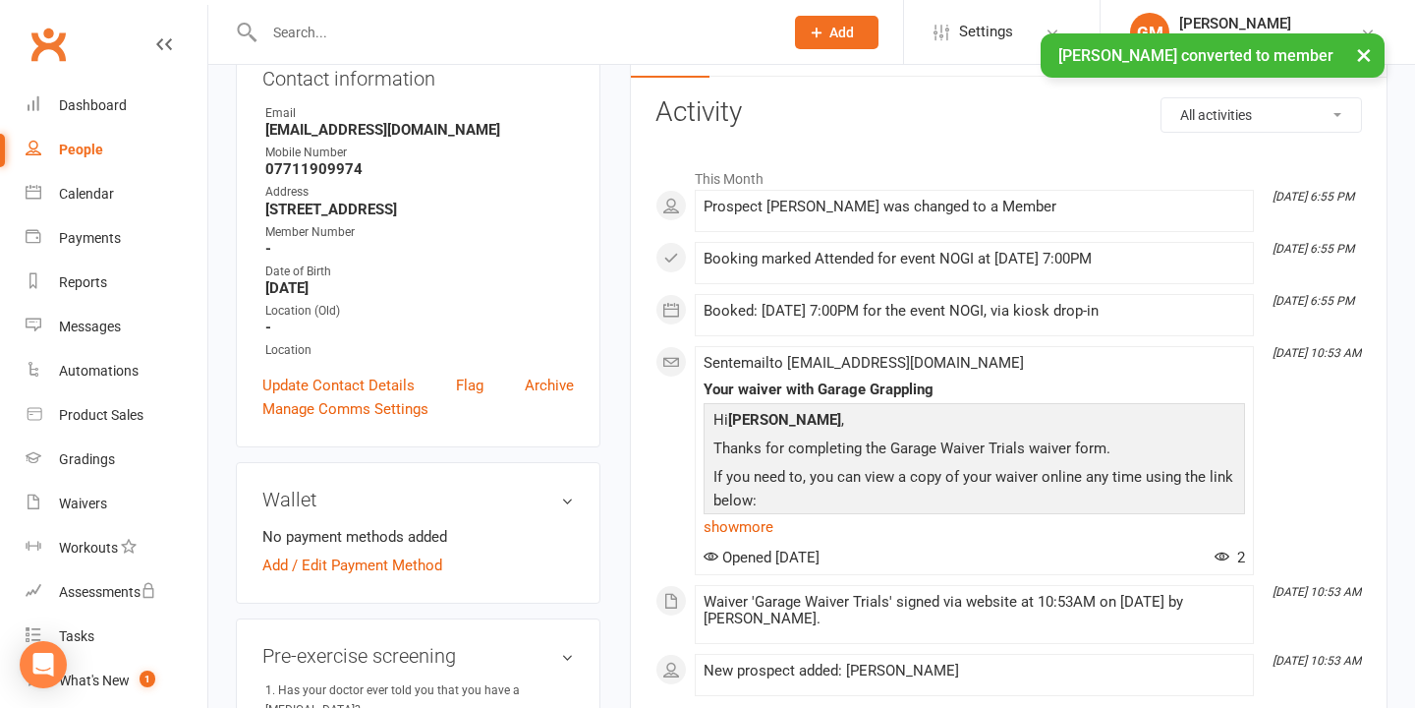
scroll to position [280, 0]
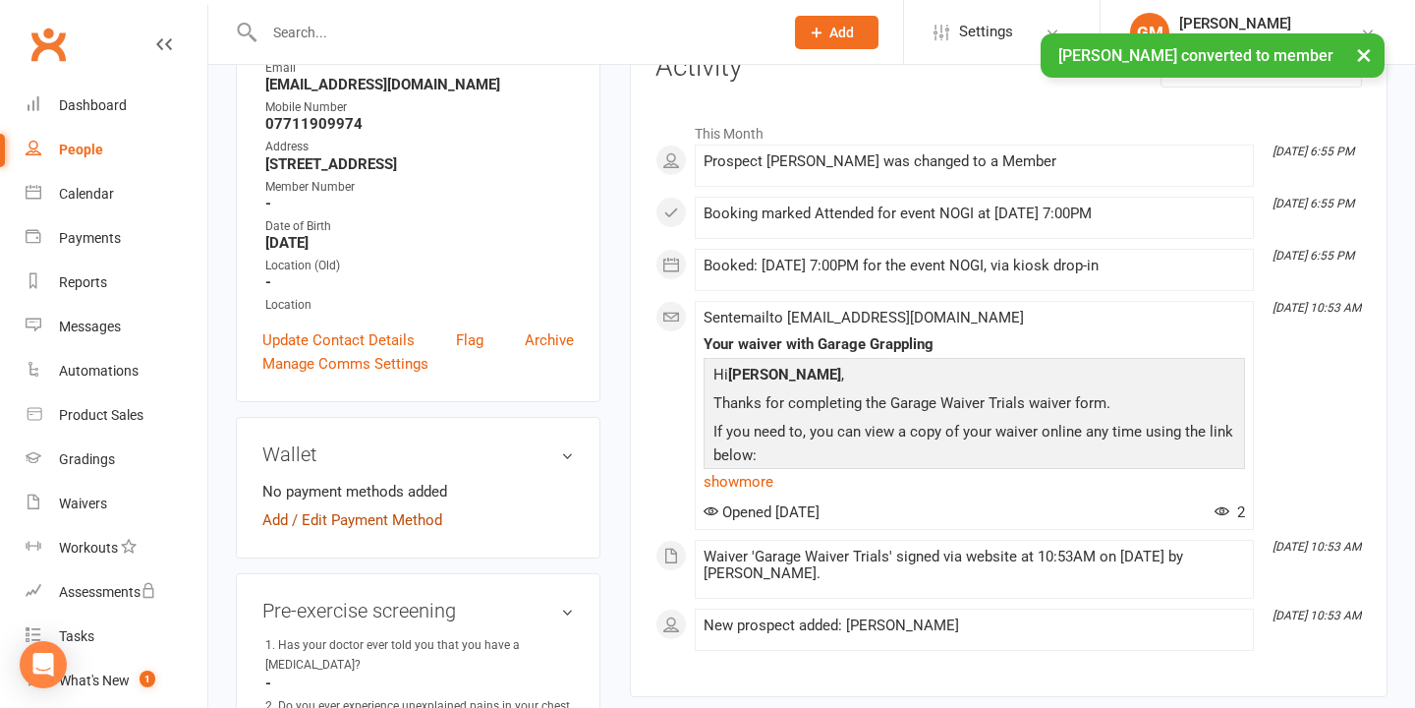
click at [391, 511] on link "Add / Edit Payment Method" at bounding box center [352, 520] width 180 height 24
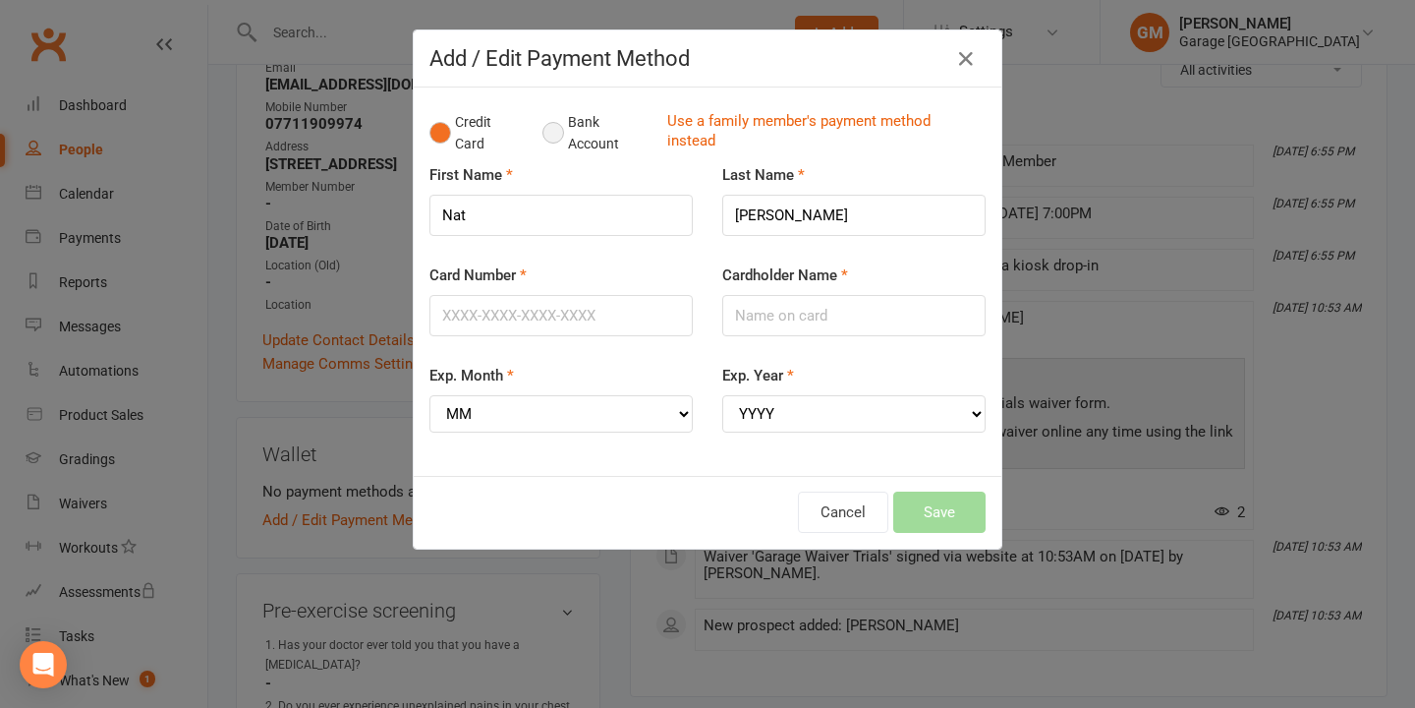
click at [548, 140] on button "Bank Account" at bounding box center [596, 133] width 109 height 60
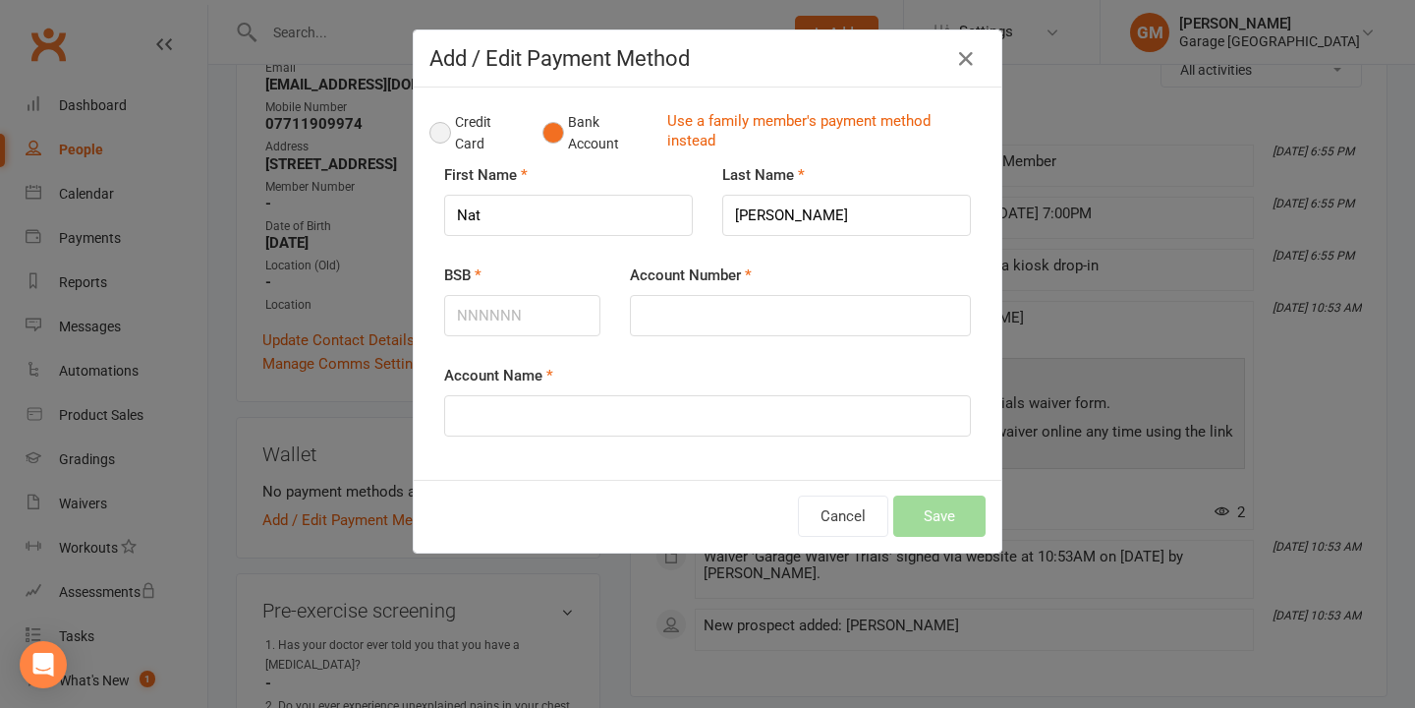
click at [445, 131] on button "Credit Card" at bounding box center [475, 133] width 92 height 60
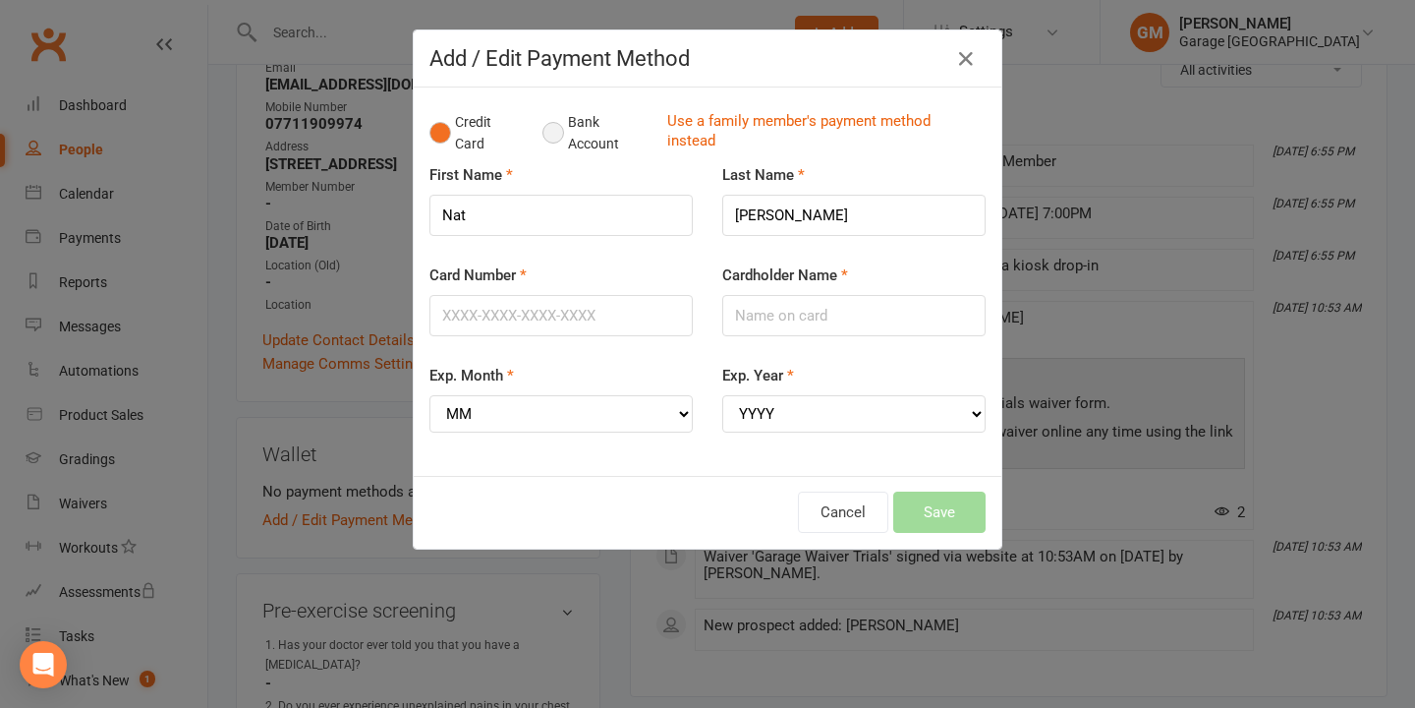
click at [551, 136] on button "Bank Account" at bounding box center [596, 133] width 109 height 60
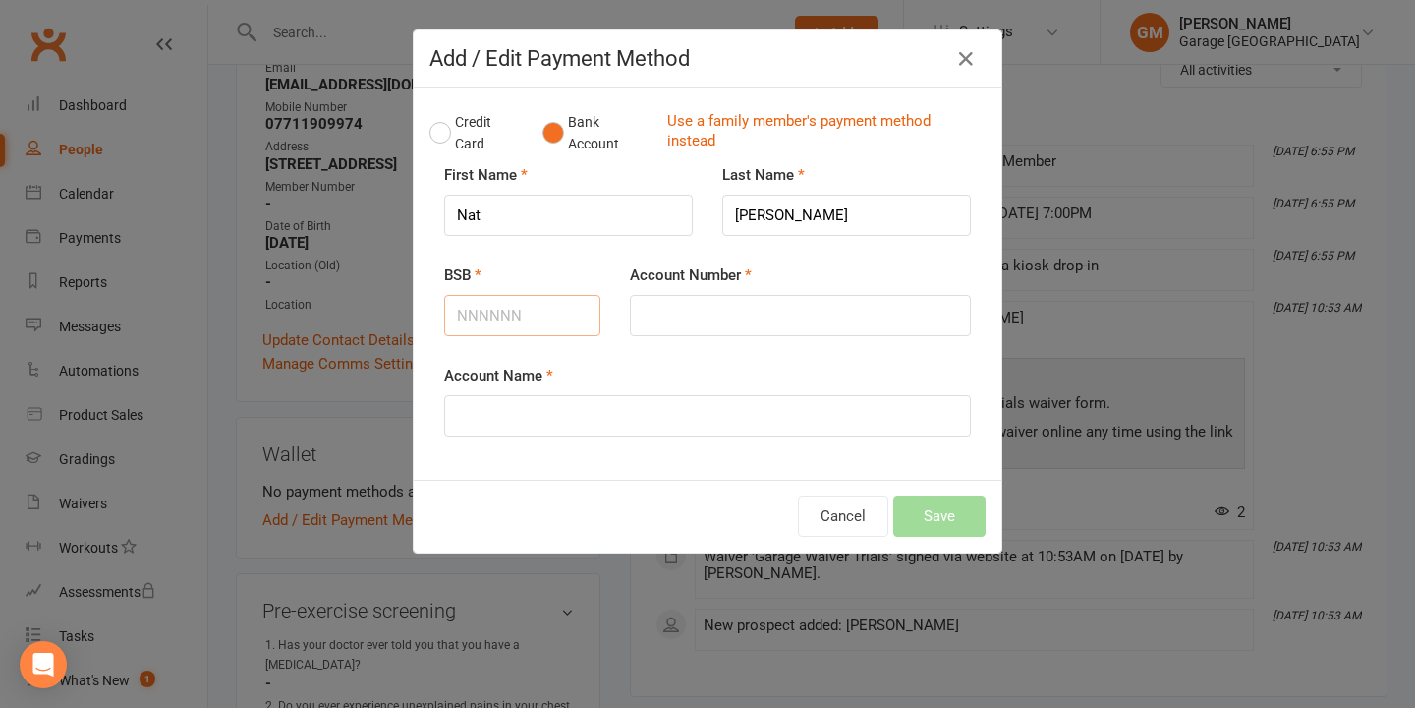
click at [483, 313] on input "BSB" at bounding box center [522, 315] width 156 height 41
type input "062124"
click at [673, 319] on input "Account Number" at bounding box center [800, 315] width 341 height 41
type input "11980570"
click at [615, 416] on input "Account Name" at bounding box center [707, 415] width 527 height 41
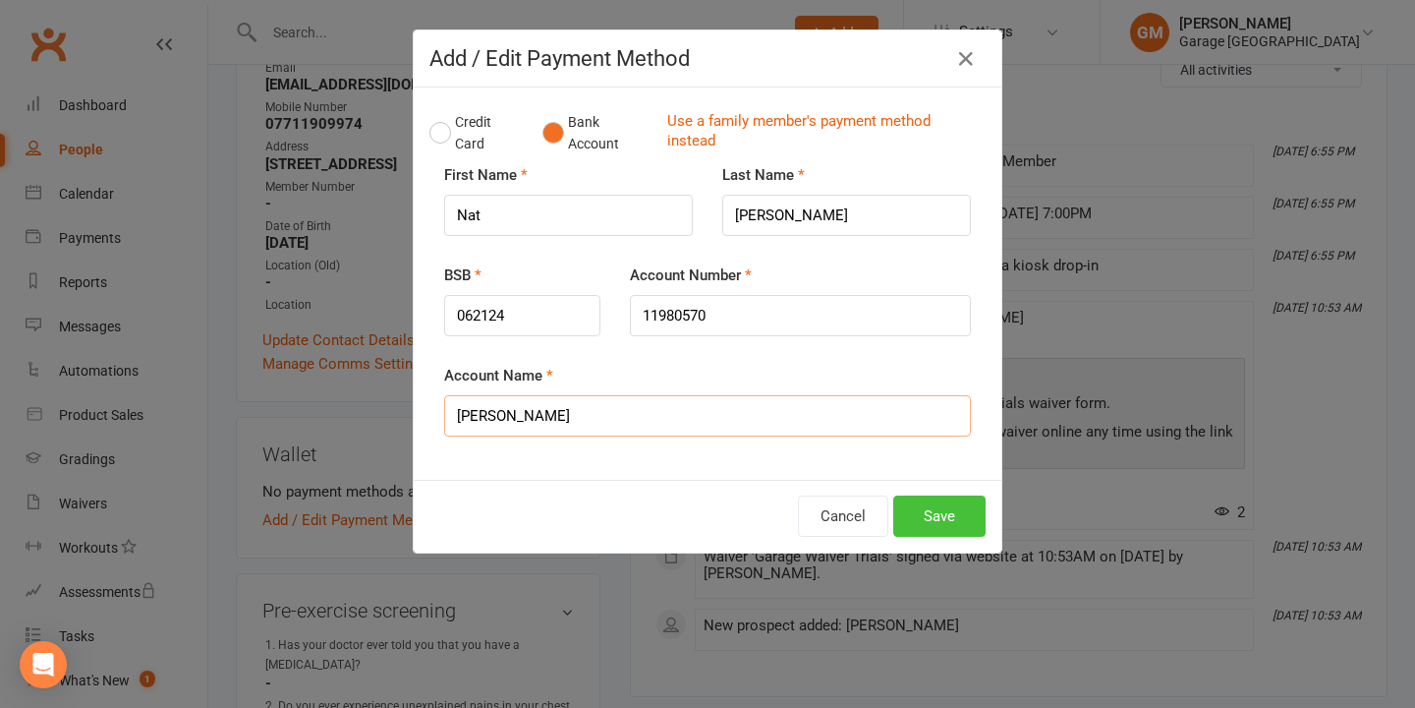
type input "Nat Ahmed"
click at [951, 520] on button "Save" at bounding box center [939, 515] width 92 height 41
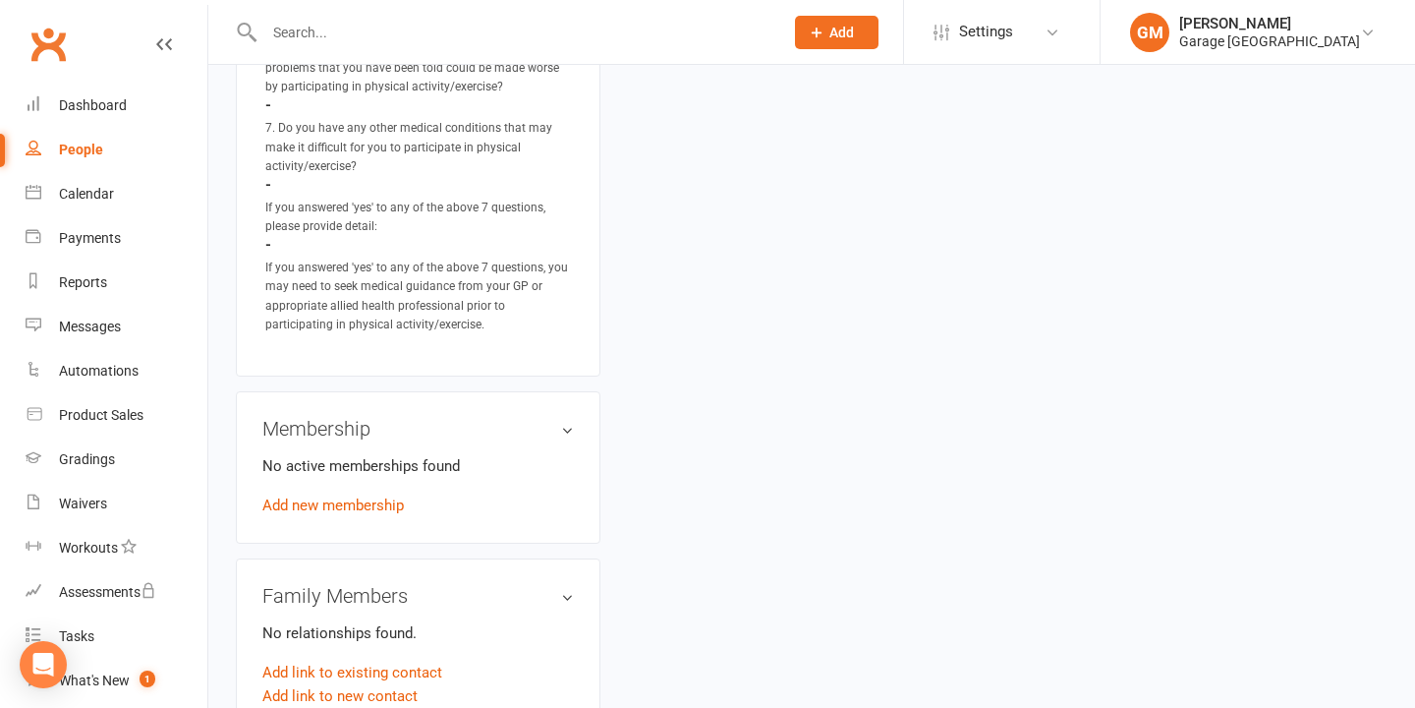
scroll to position [1252, 0]
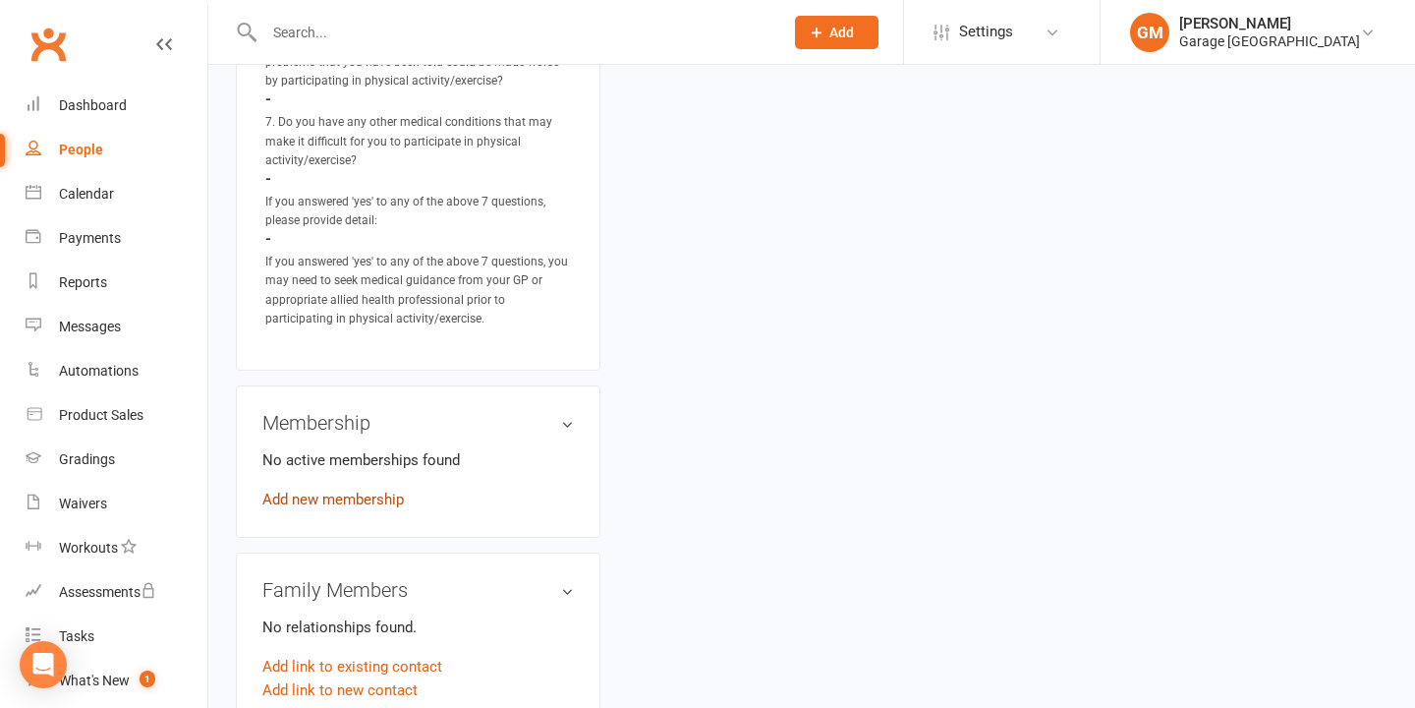
click at [362, 490] on link "Add new membership" at bounding box center [333, 499] width 142 height 18
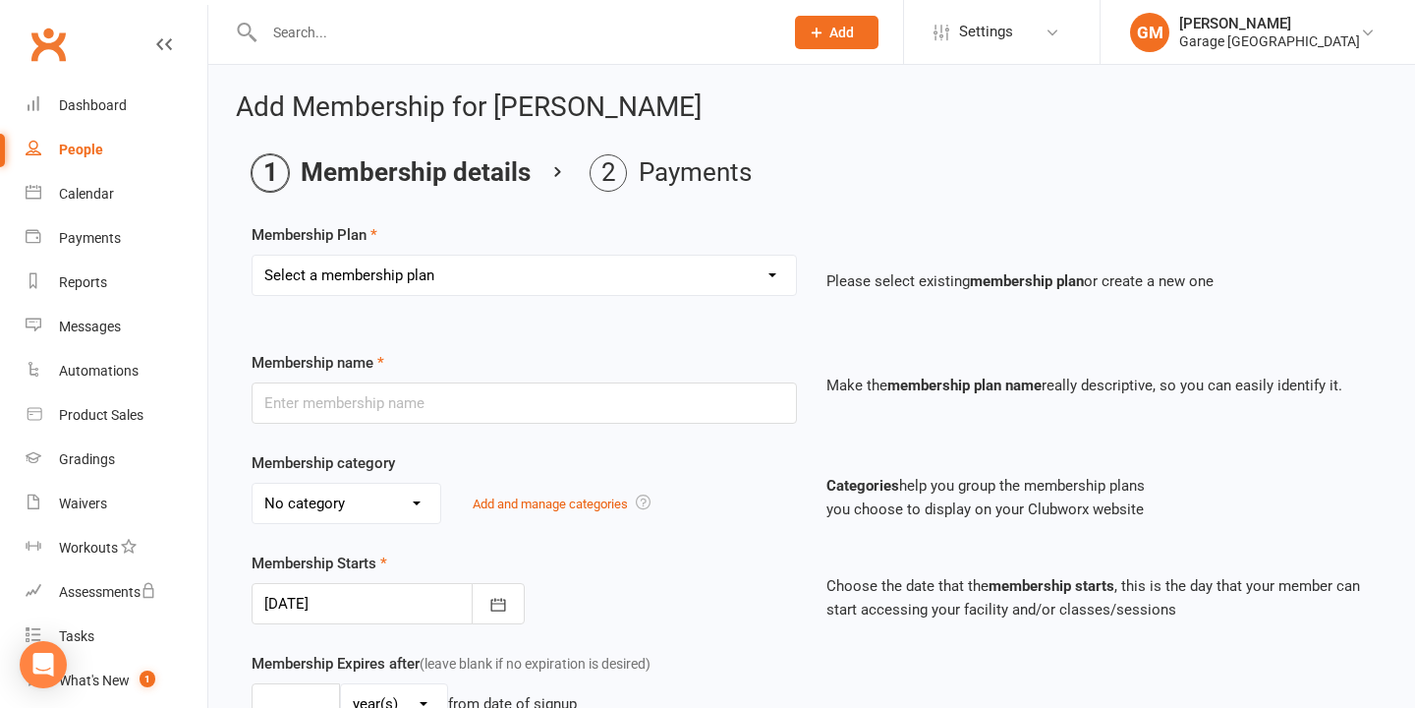
click at [384, 286] on select "Select a membership plan Create new Membership Plan 12 month contract - kids we…" at bounding box center [524, 274] width 543 height 39
select select "8"
click at [253, 255] on select "Select a membership plan Create new Membership Plan 12 month contract - kids we…" at bounding box center [524, 274] width 543 height 39
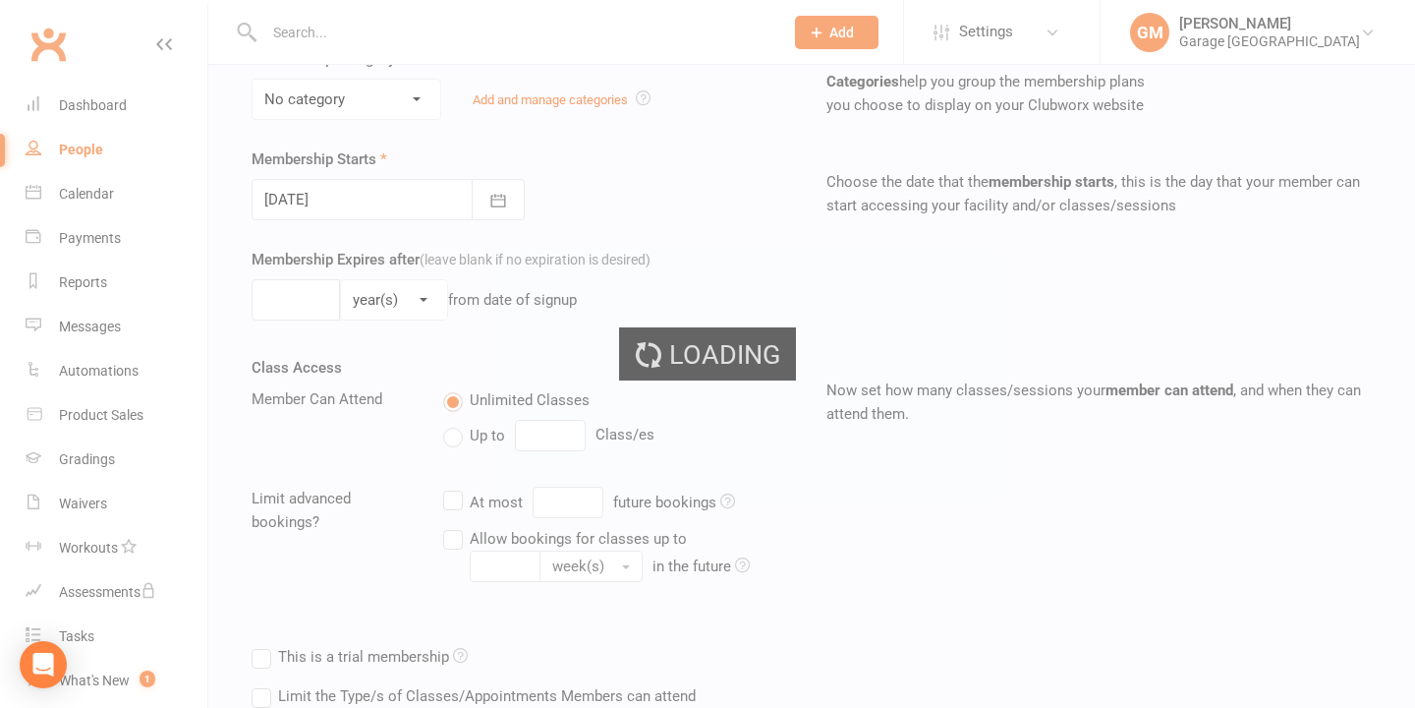
scroll to position [446, 0]
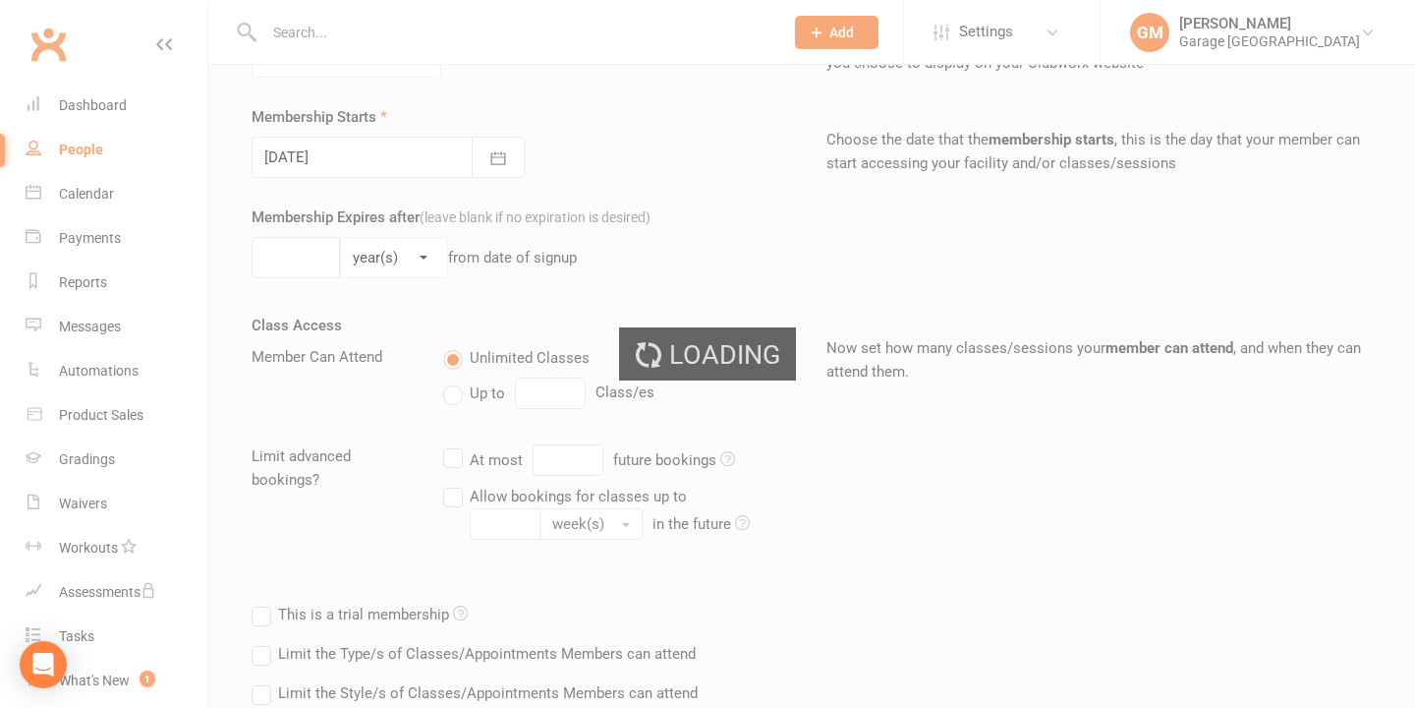
type input "10 x class pass"
select select "1"
type input "3"
select select "2"
type input "10"
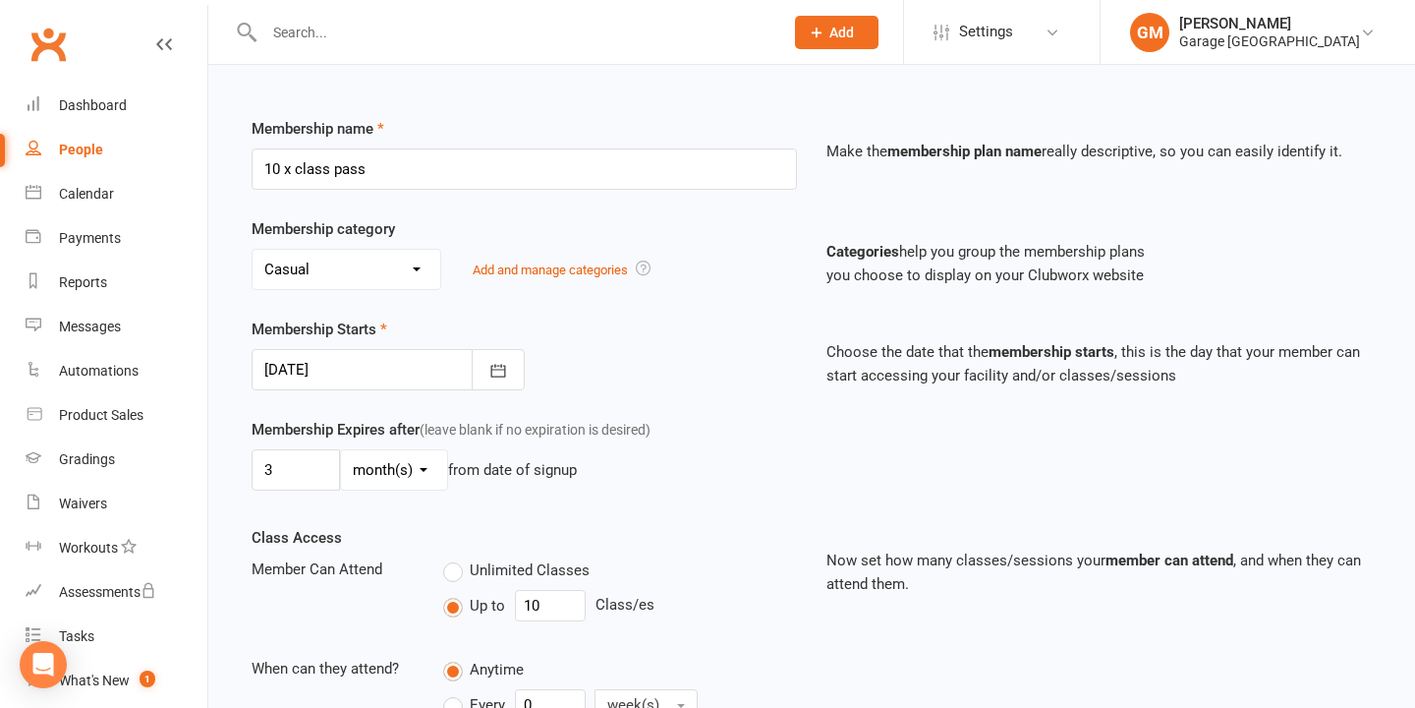
scroll to position [556, 0]
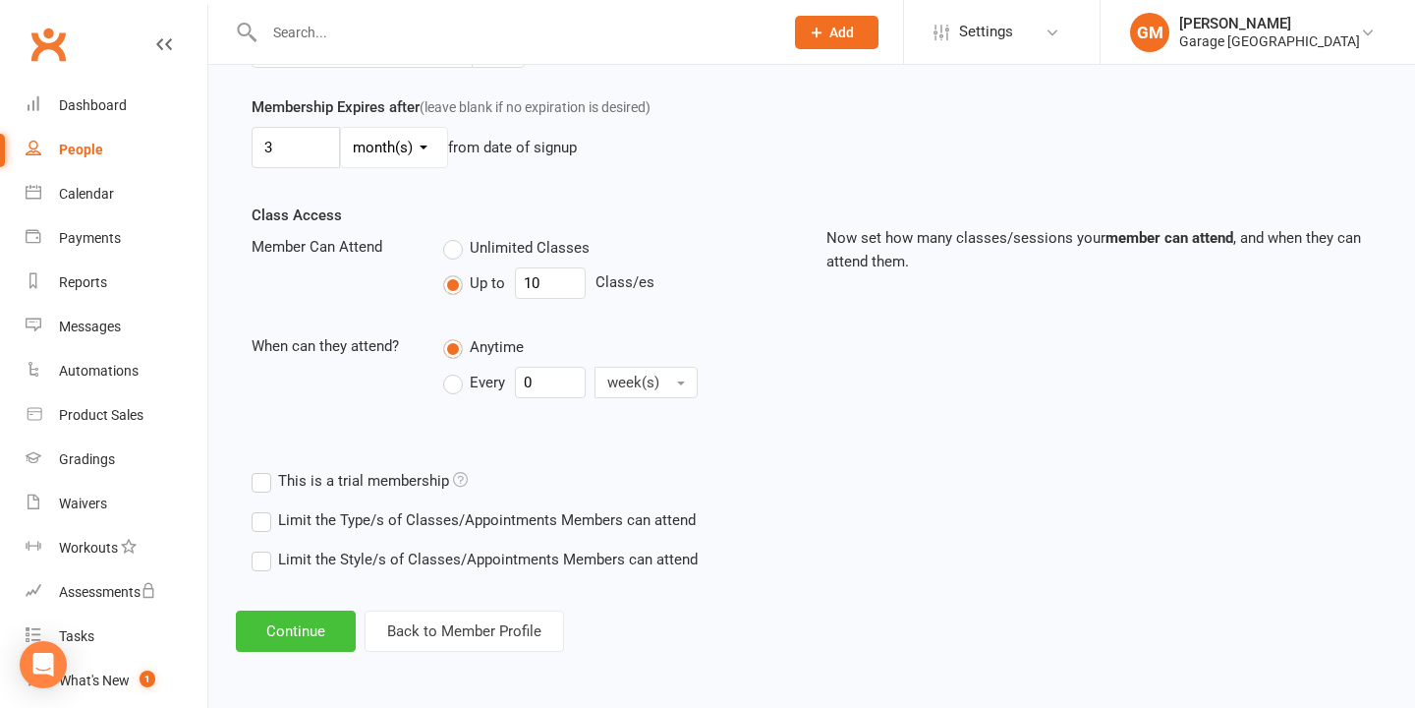
click at [323, 645] on button "Continue" at bounding box center [296, 630] width 120 height 41
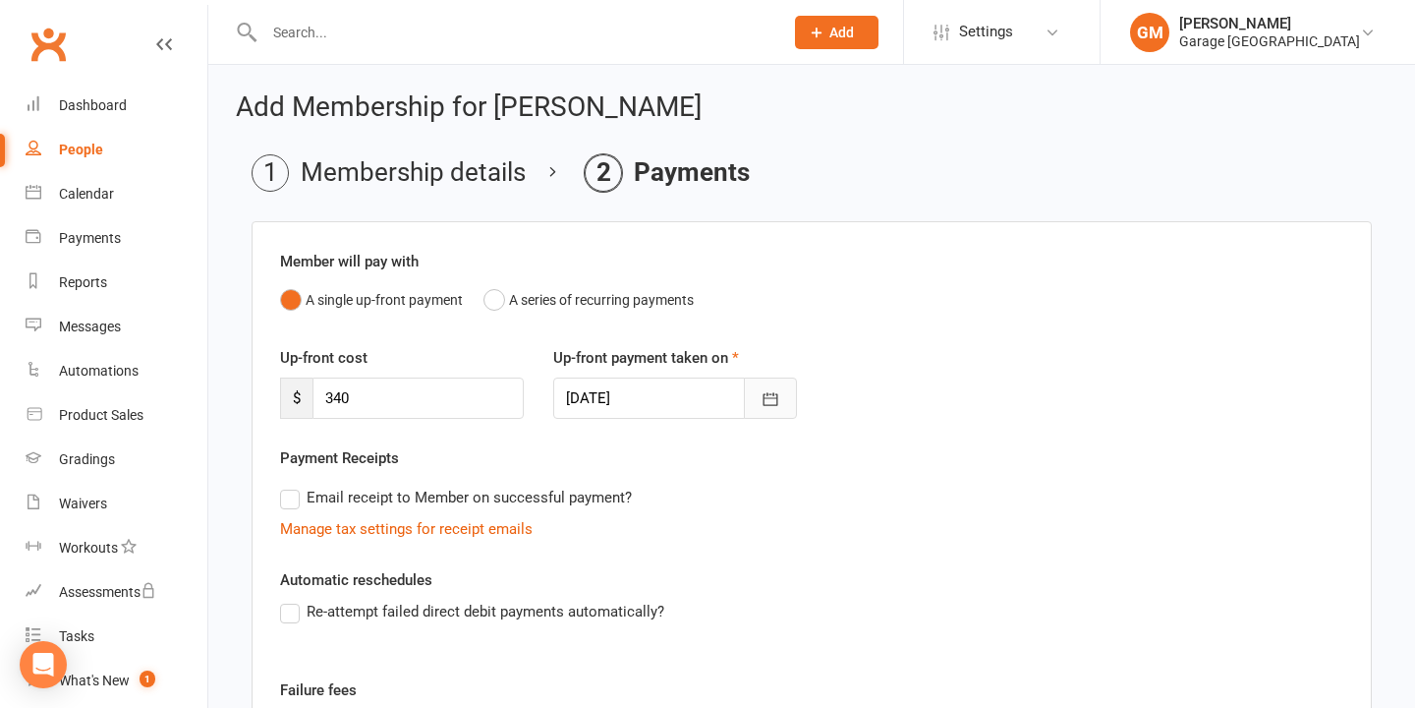
click at [767, 391] on icon "button" at bounding box center [771, 399] width 20 height 20
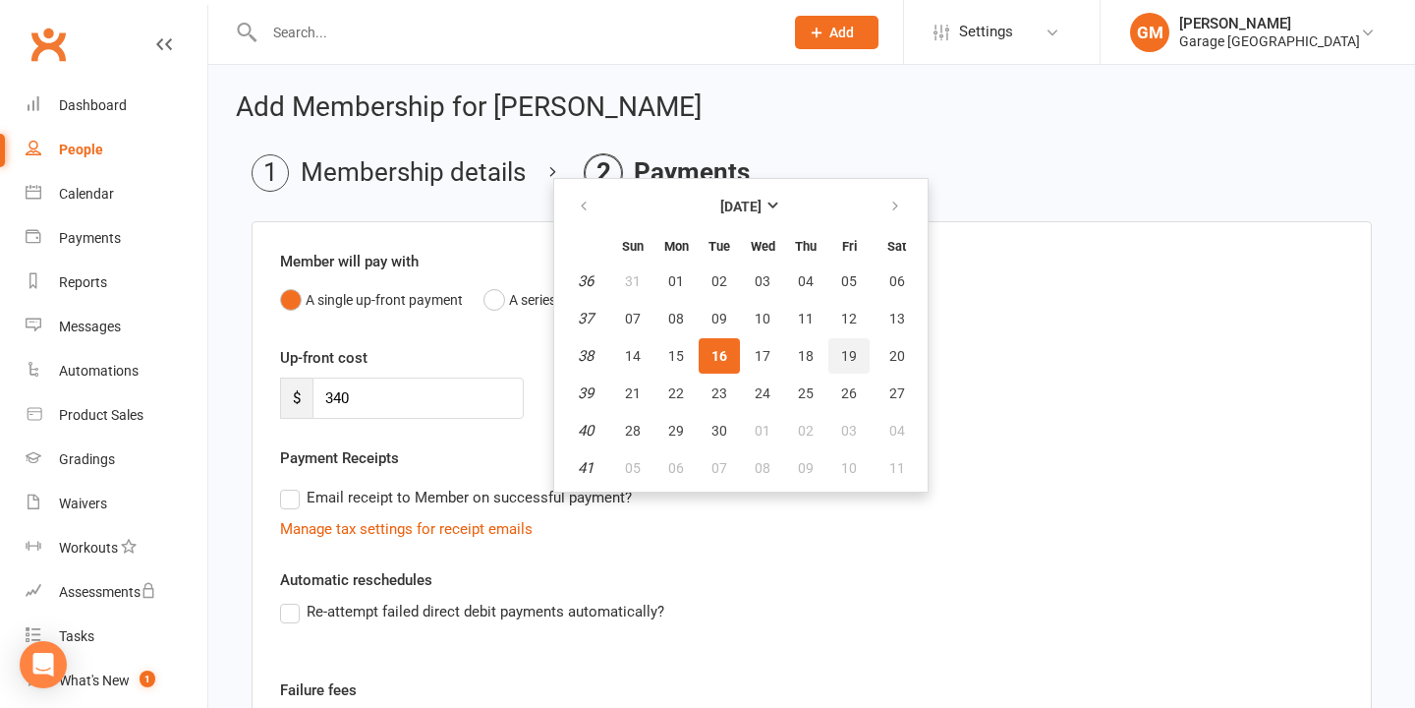
click at [847, 348] on span "19" at bounding box center [849, 356] width 16 height 16
type input "19 Sep 2025"
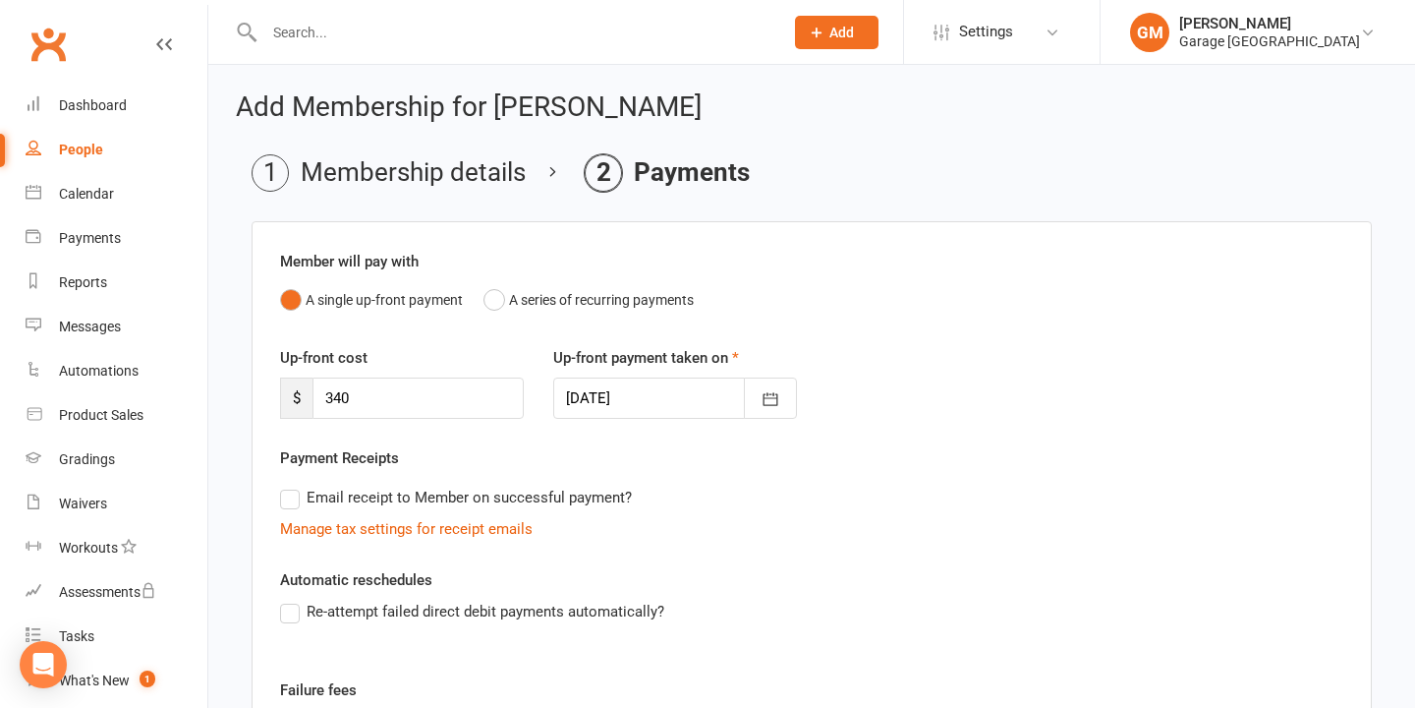
click at [289, 612] on label "Re-attempt failed direct debit payments automatically?" at bounding box center [472, 611] width 384 height 24
click at [289, 599] on input "Re-attempt failed direct debit payments automatically?" at bounding box center [286, 599] width 13 height 0
drag, startPoint x: 475, startPoint y: 659, endPoint x: 419, endPoint y: 659, distance: 56.0
click at [419, 659] on div "Reschedule payments 1 days after failure" at bounding box center [811, 666] width 1063 height 31
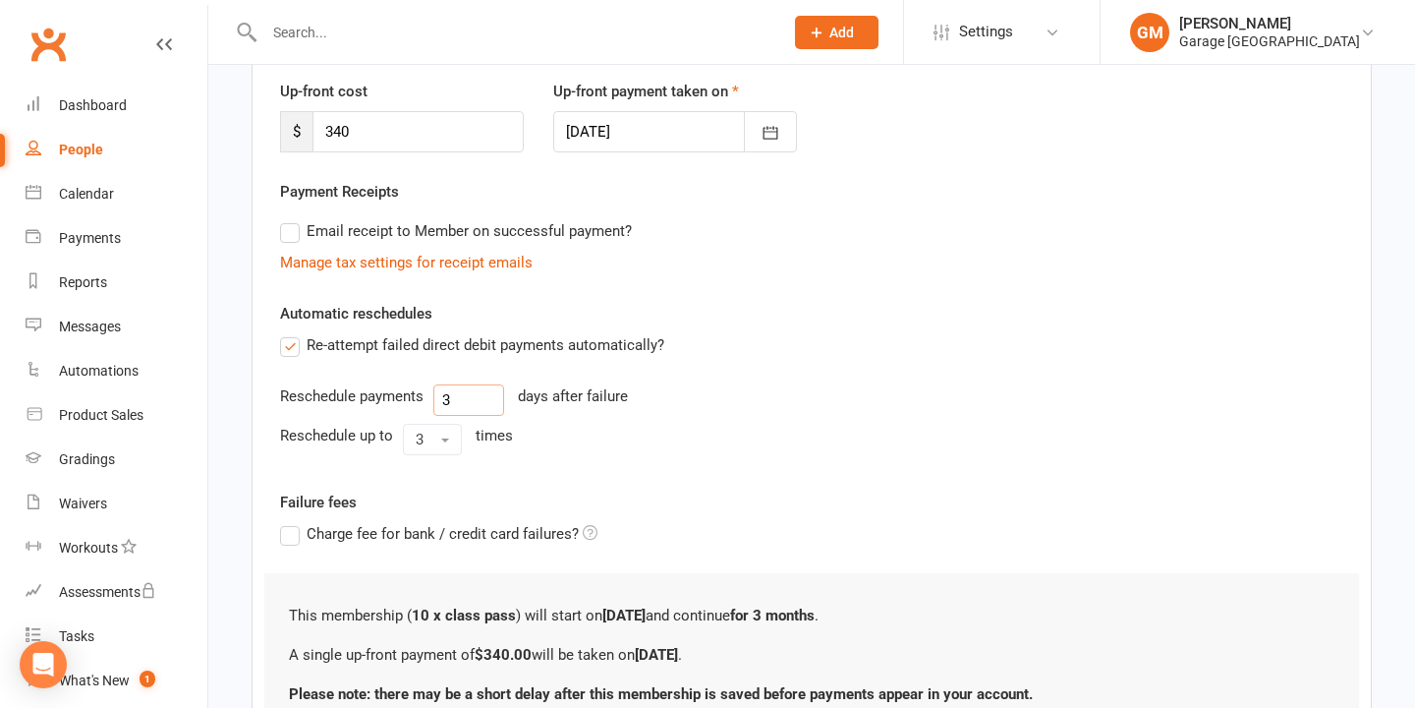
scroll to position [441, 0]
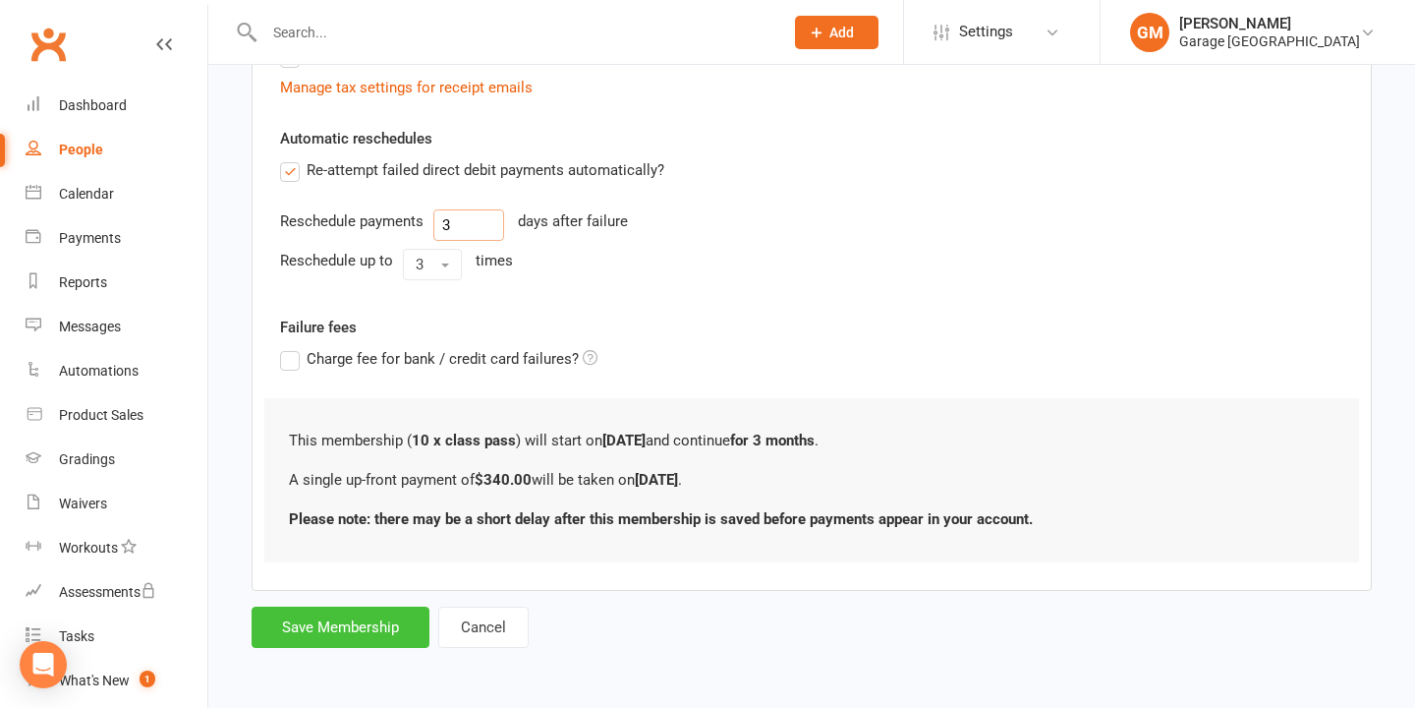
type input "3"
click at [309, 632] on button "Save Membership" at bounding box center [341, 626] width 178 height 41
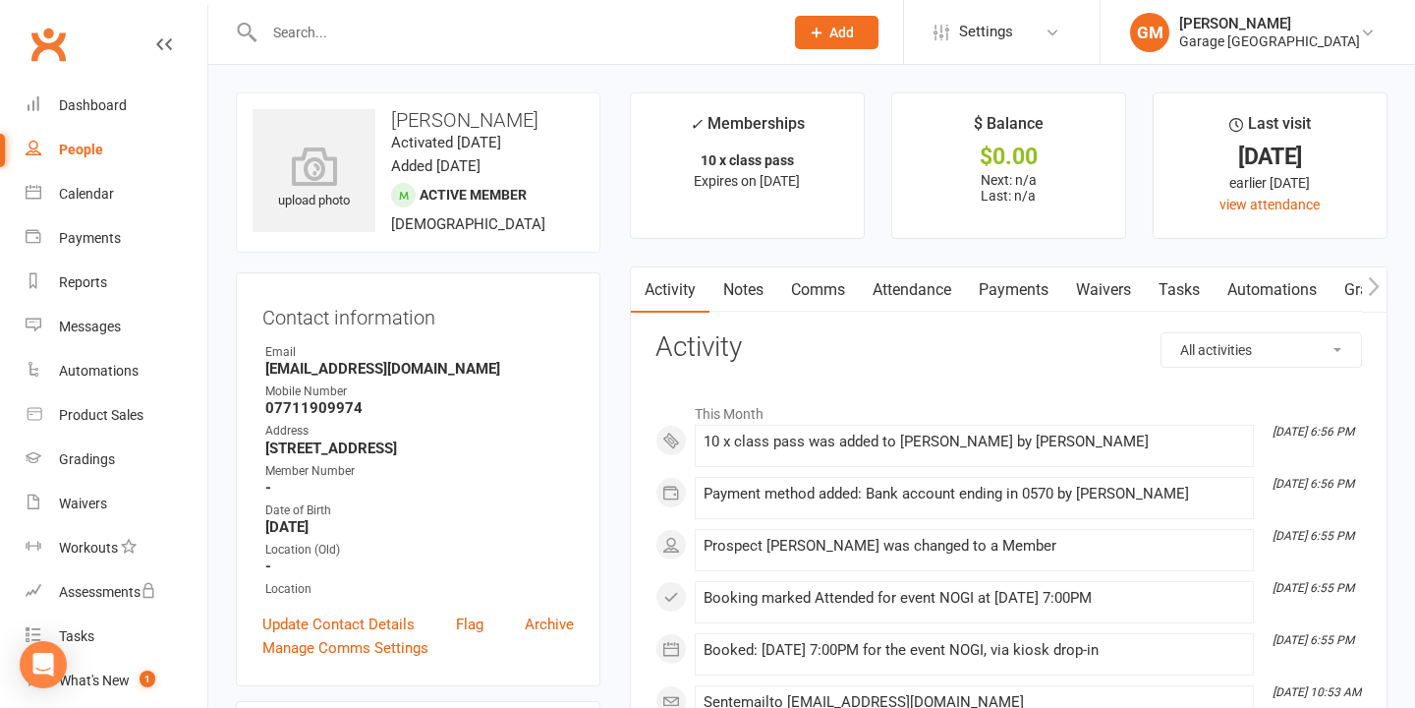
click at [291, 41] on input "text" at bounding box center [513, 33] width 511 height 28
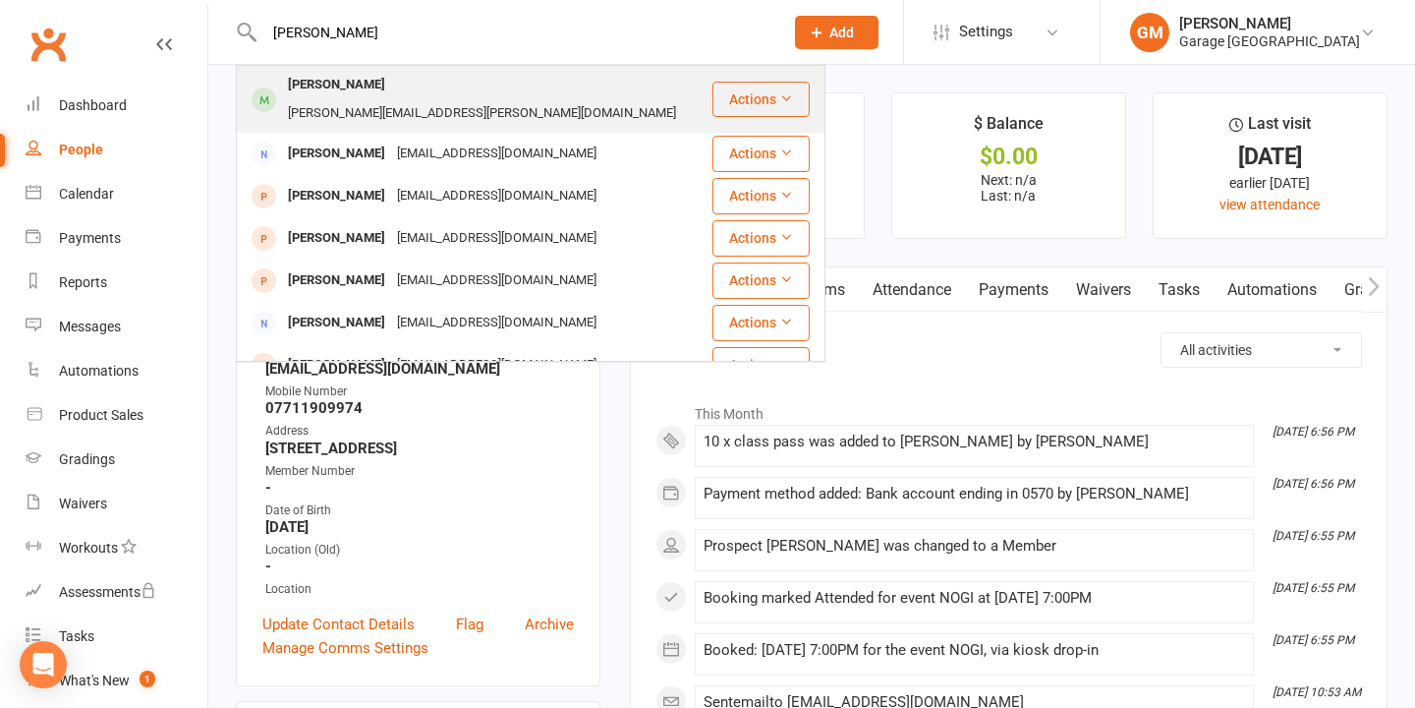
type input "alex wa"
click at [330, 82] on div "Alex Walker" at bounding box center [336, 85] width 109 height 28
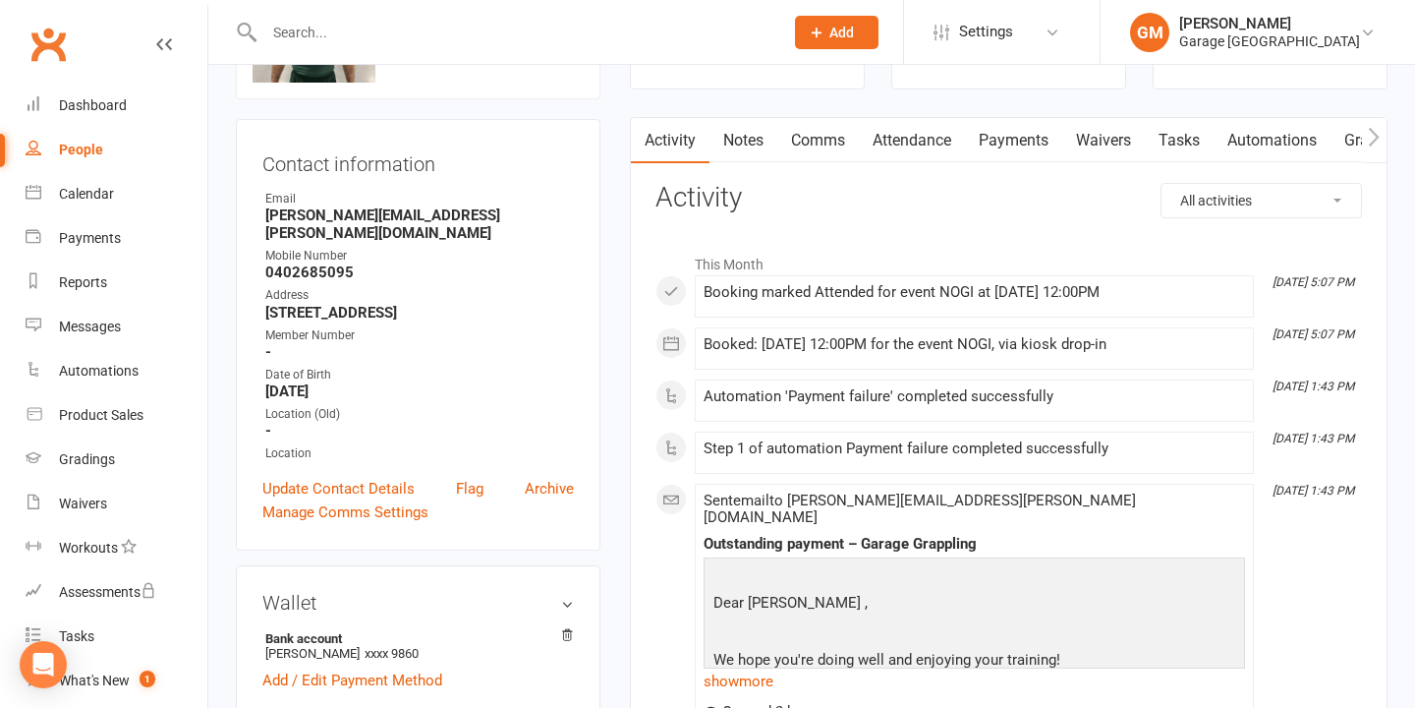
scroll to position [151, 0]
click at [319, 34] on input "text" at bounding box center [513, 33] width 511 height 28
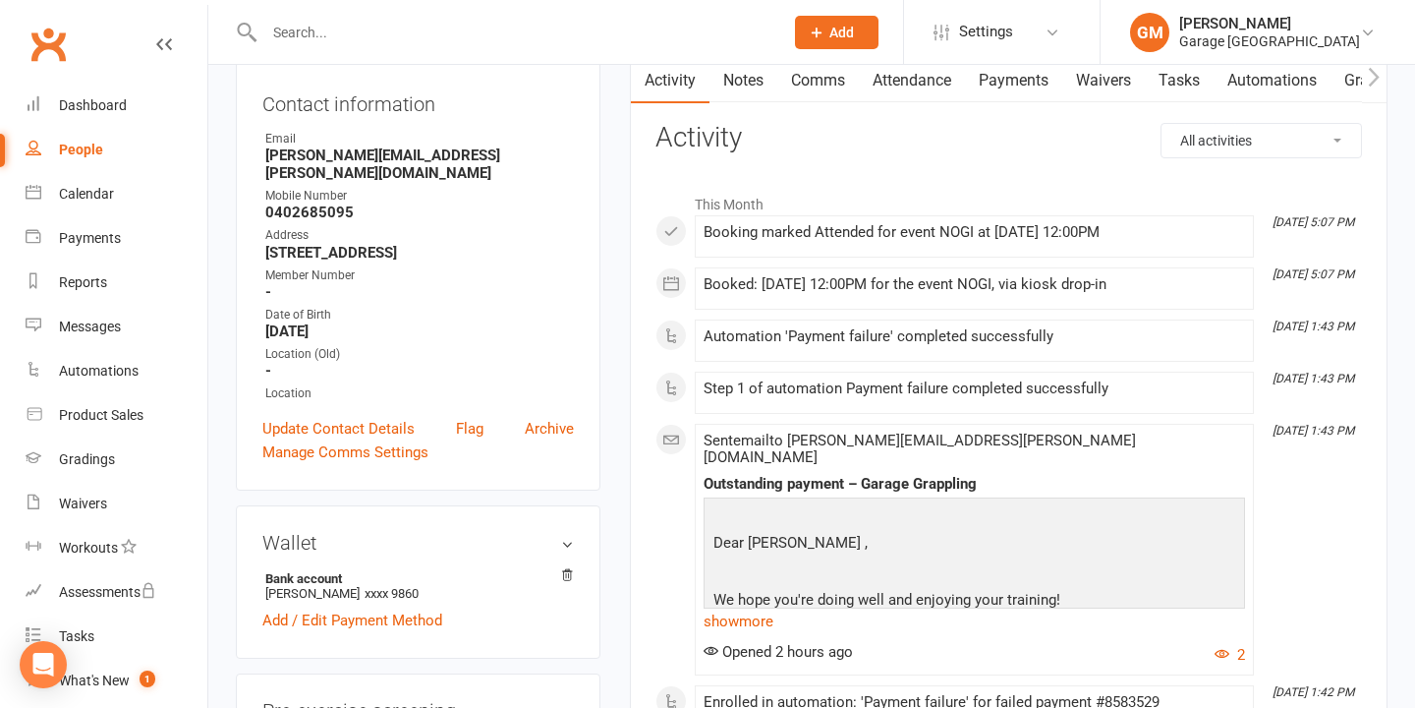
scroll to position [0, 0]
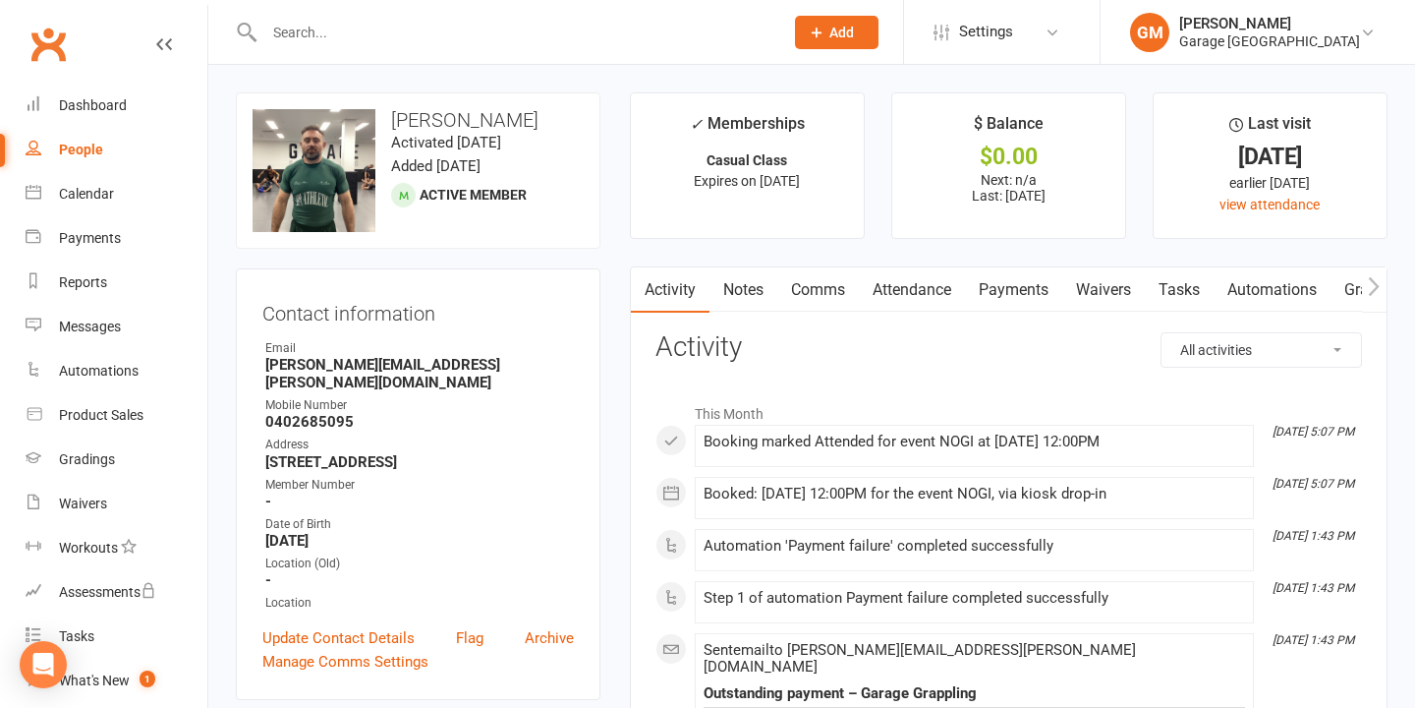
click at [1011, 285] on link "Payments" at bounding box center [1013, 289] width 97 height 45
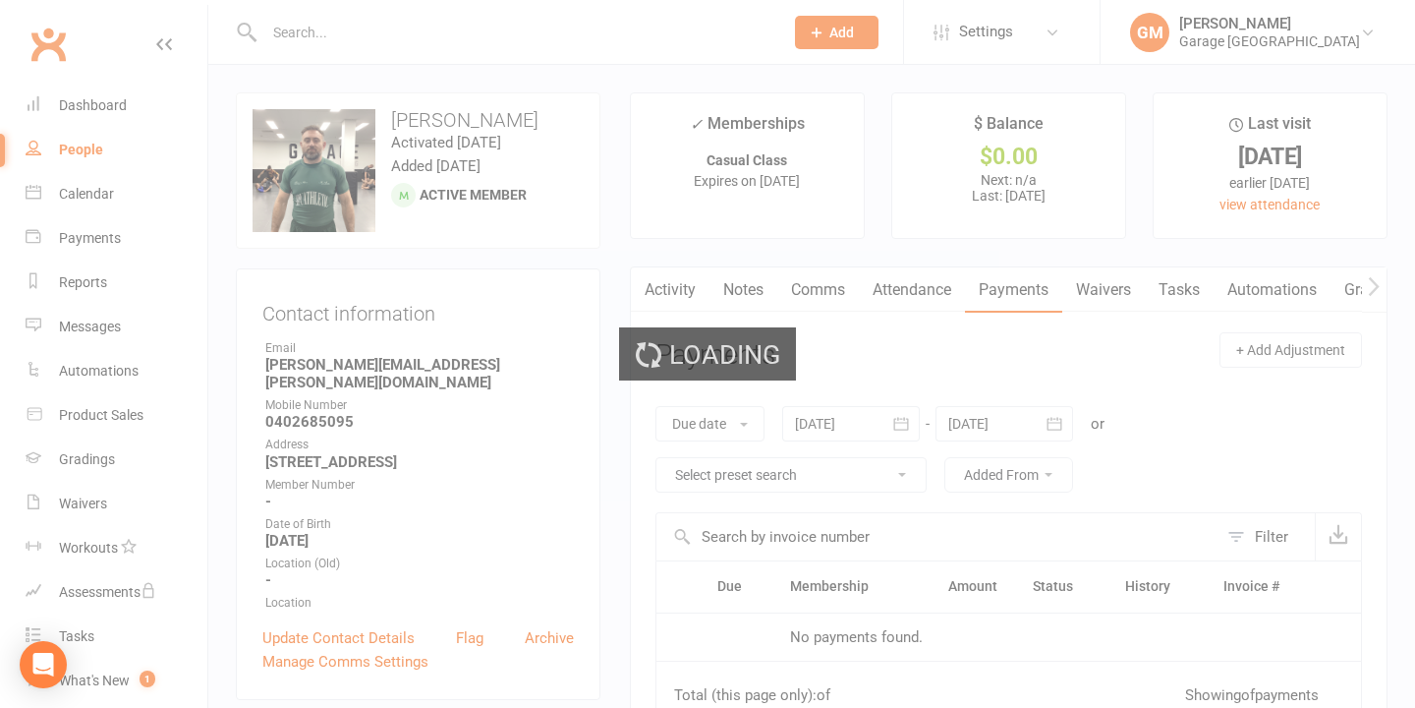
click at [909, 422] on div "Loading" at bounding box center [707, 354] width 1415 height 708
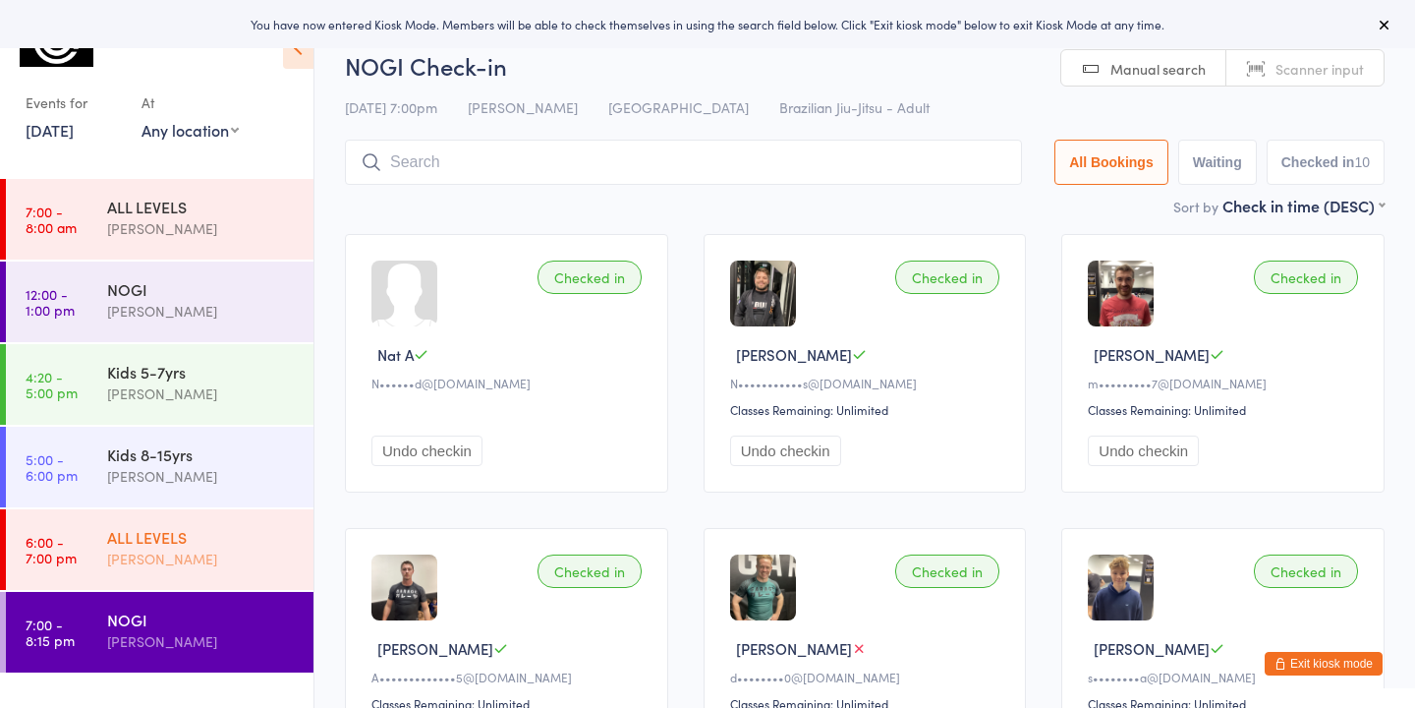
click at [163, 575] on div "ALL LEVELS Gabriella Motta" at bounding box center [210, 548] width 206 height 78
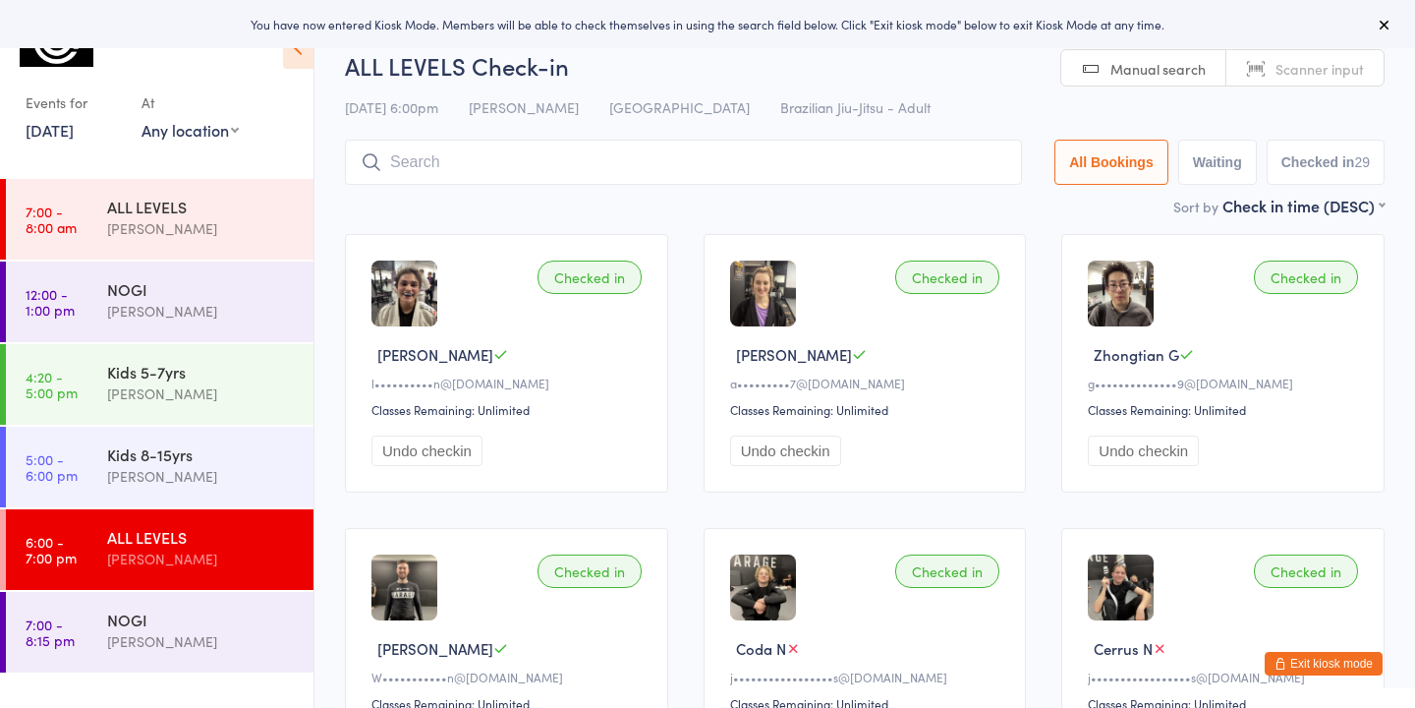
scroll to position [5, 0]
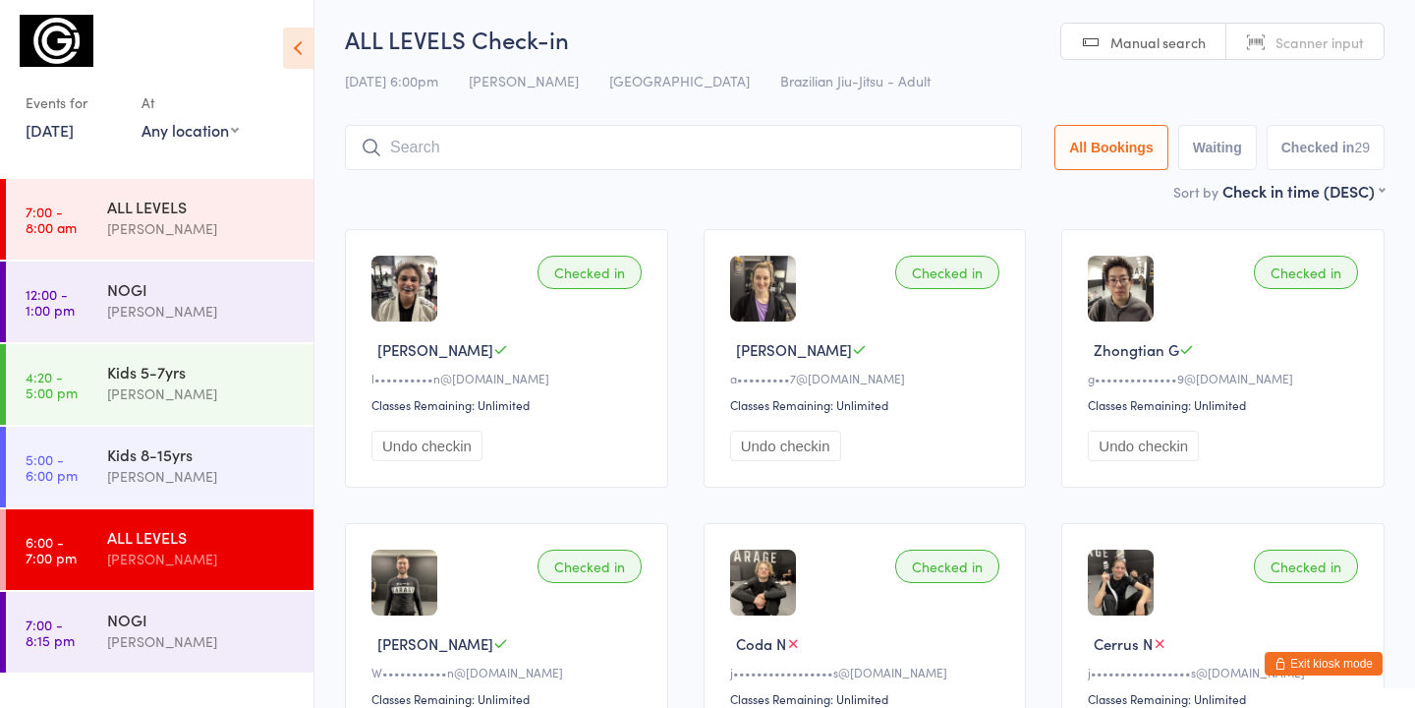
click at [1339, 658] on button "Exit kiosk mode" at bounding box center [1324, 663] width 118 height 24
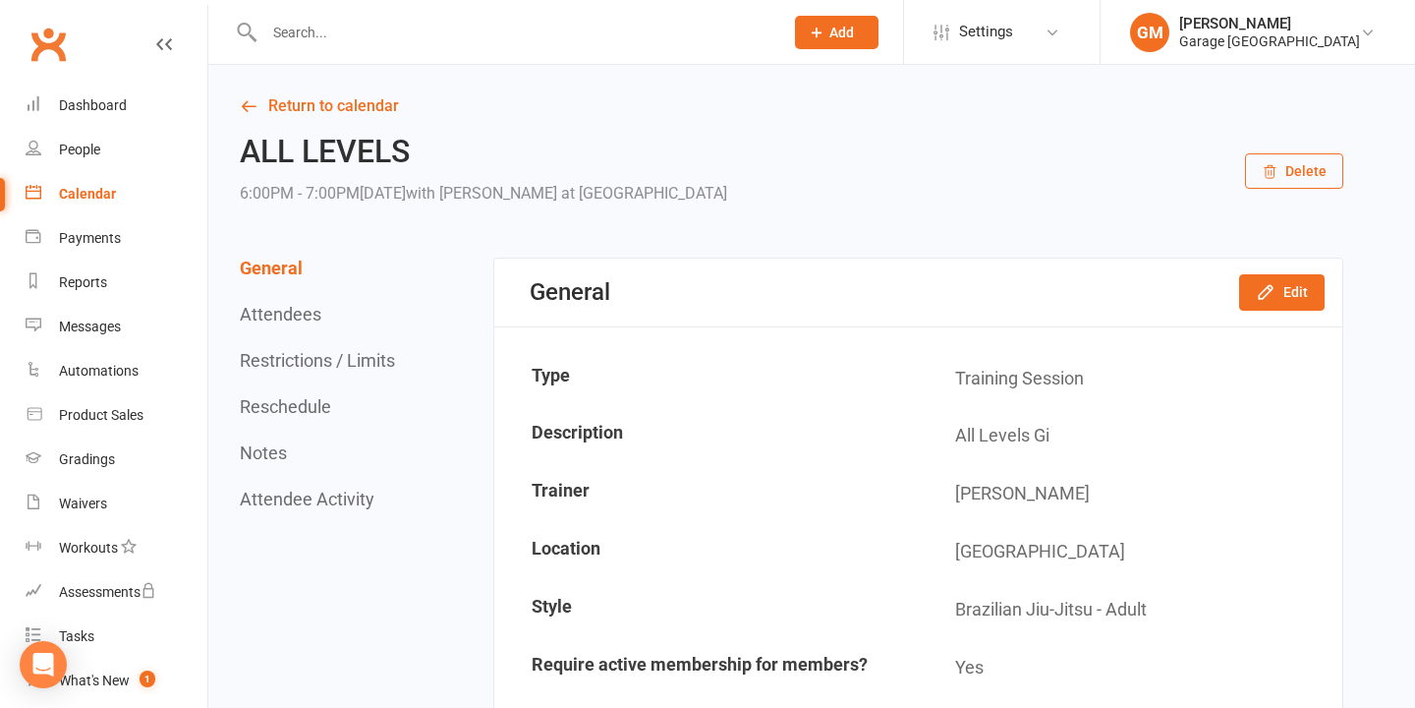
click at [298, 15] on div at bounding box center [503, 32] width 534 height 64
click at [283, 34] on input "text" at bounding box center [513, 33] width 511 height 28
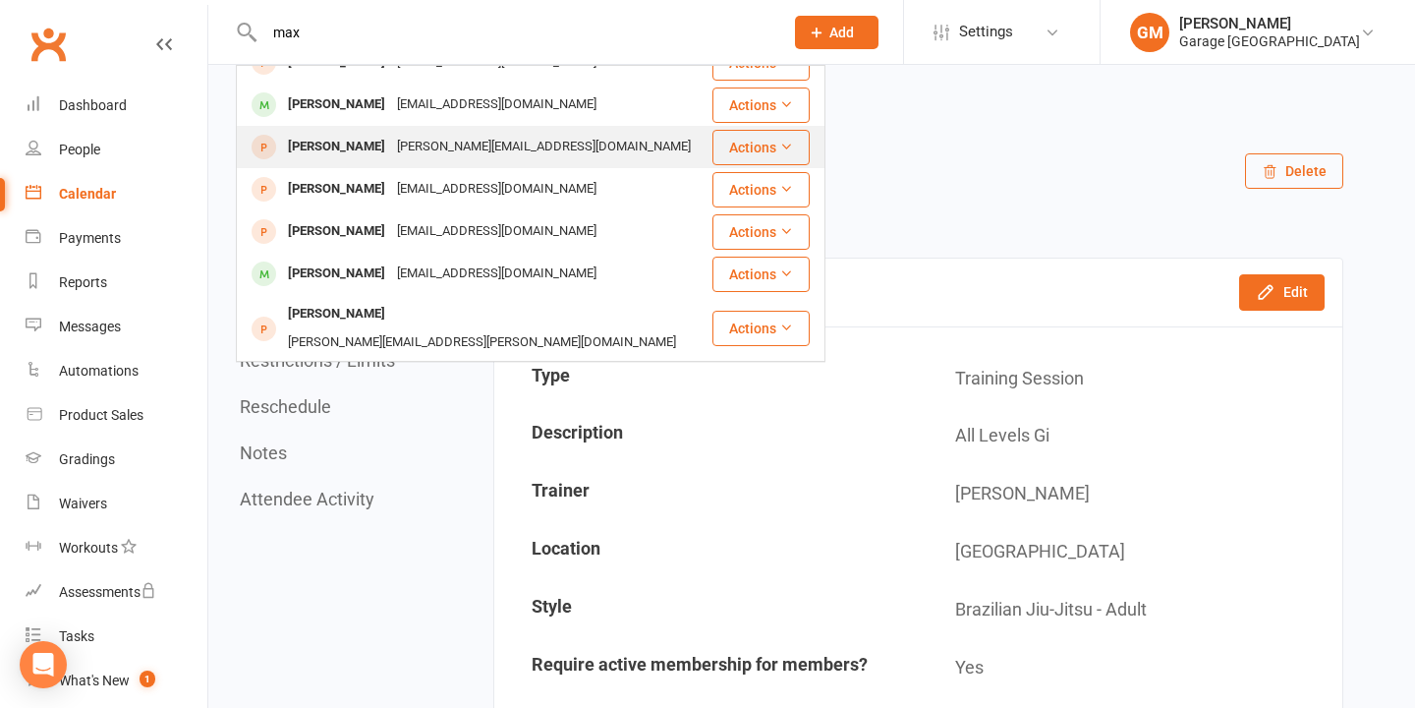
scroll to position [397, 0]
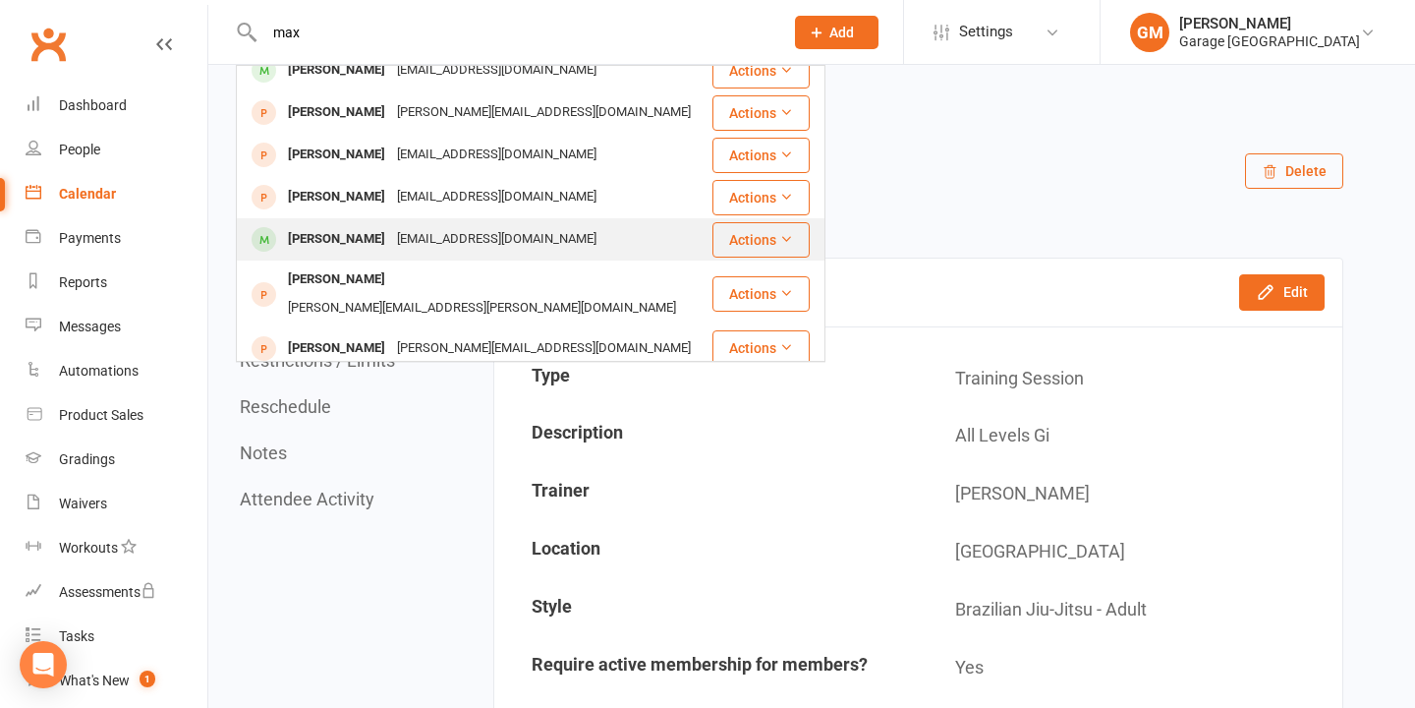
type input "max"
click at [334, 238] on div "Maxime Cazenave" at bounding box center [336, 239] width 109 height 28
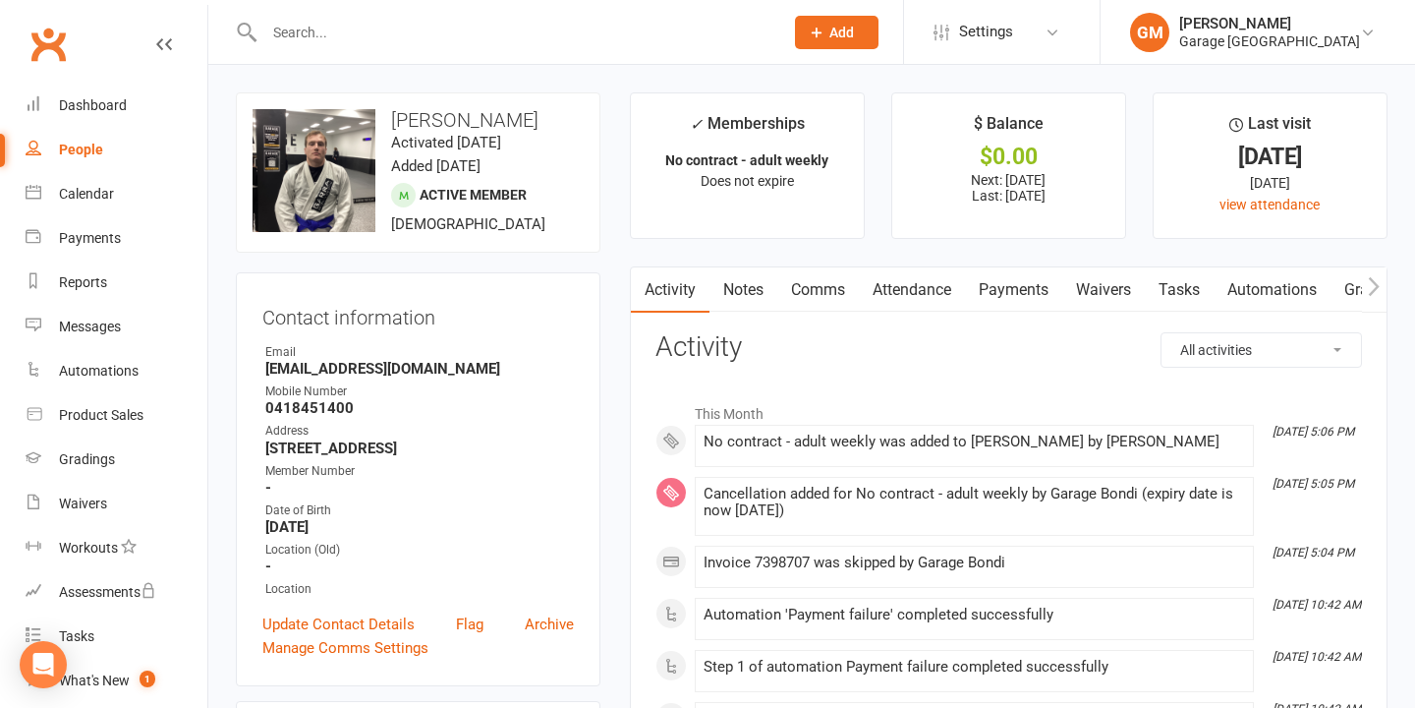
click at [1027, 288] on link "Payments" at bounding box center [1013, 289] width 97 height 45
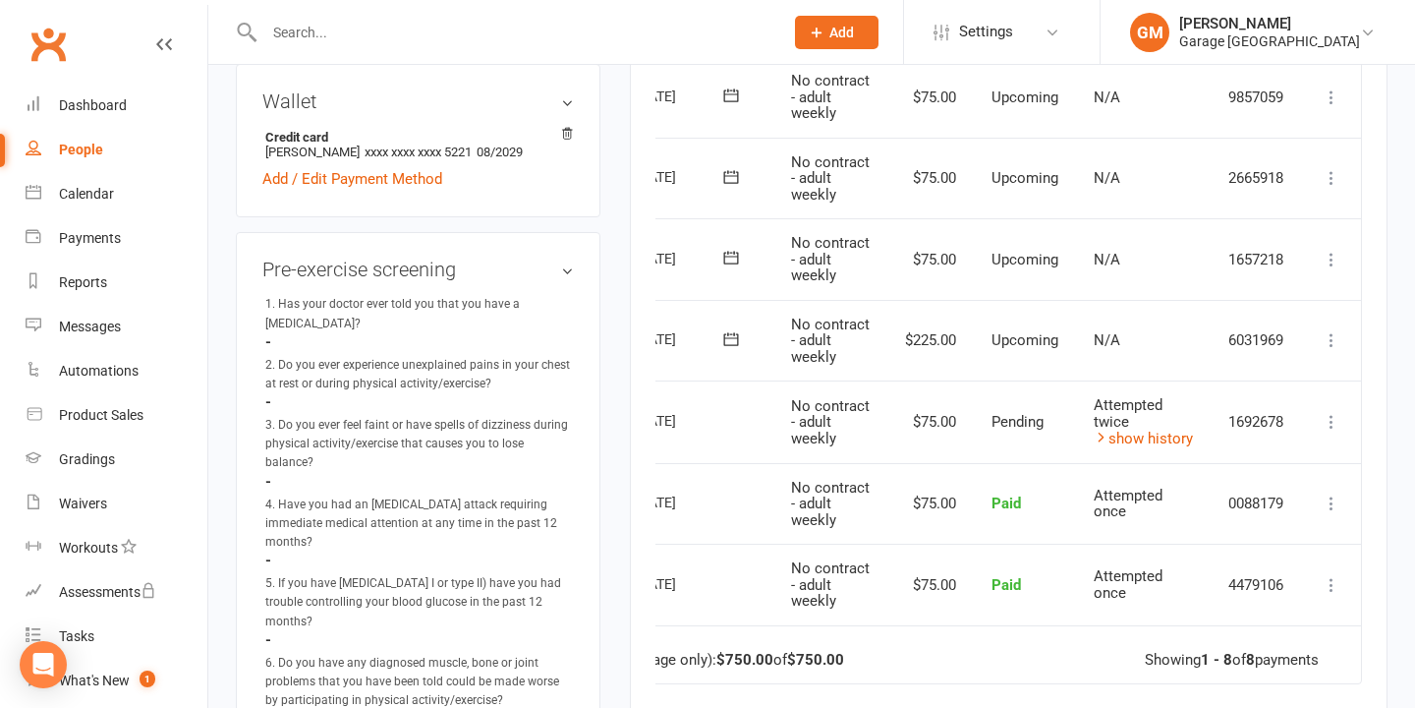
scroll to position [0, 104]
click at [1330, 338] on icon at bounding box center [1332, 340] width 20 height 20
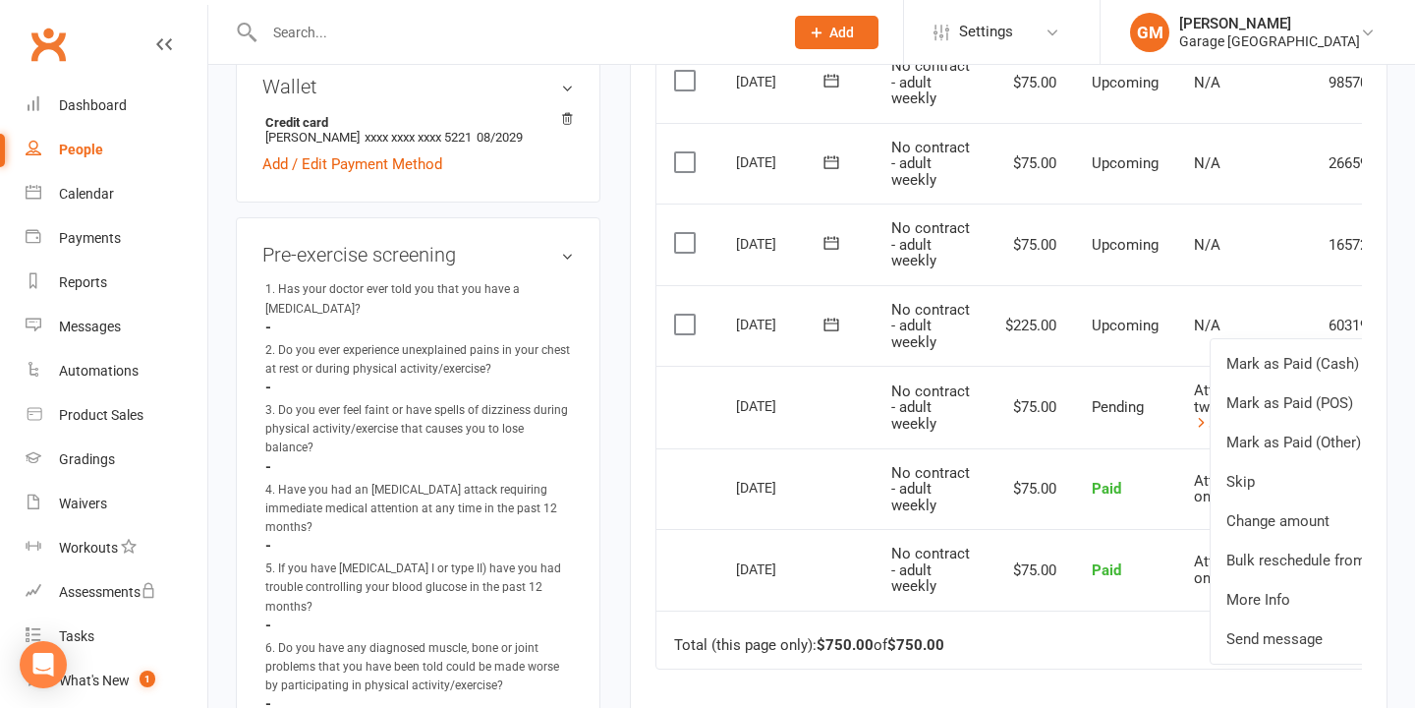
scroll to position [653, 0]
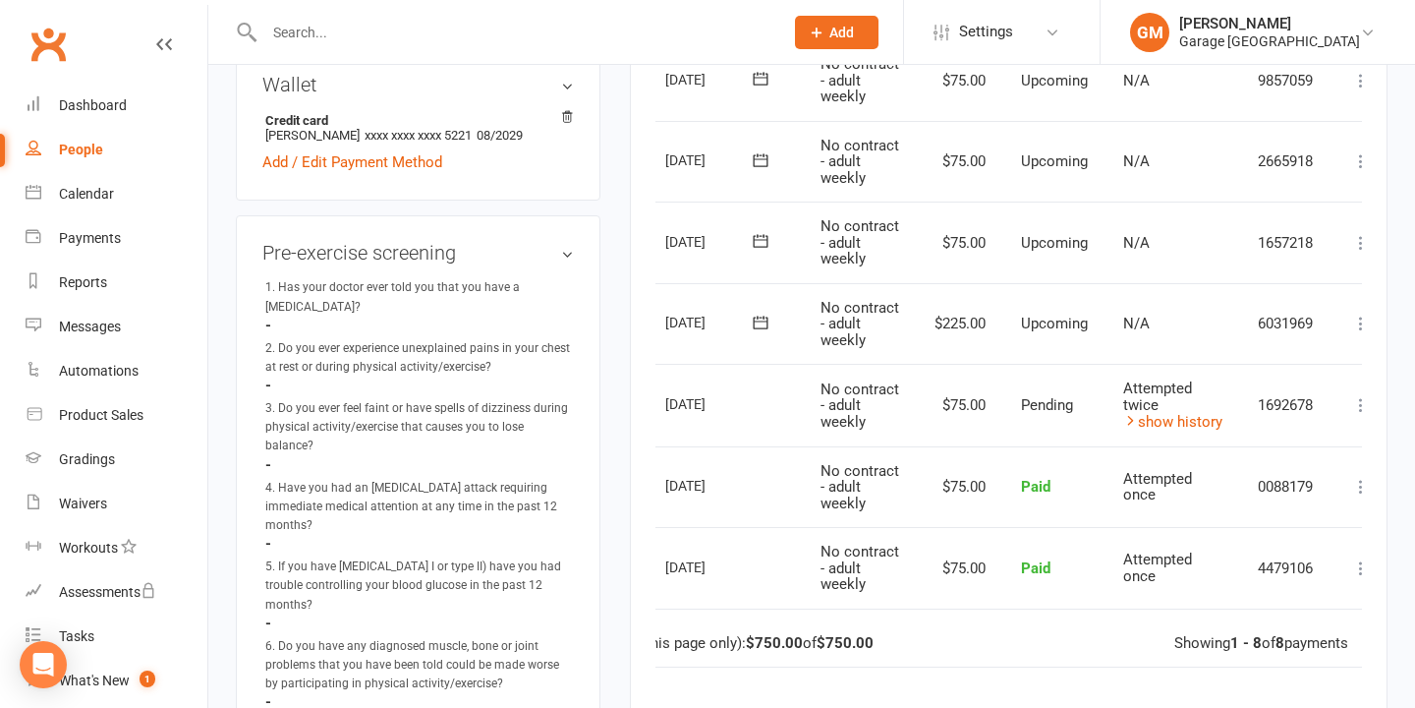
scroll to position [0, 105]
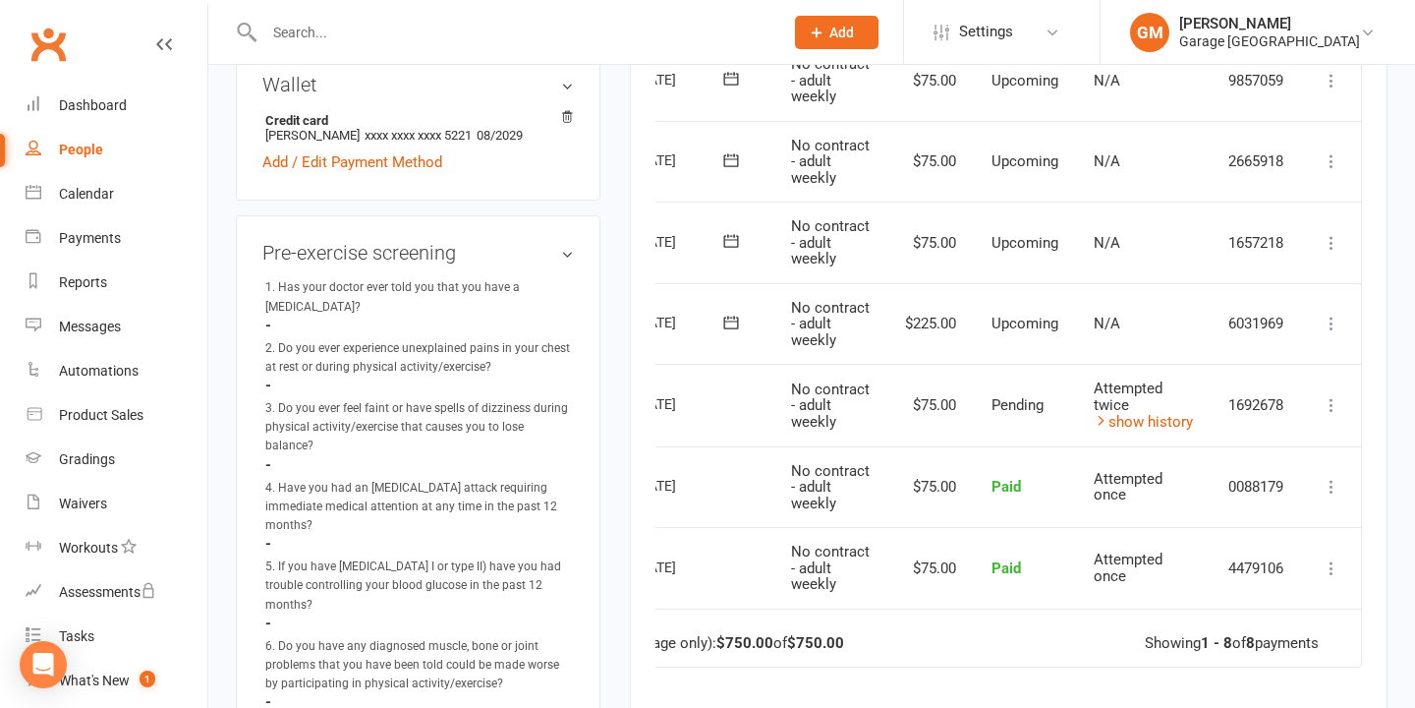
click at [1332, 321] on icon at bounding box center [1332, 323] width 20 height 20
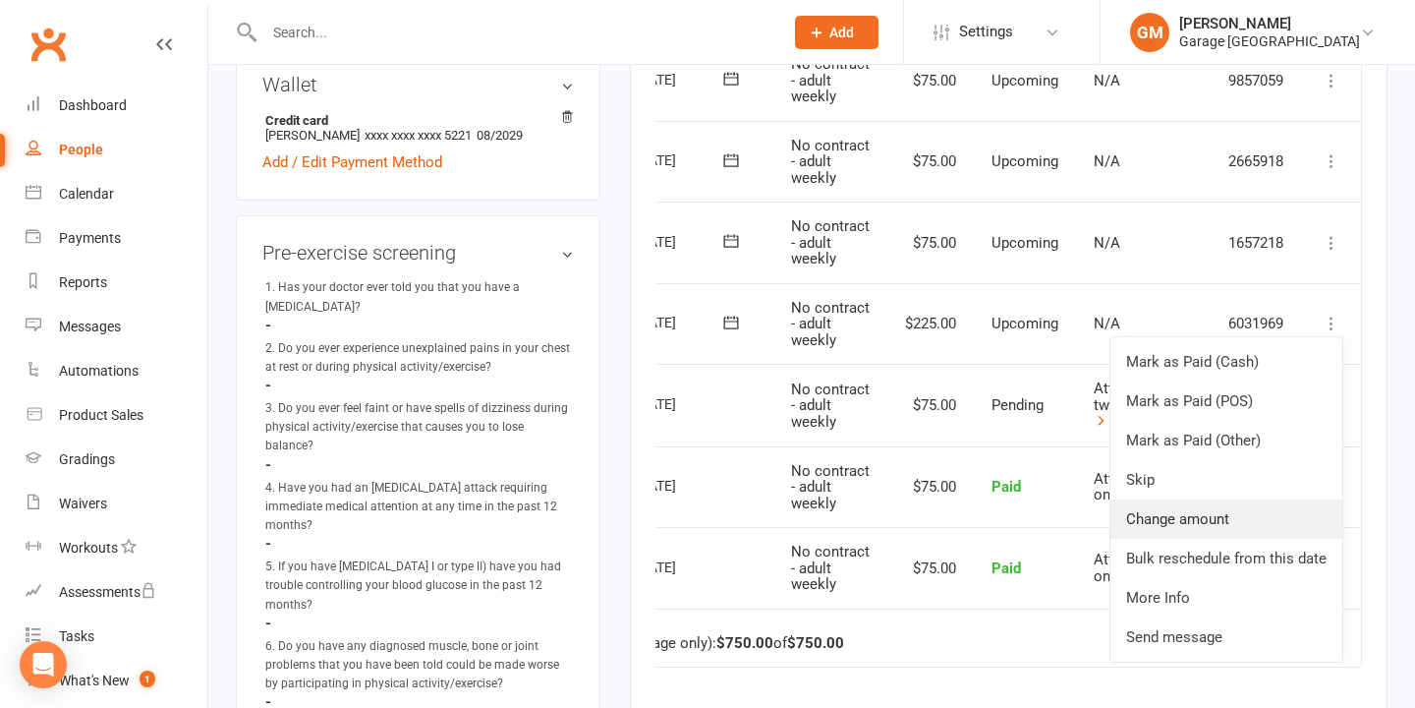
click at [1177, 517] on link "Change amount" at bounding box center [1226, 518] width 232 height 39
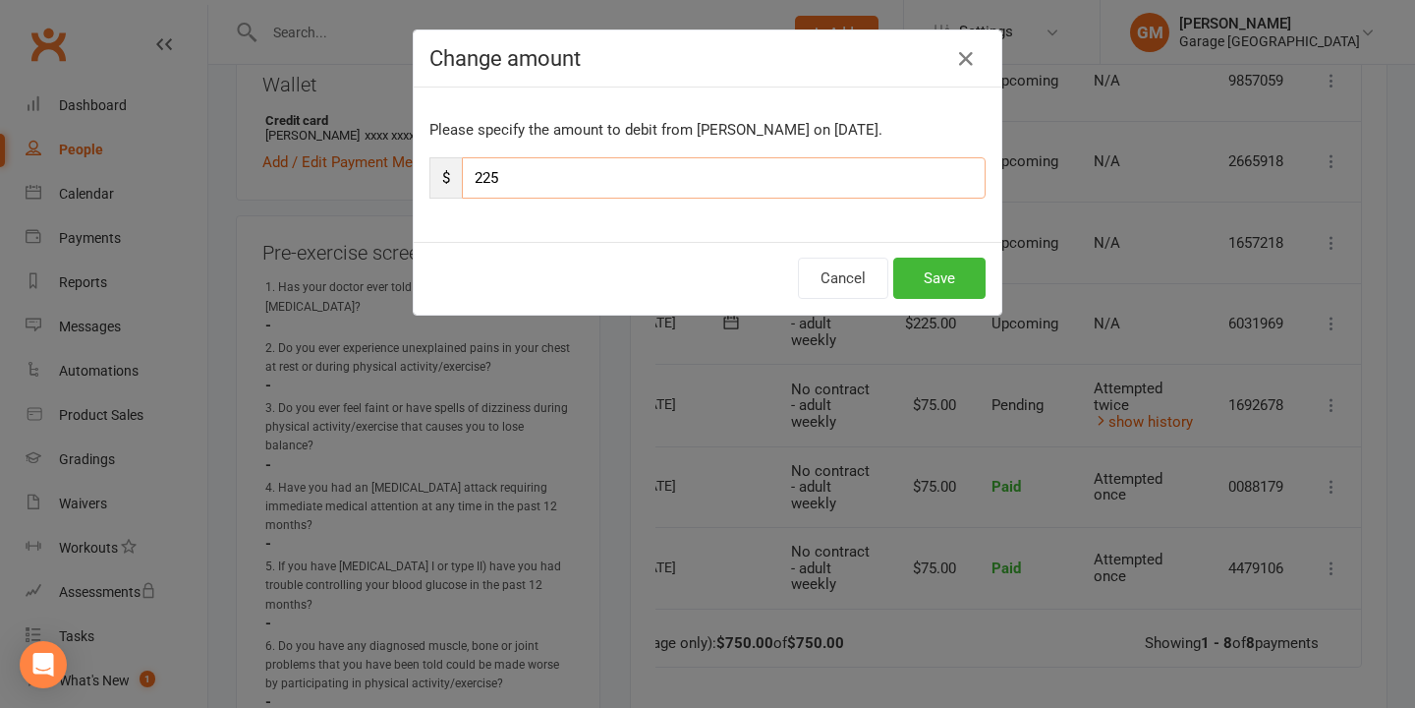
drag, startPoint x: 522, startPoint y: 183, endPoint x: 458, endPoint y: 179, distance: 64.0
click at [458, 179] on div "$ 225" at bounding box center [707, 177] width 556 height 41
type input "150"
click at [945, 270] on button "Save" at bounding box center [939, 277] width 92 height 41
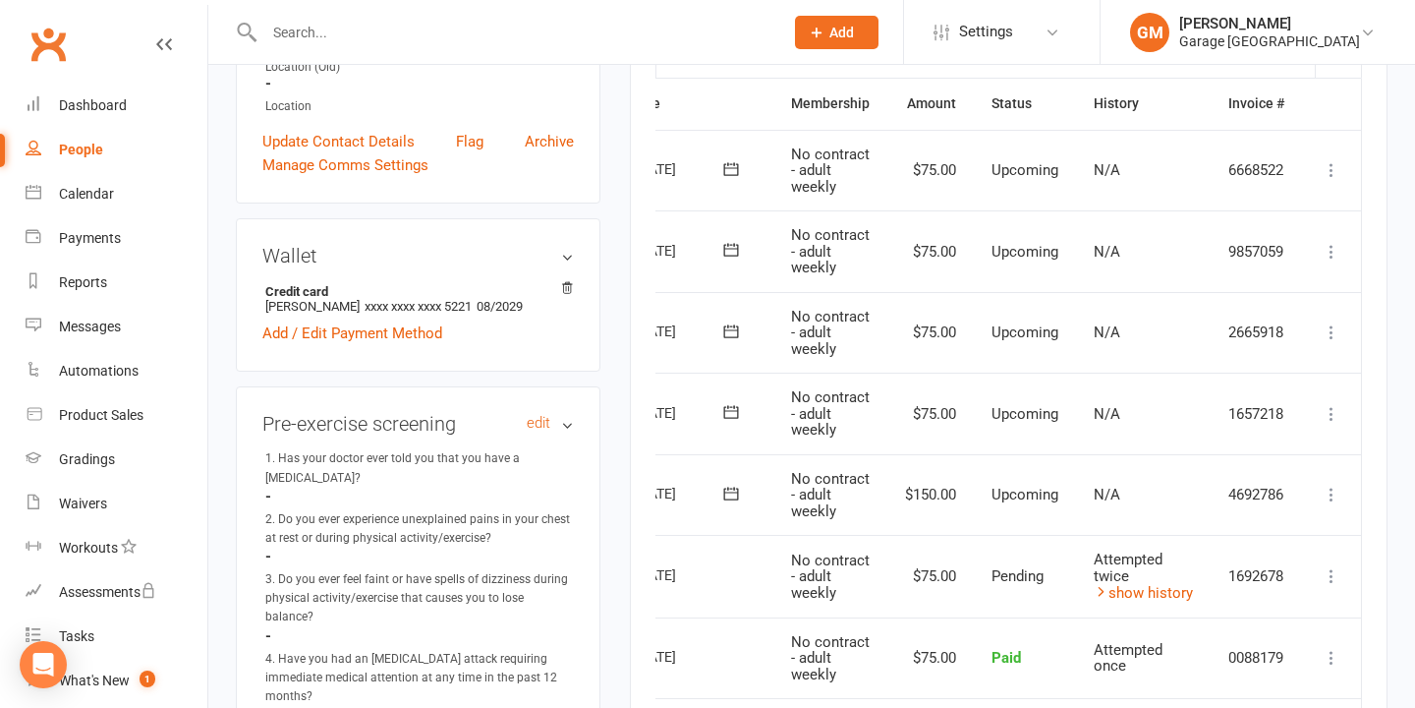
scroll to position [473, 0]
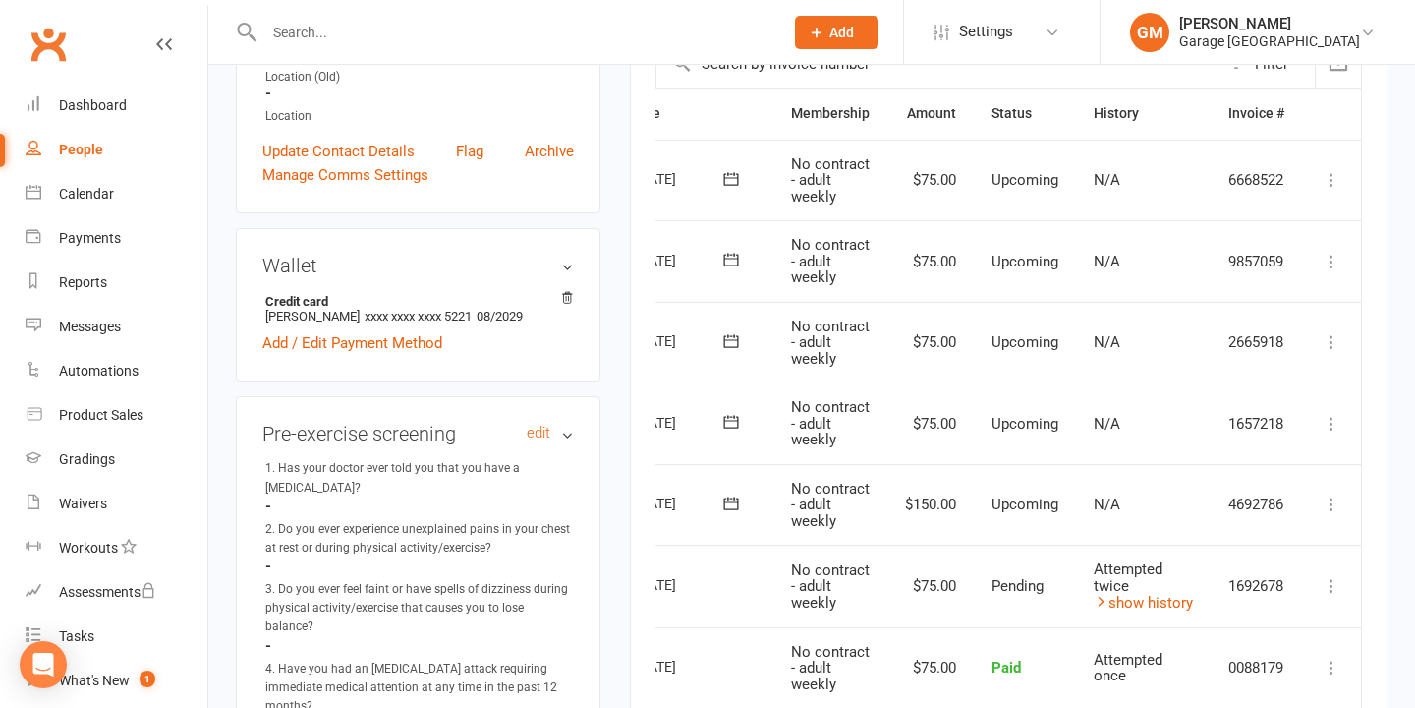
click at [519, 258] on div "Wallet Credit card Maxime B Cazenave xxxx xxxx xxxx 5221 08/2029 Add / Edit Pay…" at bounding box center [418, 304] width 365 height 153
click at [540, 205] on div "Contact information Owner Email maximecaze@outlook.fr Mobile Number 0418451400 …" at bounding box center [418, 7] width 365 height 414
click at [539, 205] on div "Contact information Owner Email maximecaze@outlook.fr Mobile Number 0418451400 …" at bounding box center [418, 9] width 365 height 414
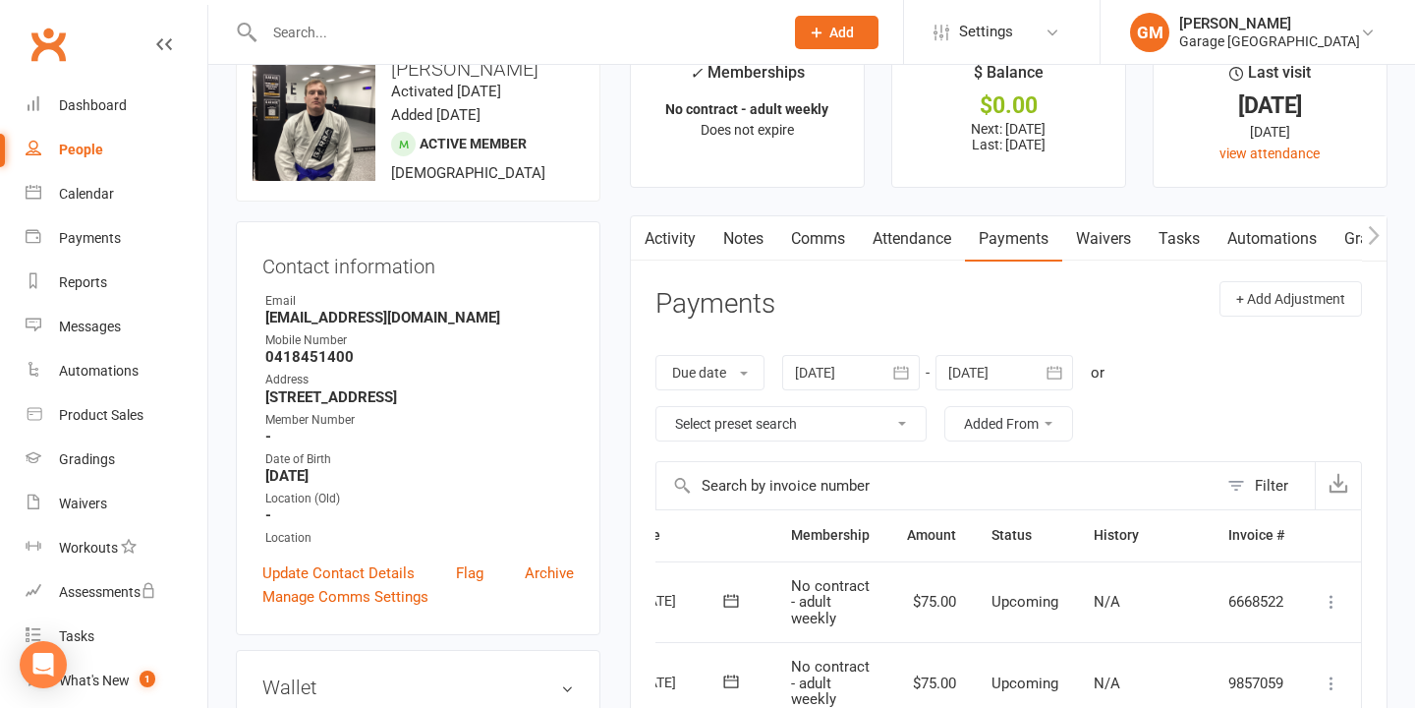
scroll to position [0, 0]
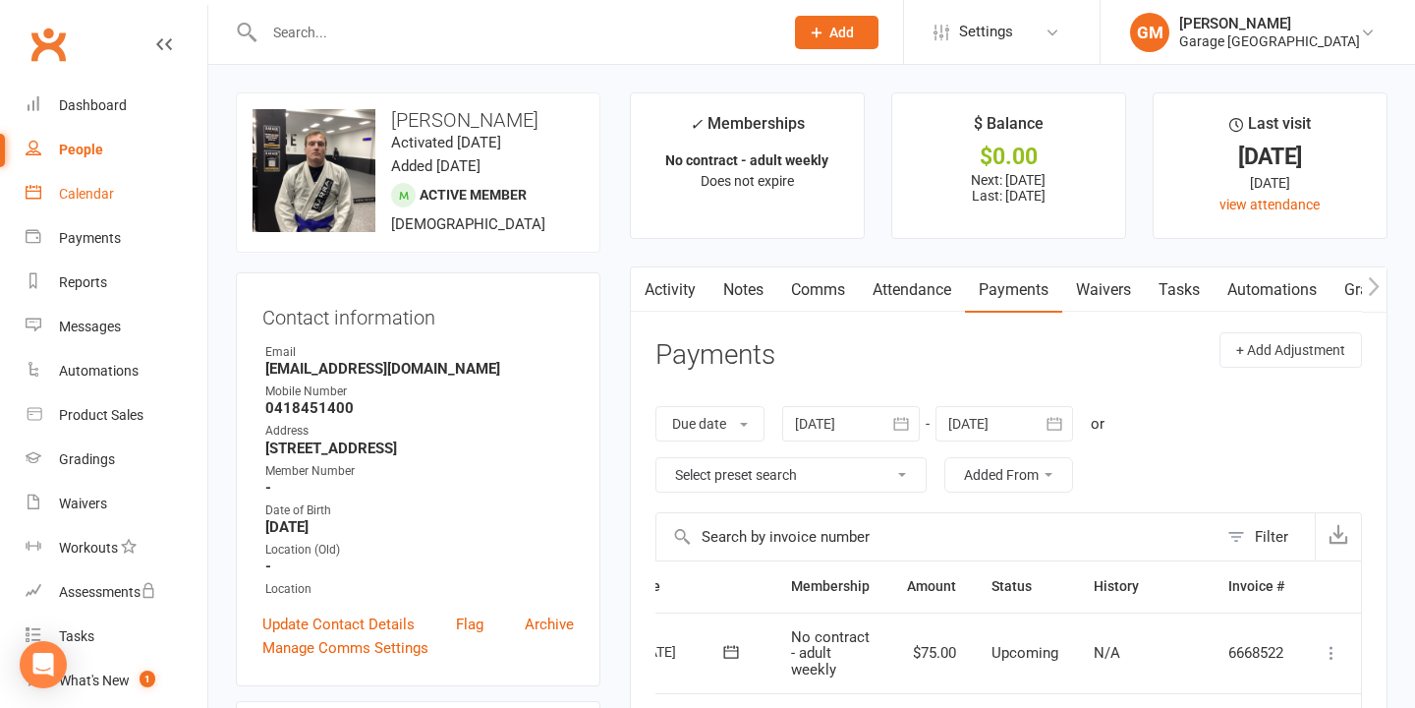
click at [90, 195] on div "Calendar" at bounding box center [86, 194] width 55 height 16
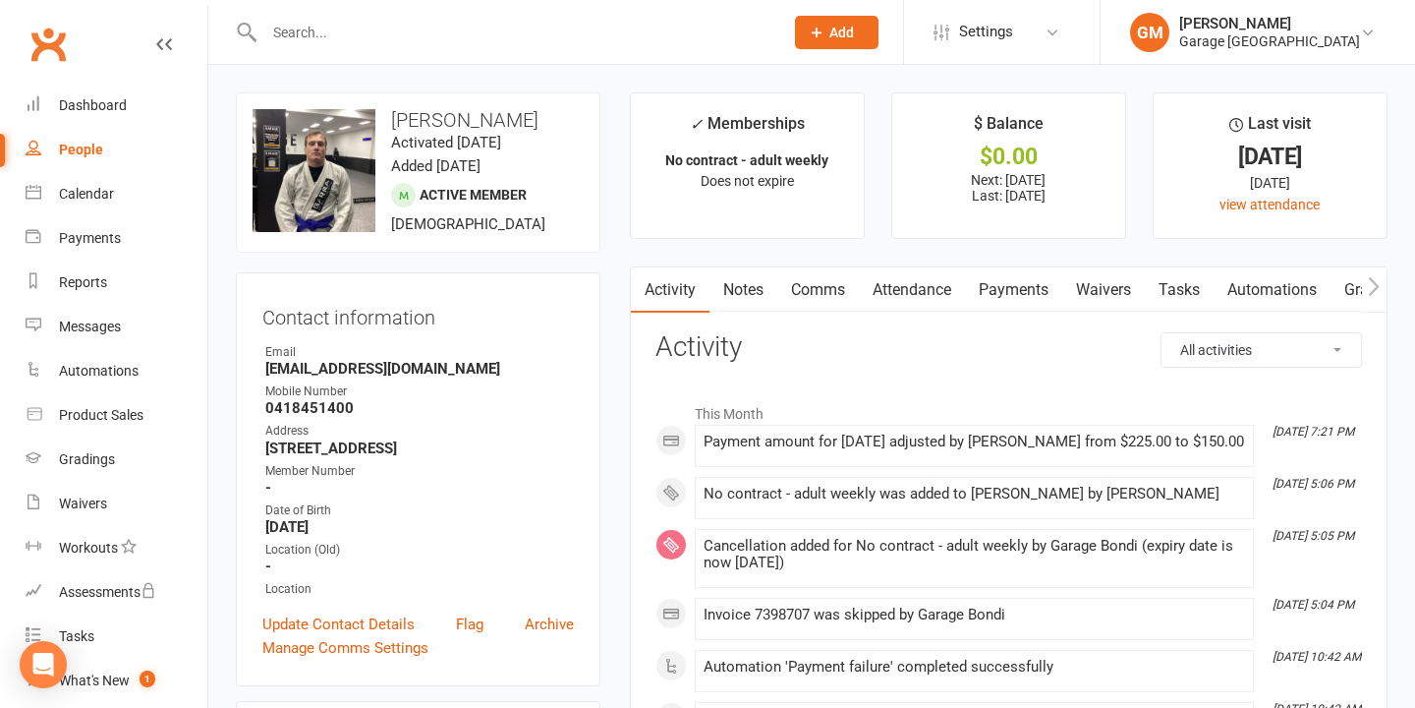
click at [1033, 278] on link "Payments" at bounding box center [1013, 289] width 97 height 45
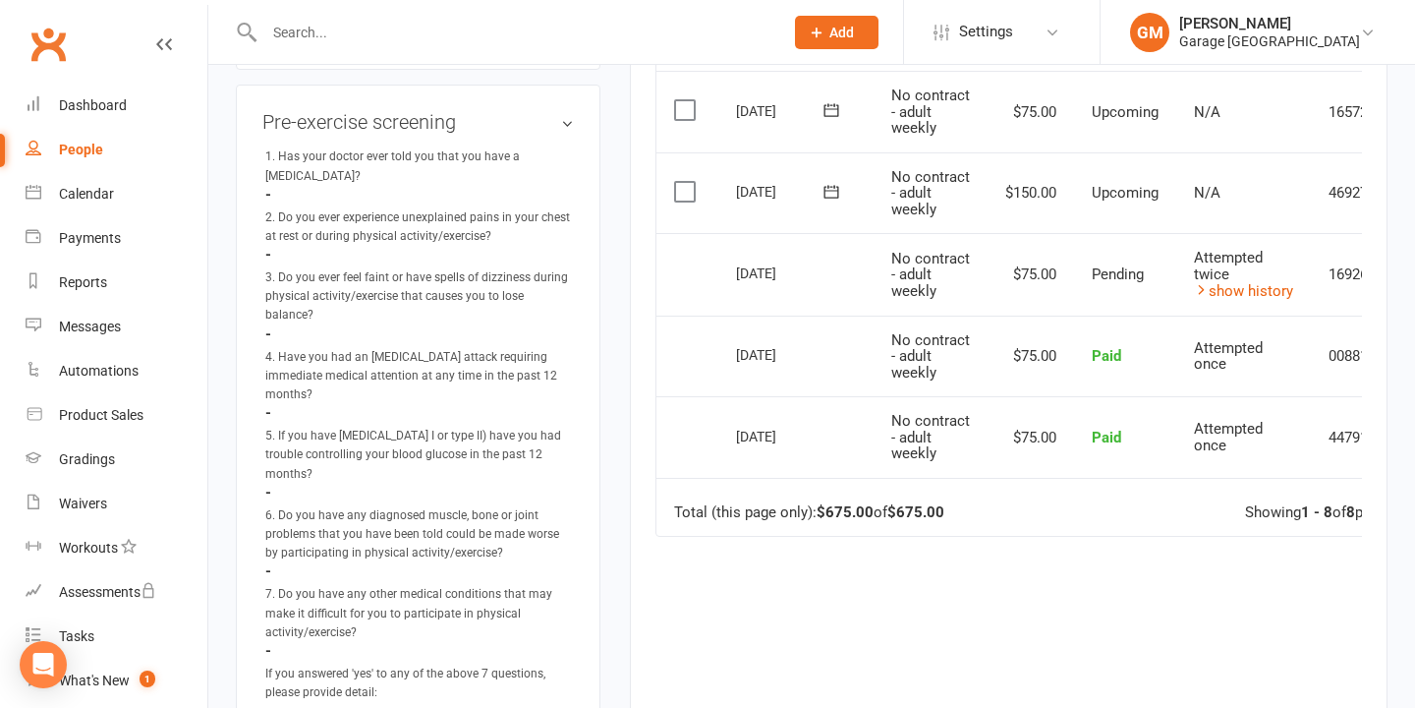
scroll to position [0, 105]
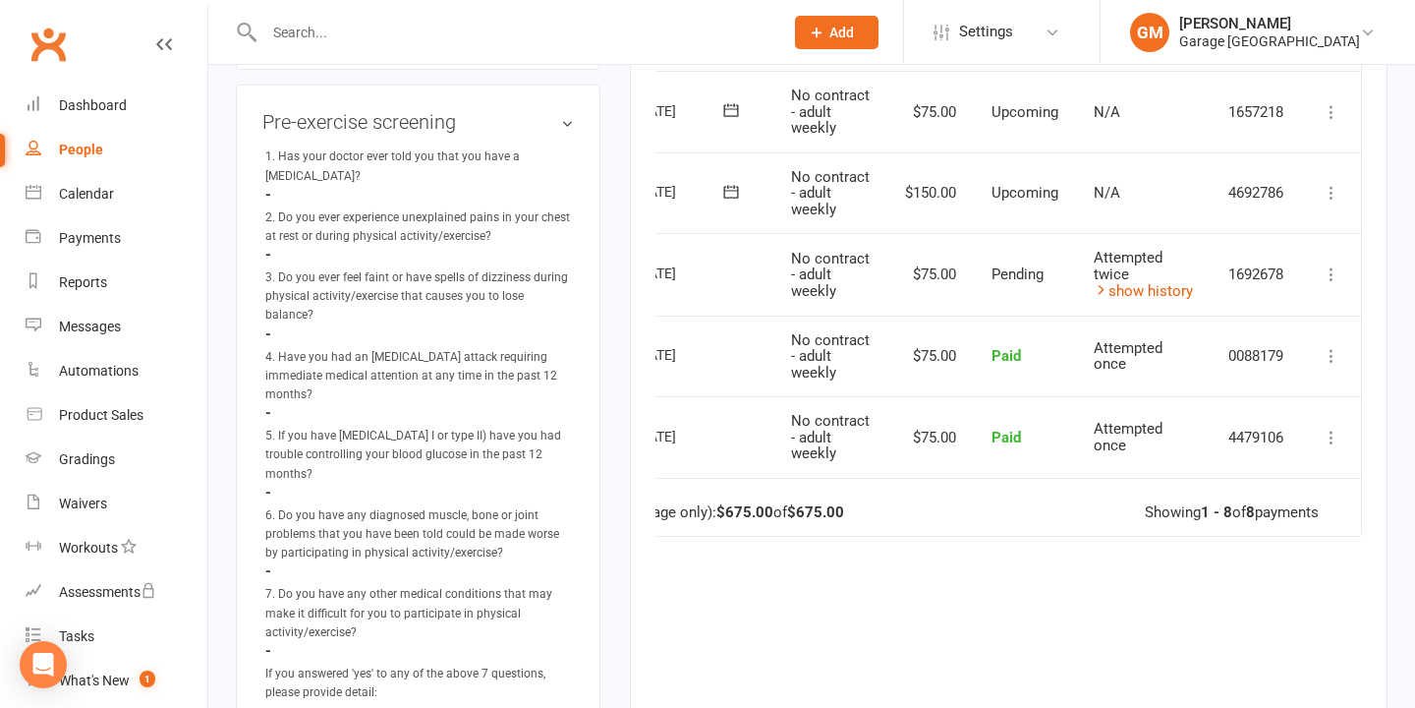
click at [1320, 191] on button at bounding box center [1332, 193] width 24 height 24
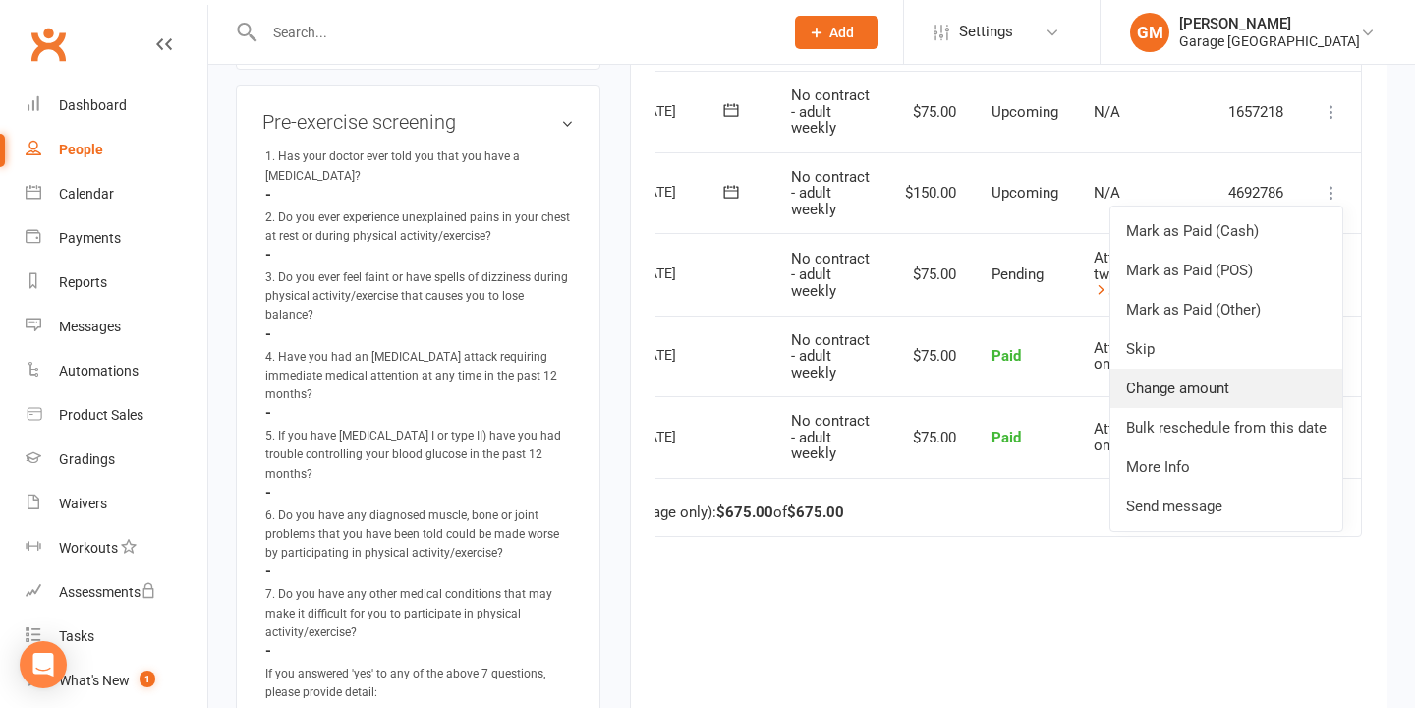
click at [1196, 395] on link "Change amount" at bounding box center [1226, 387] width 232 height 39
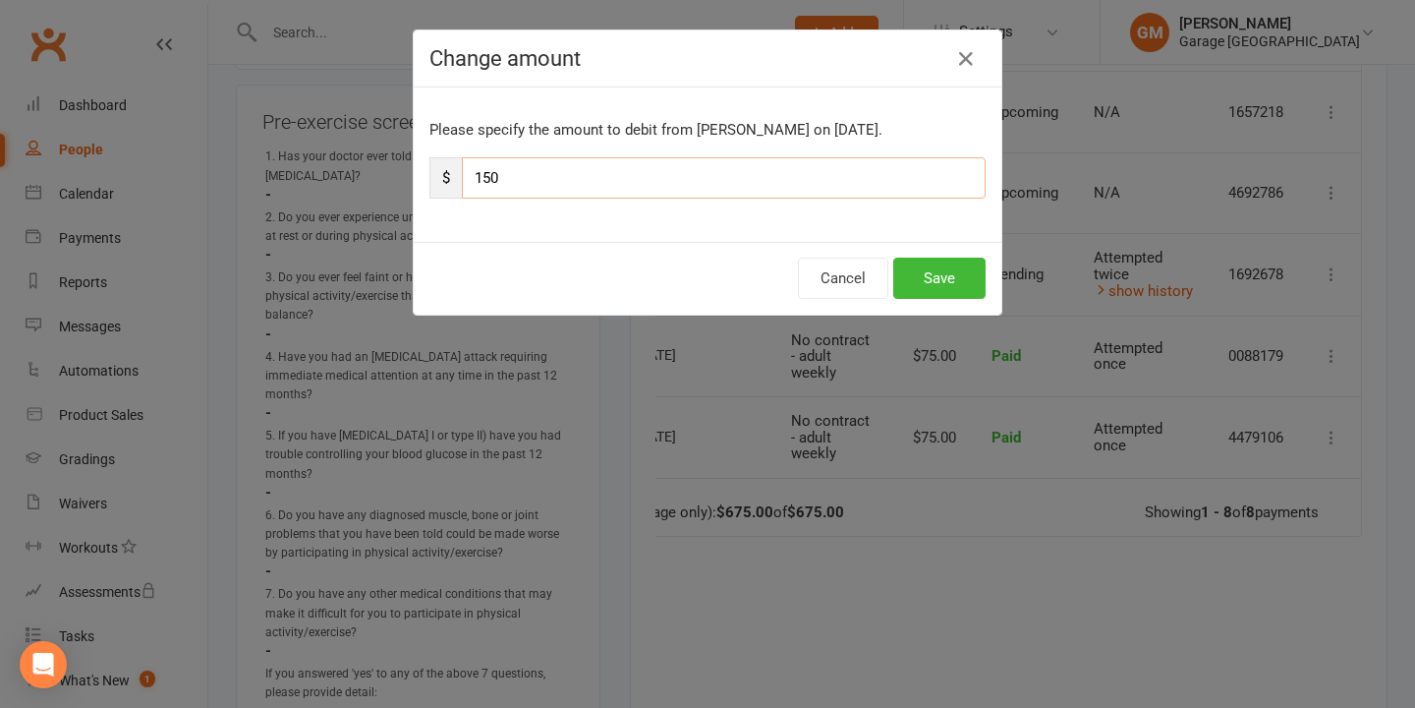
drag, startPoint x: 469, startPoint y: 179, endPoint x: 584, endPoint y: 164, distance: 115.9
click at [584, 164] on input "150" at bounding box center [724, 177] width 524 height 41
drag, startPoint x: 546, startPoint y: 176, endPoint x: 434, endPoint y: 177, distance: 112.0
click at [434, 177] on div "$ 150" at bounding box center [707, 177] width 556 height 41
type input "210"
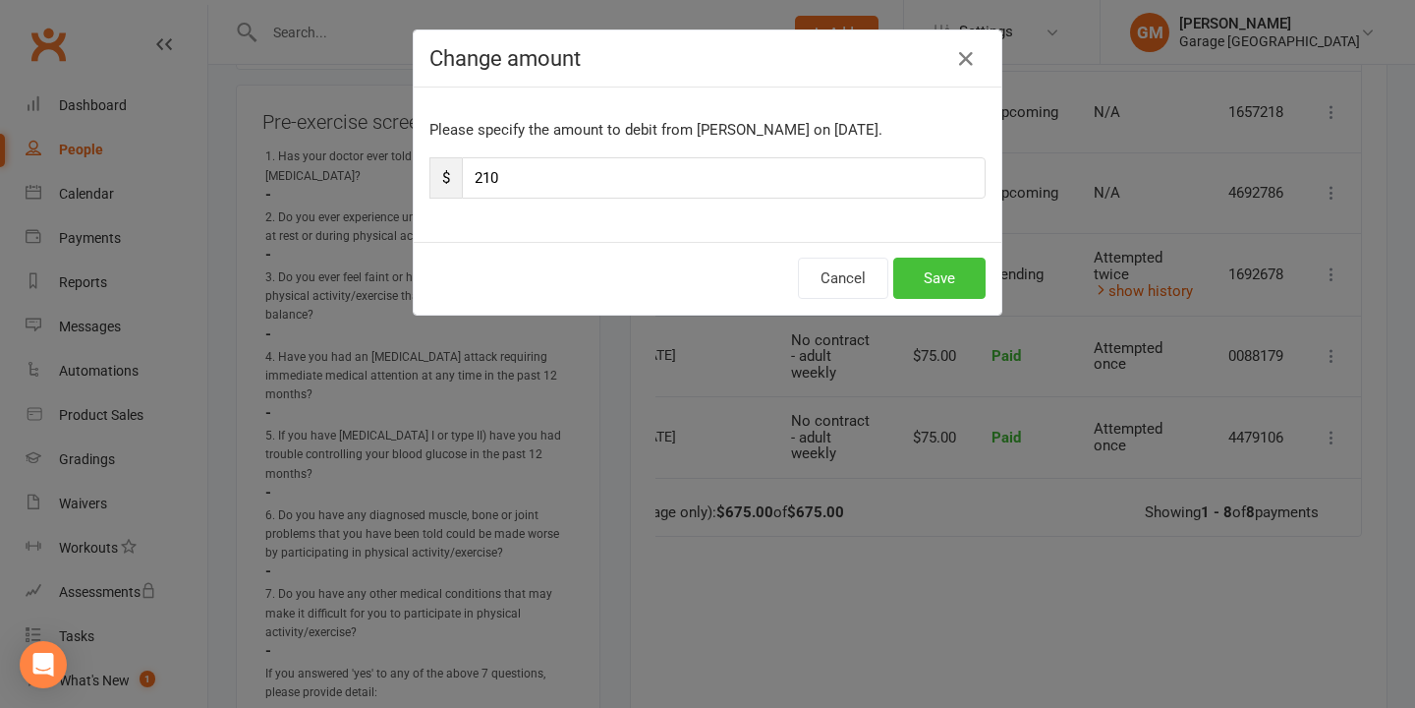
click at [938, 275] on button "Save" at bounding box center [939, 277] width 92 height 41
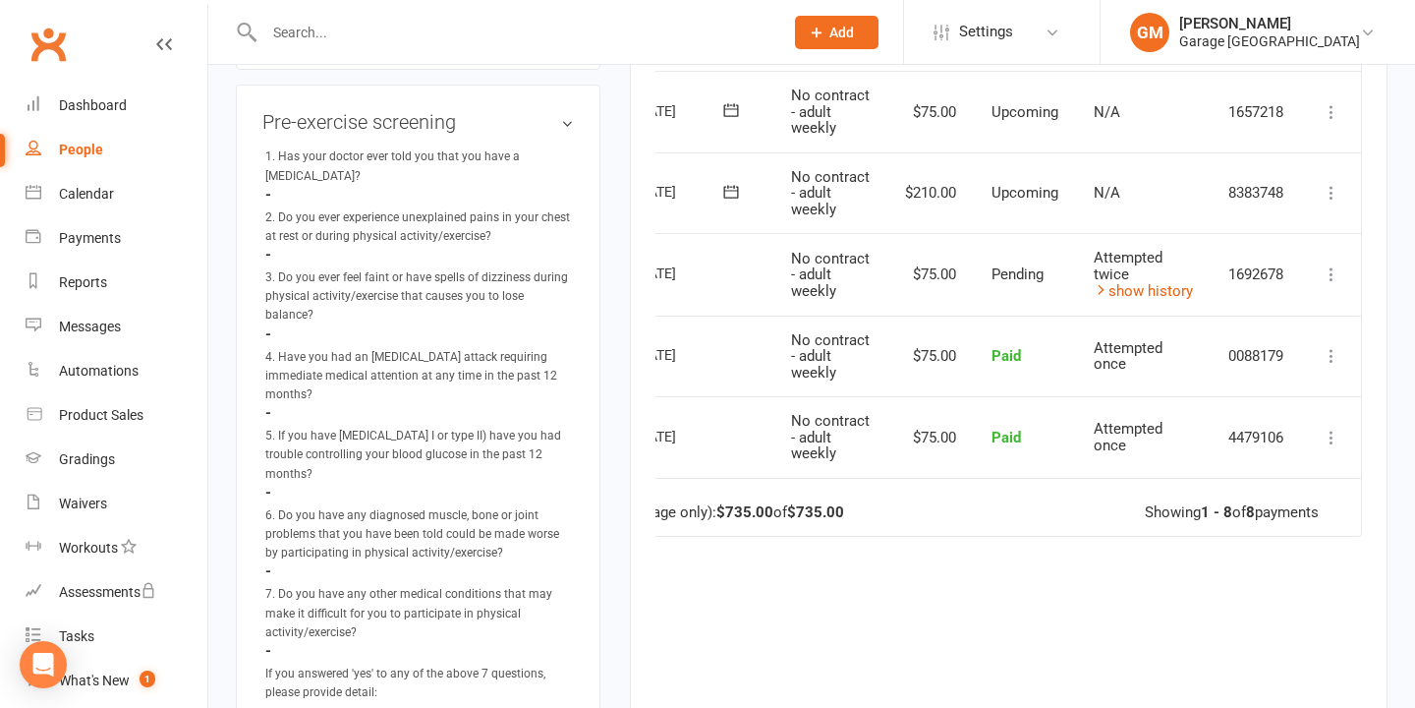
click at [722, 646] on div "Due Contact Membership Amount Status History Invoice # Select this [DATE] [PERS…" at bounding box center [1008, 283] width 707 height 1014
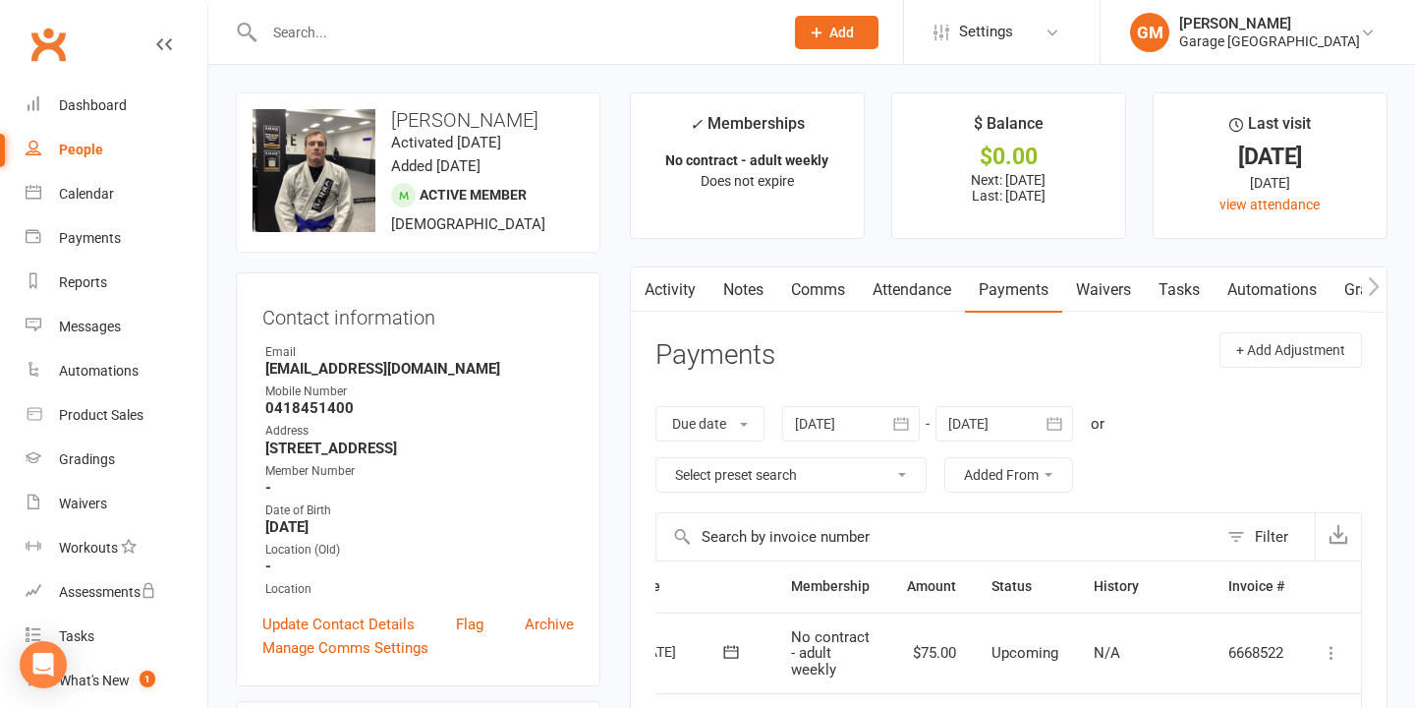
click at [371, 34] on input "text" at bounding box center [513, 33] width 511 height 28
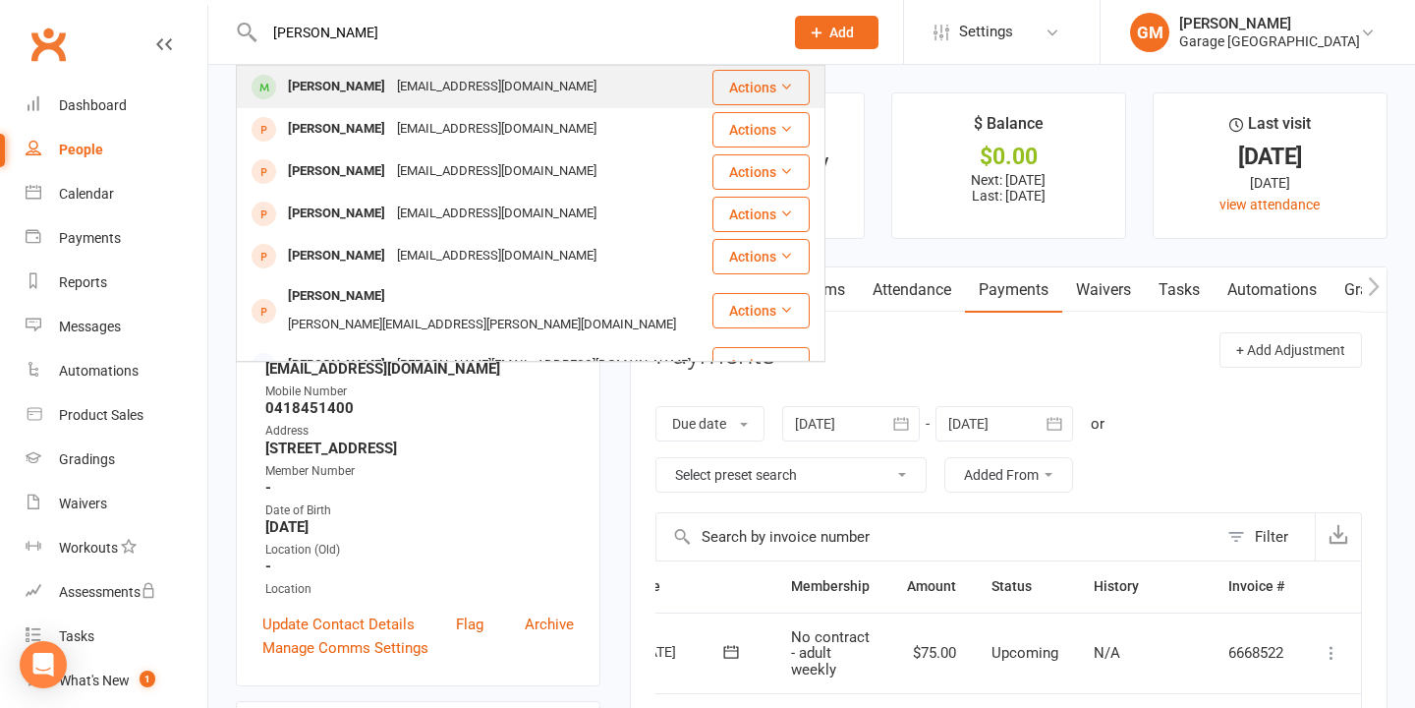
type input "[PERSON_NAME]"
click at [315, 82] on div "[PERSON_NAME]" at bounding box center [336, 87] width 109 height 28
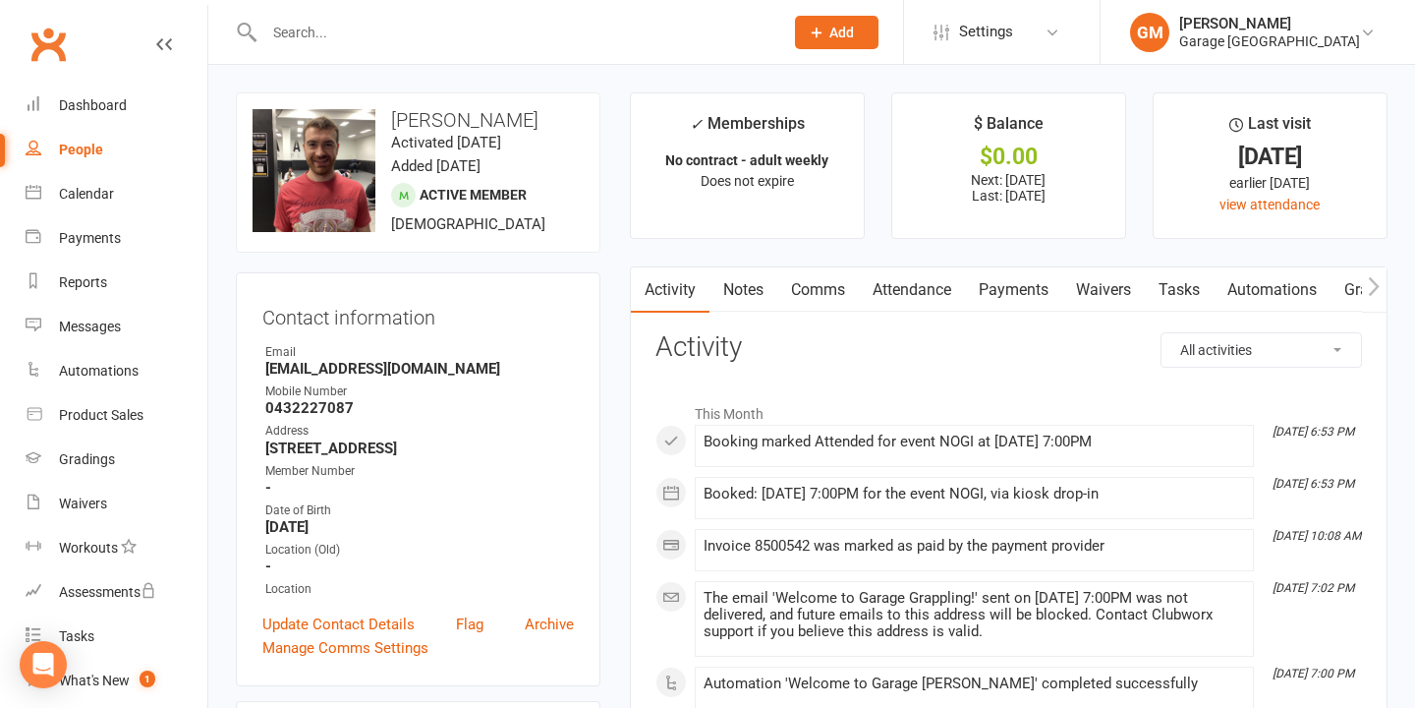
click at [1029, 295] on link "Payments" at bounding box center [1013, 289] width 97 height 45
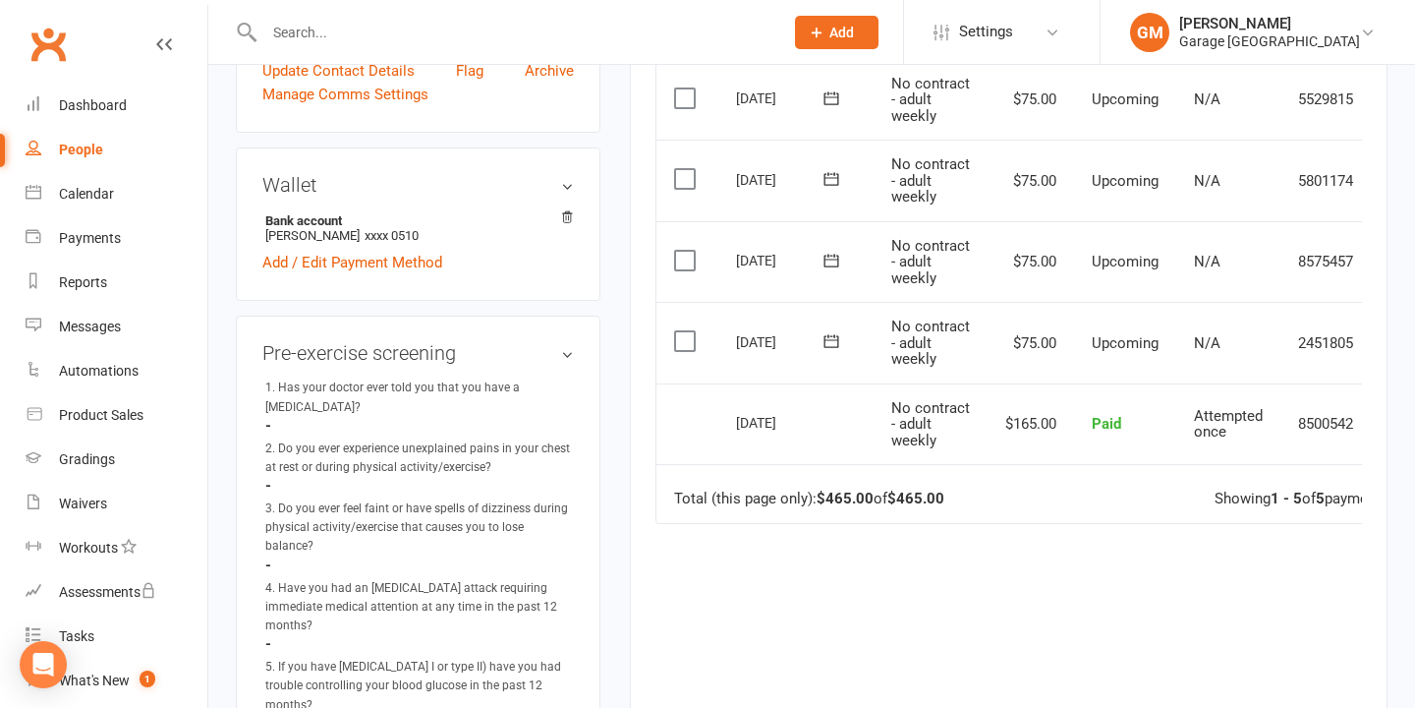
scroll to position [0, 58]
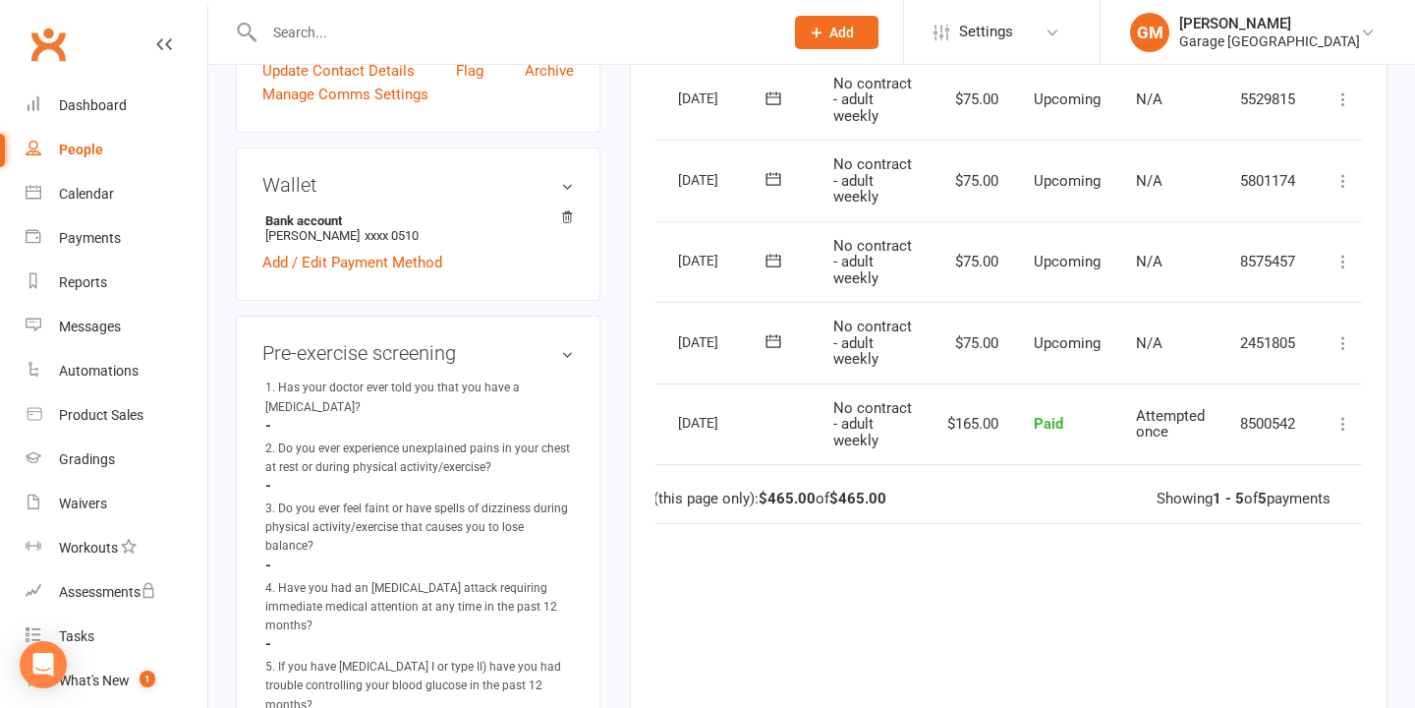
click at [1348, 343] on icon at bounding box center [1343, 343] width 20 height 20
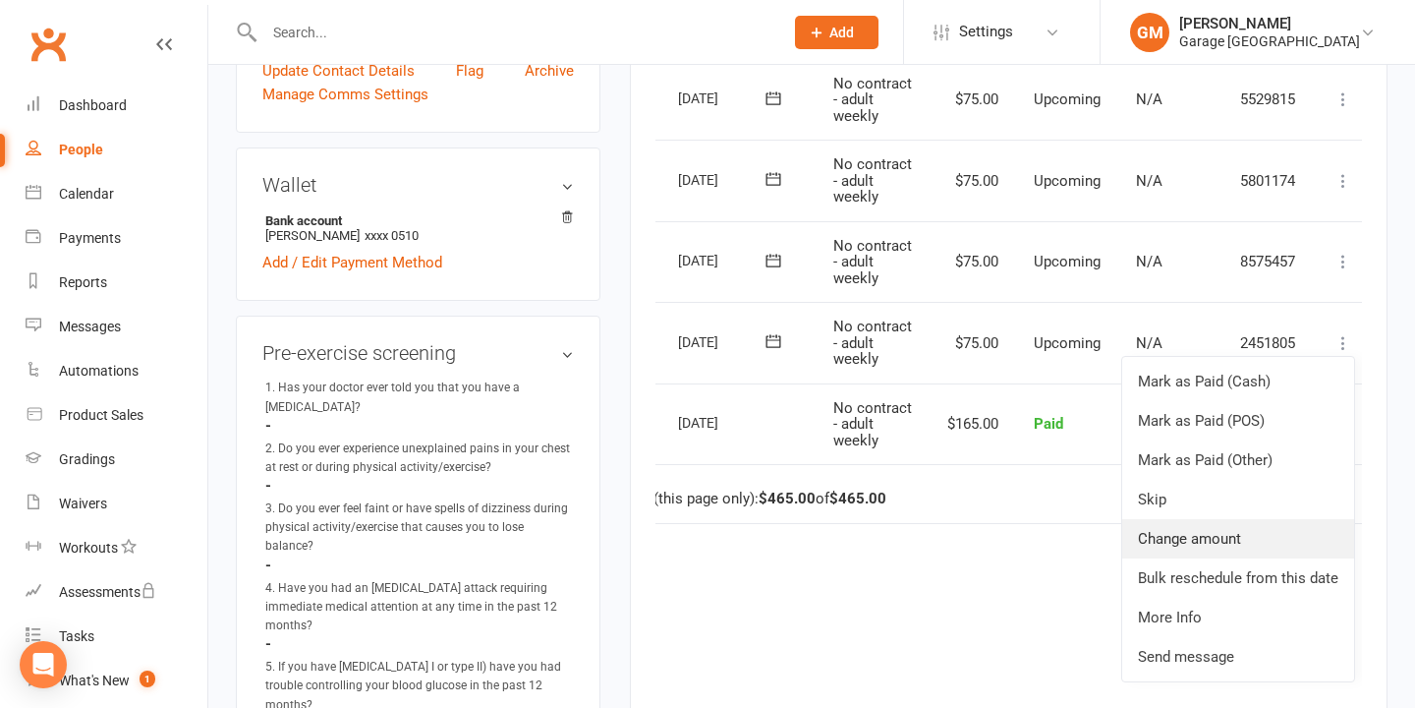
click at [1233, 538] on link "Change amount" at bounding box center [1238, 538] width 232 height 39
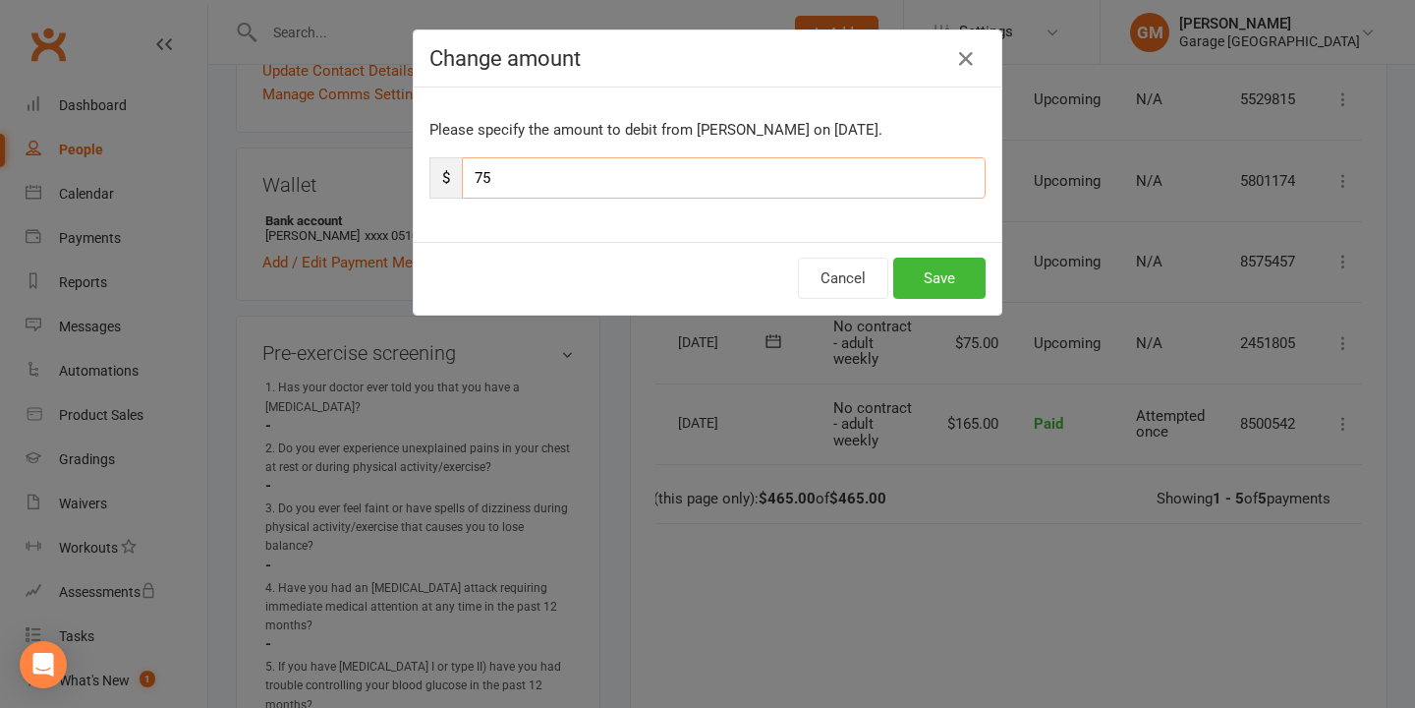
click at [472, 176] on input "75" at bounding box center [724, 177] width 524 height 41
click at [492, 179] on input "275" at bounding box center [724, 177] width 524 height 41
type input "295"
click at [962, 272] on button "Save" at bounding box center [939, 277] width 92 height 41
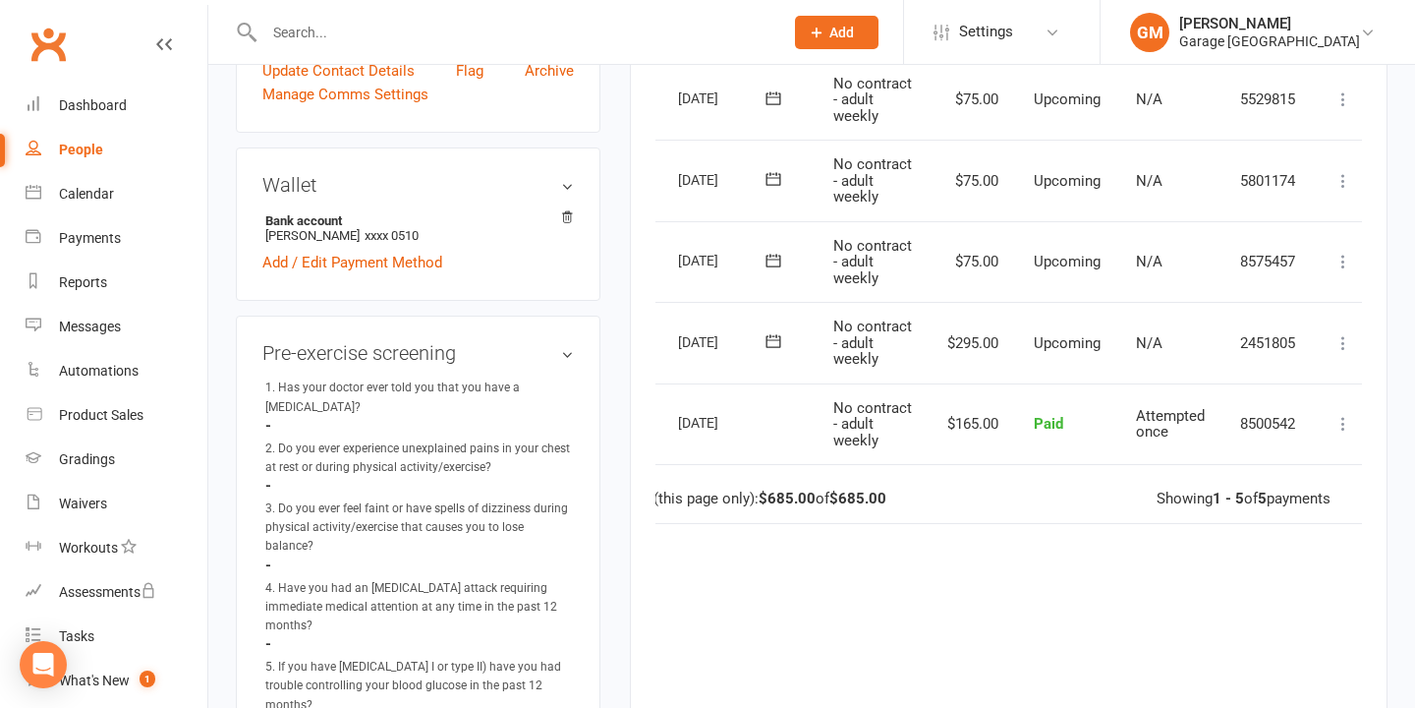
click at [365, 35] on input "text" at bounding box center [513, 33] width 511 height 28
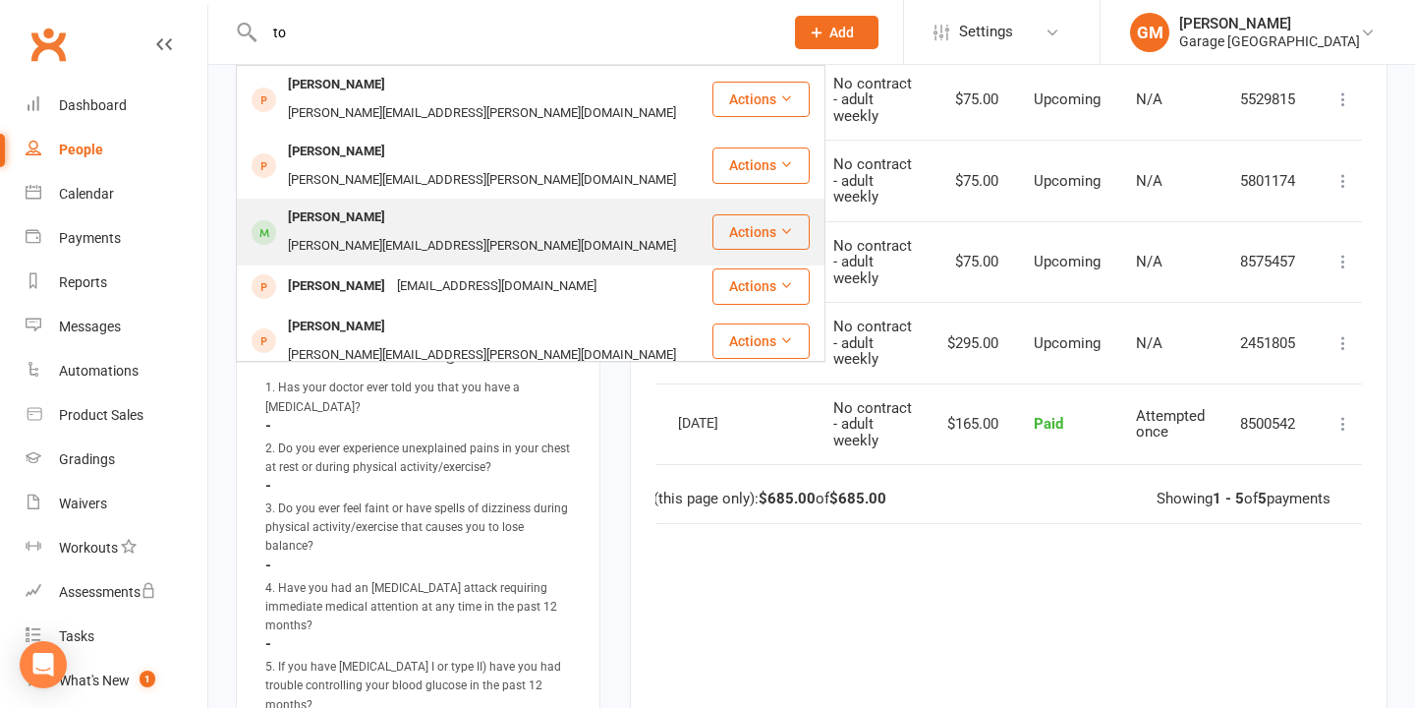
type input "to"
click at [340, 203] on div "[PERSON_NAME]" at bounding box center [336, 217] width 109 height 28
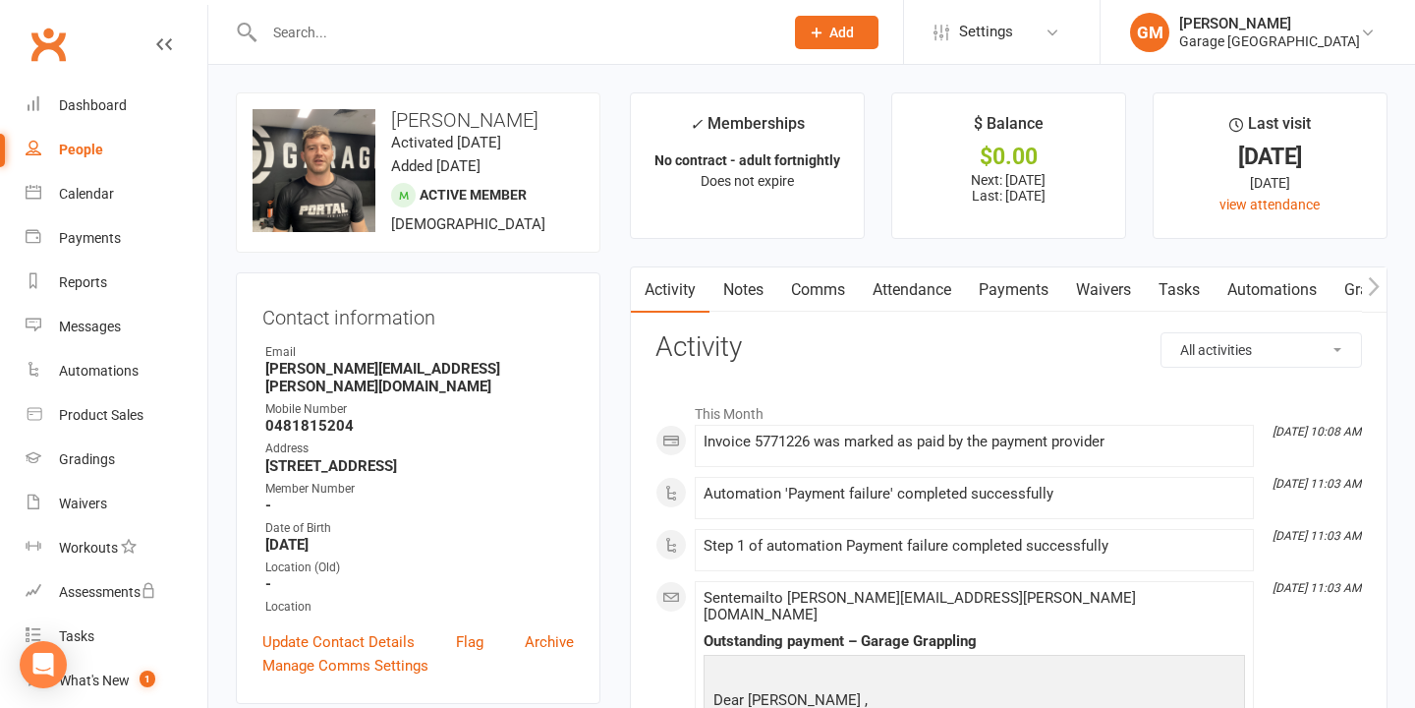
click at [1037, 286] on link "Payments" at bounding box center [1013, 289] width 97 height 45
